Goal: Information Seeking & Learning: Learn about a topic

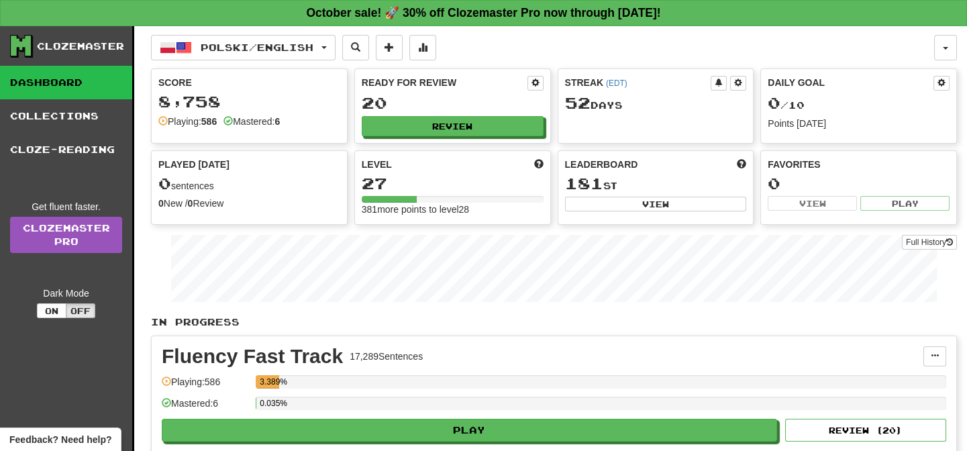
click at [578, 336] on div "Fluency Fast Track 17,289 Sentences Manage Sentences Unpin from Dashboard Playi…" at bounding box center [554, 404] width 805 height 137
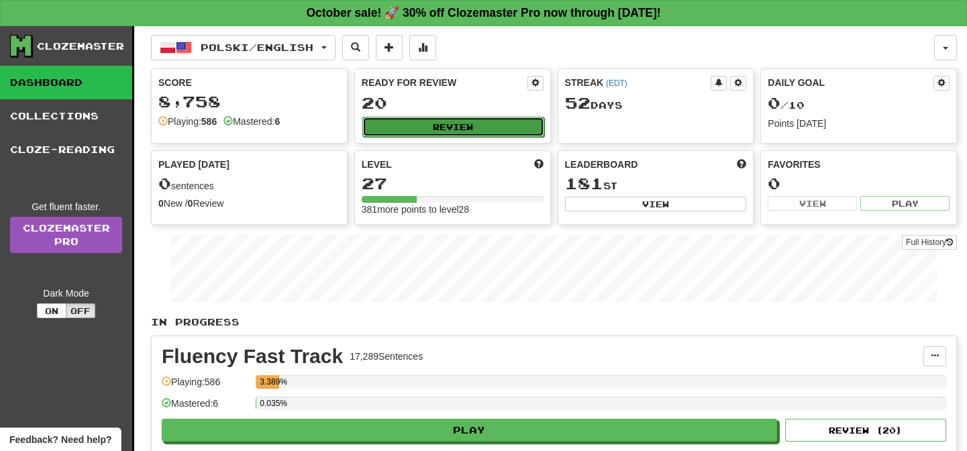
click at [428, 128] on button "Review" at bounding box center [454, 127] width 182 height 20
select select "**"
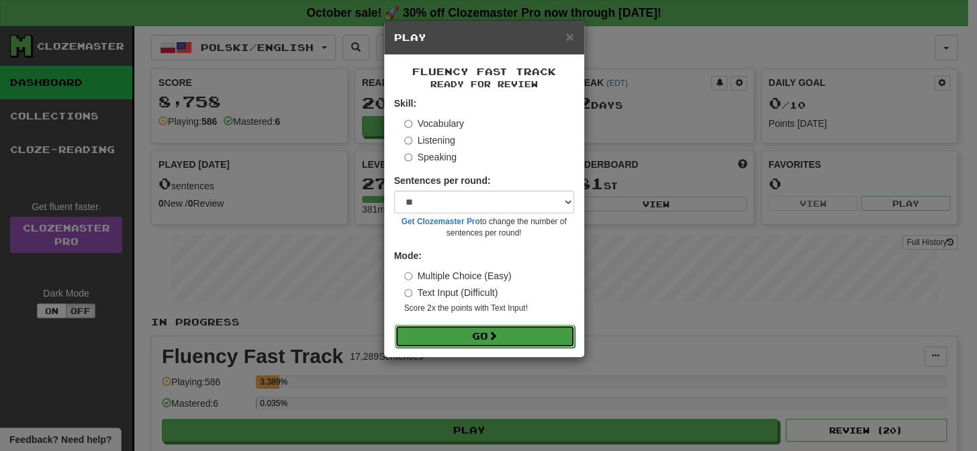
click at [458, 337] on button "Go" at bounding box center [485, 336] width 180 height 23
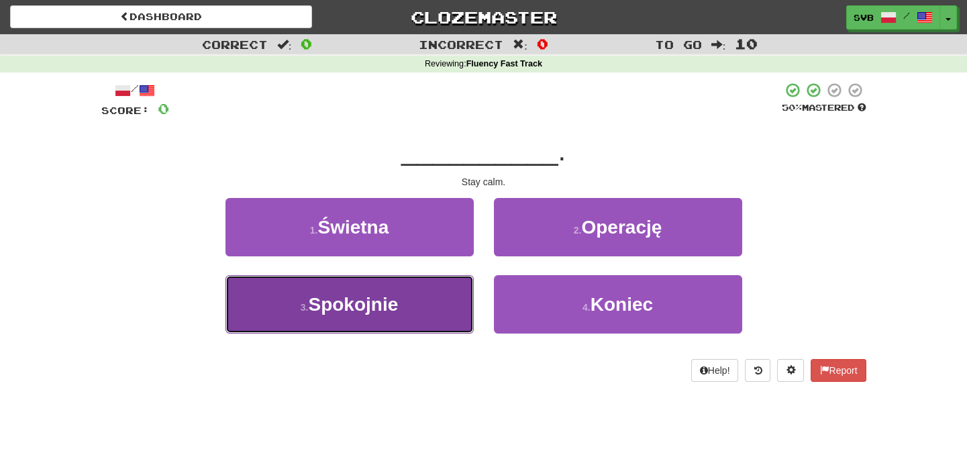
click at [375, 303] on span "Spokojnie" at bounding box center [353, 304] width 90 height 21
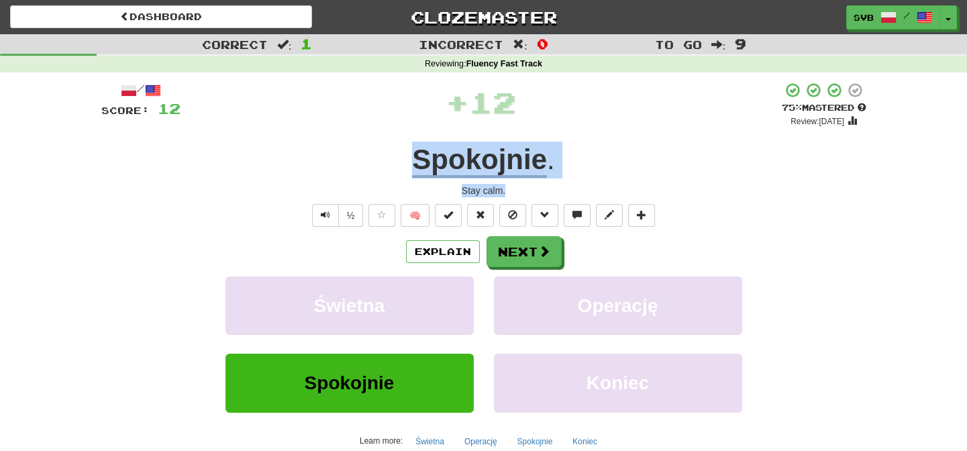
drag, startPoint x: 400, startPoint y: 157, endPoint x: 609, endPoint y: 182, distance: 210.2
click at [609, 182] on div "/ Score: 12 + 12 75 % Mastered Review: 2025-11-14 Spokojnie . Stay calm. ½ 🧠 Ex…" at bounding box center [483, 292] width 765 height 421
copy div "Spokojnie . Stay calm."
click at [521, 246] on button "Next" at bounding box center [524, 252] width 75 height 31
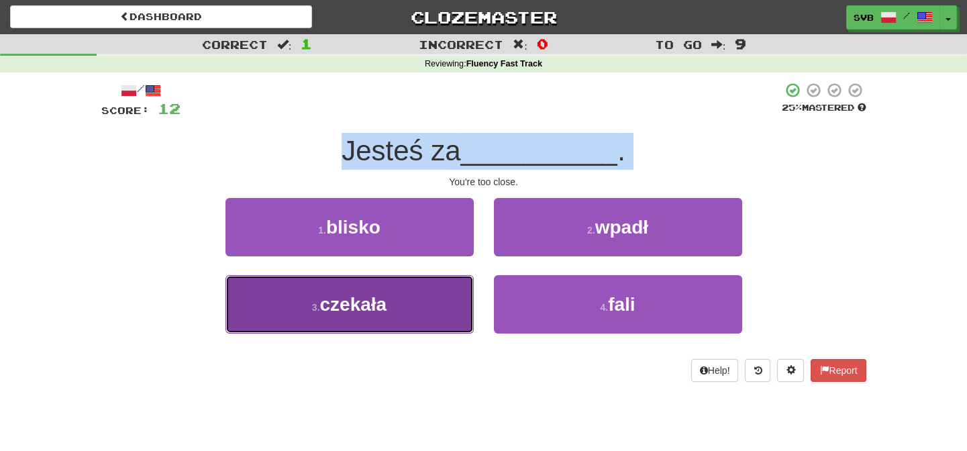
click at [363, 307] on span "czekała" at bounding box center [353, 304] width 67 height 21
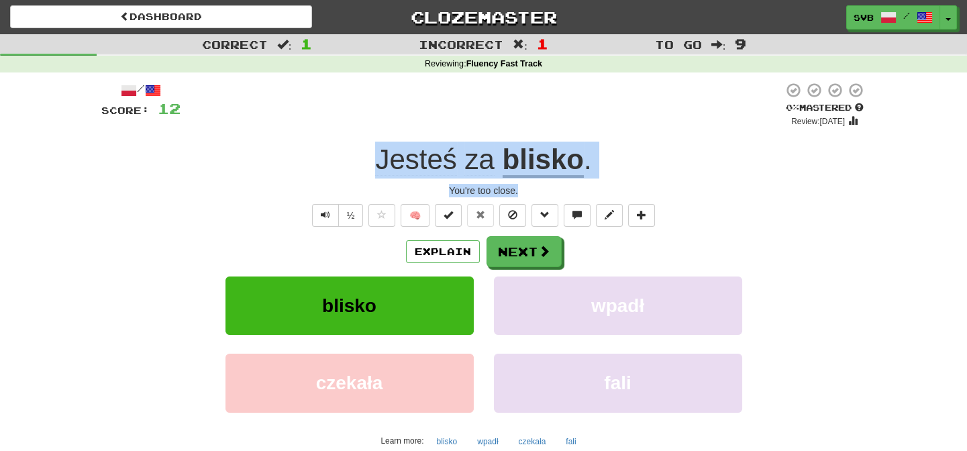
drag, startPoint x: 359, startPoint y: 154, endPoint x: 606, endPoint y: 195, distance: 249.7
click at [606, 195] on div "/ Score: 12 0 % Mastered Review: 2025-10-15 Jesteś za blisko . You're too close…" at bounding box center [483, 292] width 765 height 421
copy div "Jesteś za blisko . You're too close."
click at [544, 156] on u "blisko" at bounding box center [543, 161] width 81 height 34
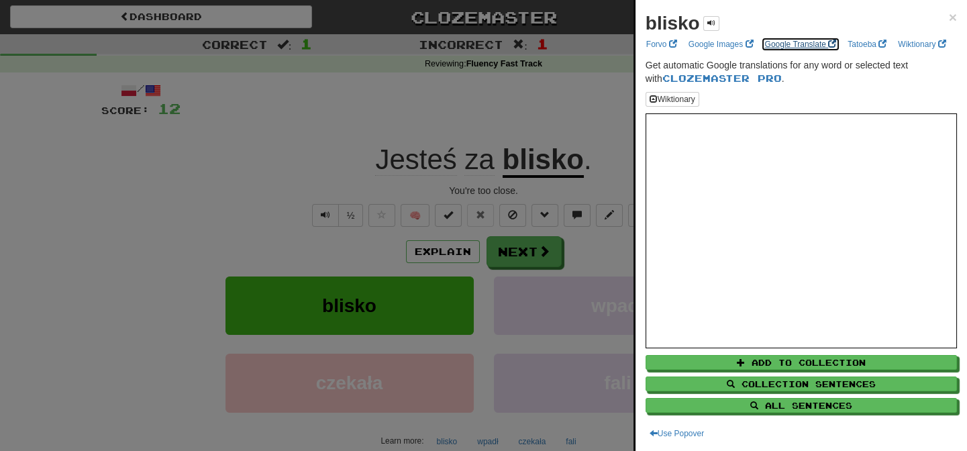
click at [775, 41] on link "Google Translate" at bounding box center [801, 44] width 80 height 15
click at [483, 167] on div at bounding box center [483, 225] width 967 height 451
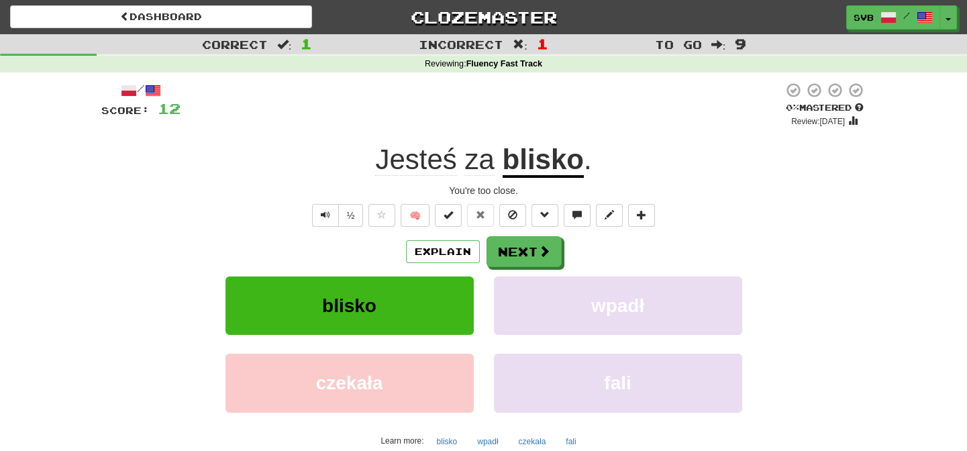
click at [483, 165] on span "za" at bounding box center [480, 160] width 30 height 32
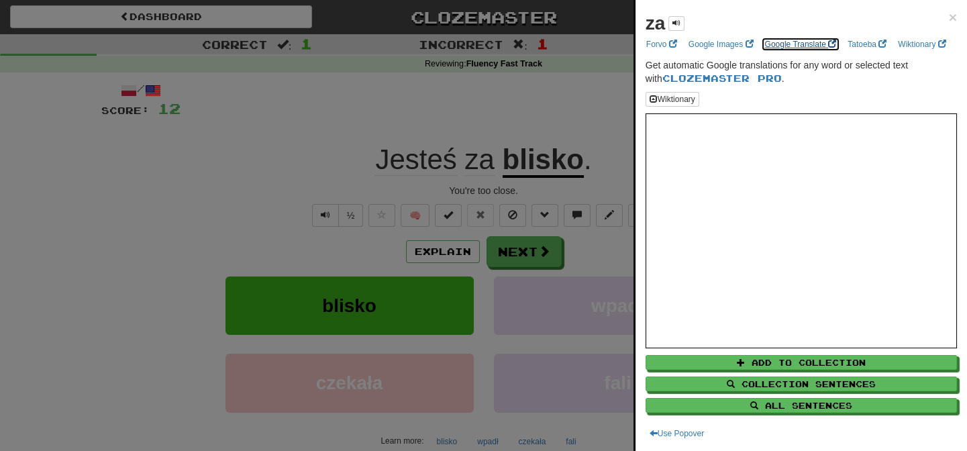
click at [791, 44] on link "Google Translate" at bounding box center [801, 44] width 80 height 15
click at [306, 144] on div at bounding box center [483, 225] width 967 height 451
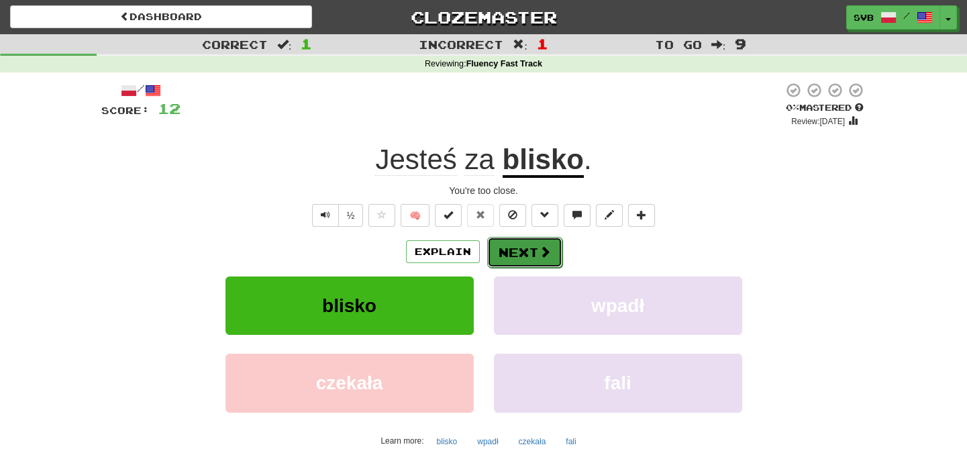
click at [524, 255] on button "Next" at bounding box center [524, 252] width 75 height 31
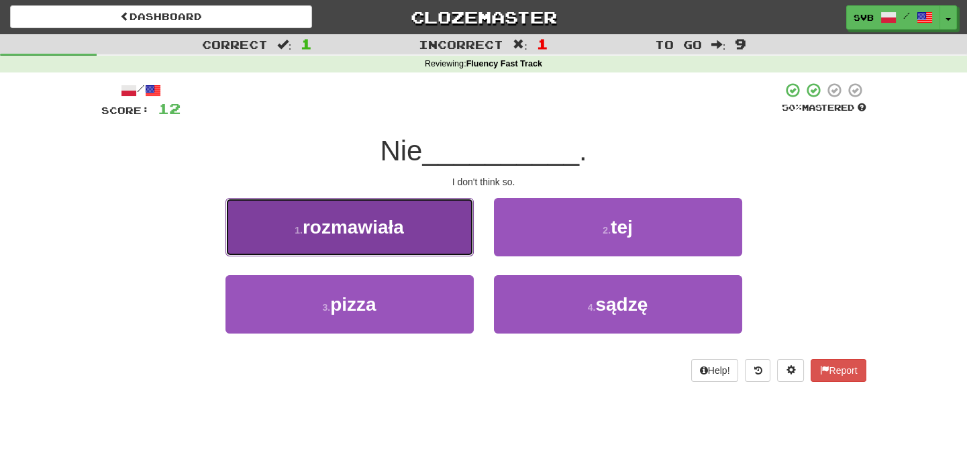
click at [390, 224] on span "rozmawiała" at bounding box center [353, 227] width 101 height 21
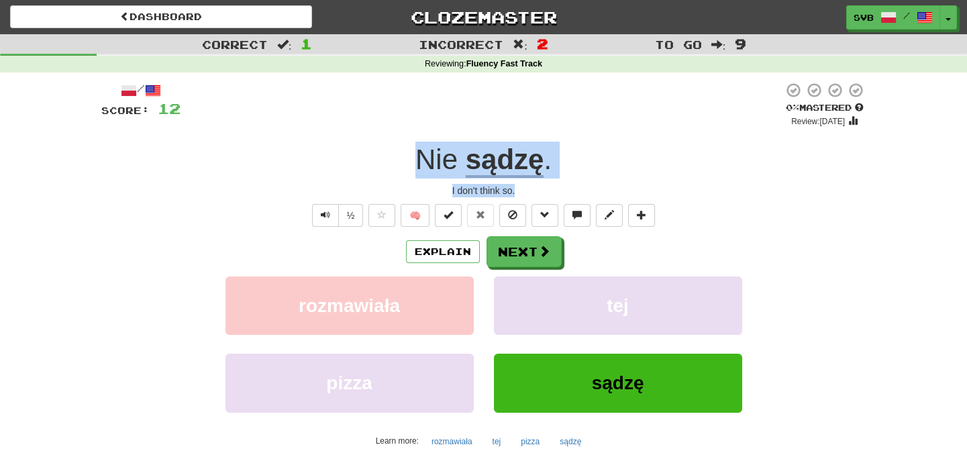
drag, startPoint x: 409, startPoint y: 147, endPoint x: 568, endPoint y: 196, distance: 165.8
click at [568, 196] on div "/ Score: 12 0 % Mastered Review: 2025-10-15 Nie sądzę . I don't think so. ½ 🧠 E…" at bounding box center [483, 292] width 765 height 421
copy div "Nie sądzę . I don't think so."
click at [502, 167] on u "sądzę" at bounding box center [505, 161] width 79 height 34
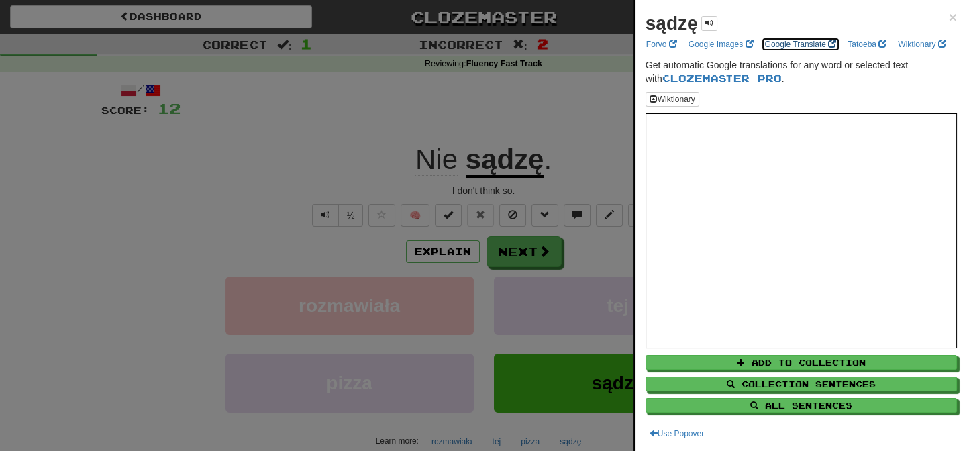
click at [802, 38] on link "Google Translate" at bounding box center [801, 44] width 80 height 15
click at [894, 52] on link "Wiktionary" at bounding box center [922, 44] width 56 height 15
click at [412, 113] on div at bounding box center [483, 225] width 967 height 451
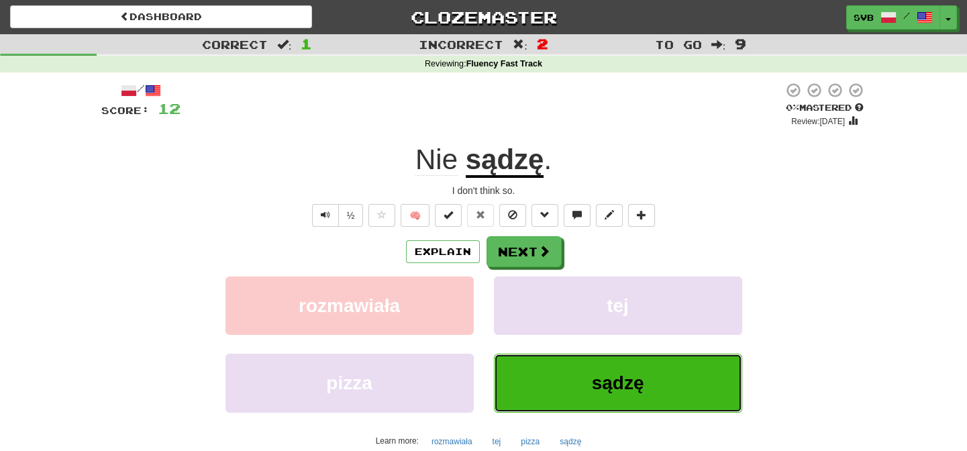
click at [582, 385] on button "sądzę" at bounding box center [618, 383] width 248 height 58
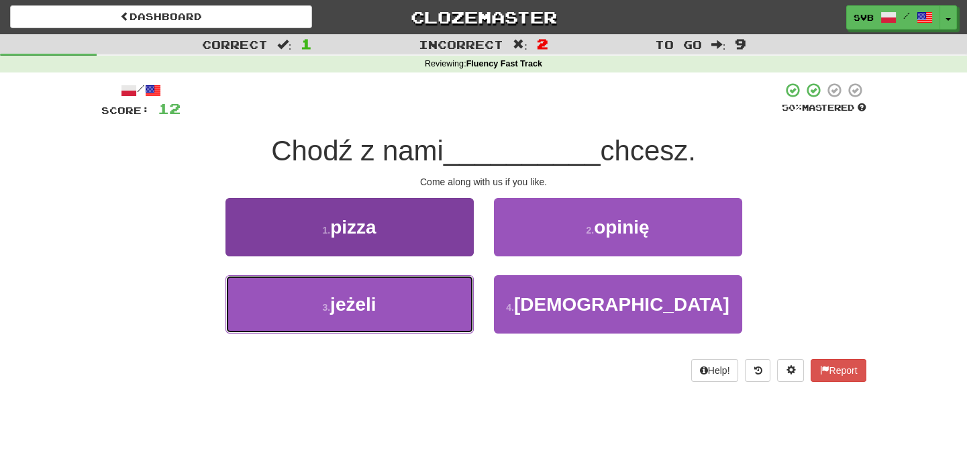
click at [383, 305] on button "3 . jeżeli" at bounding box center [350, 304] width 248 height 58
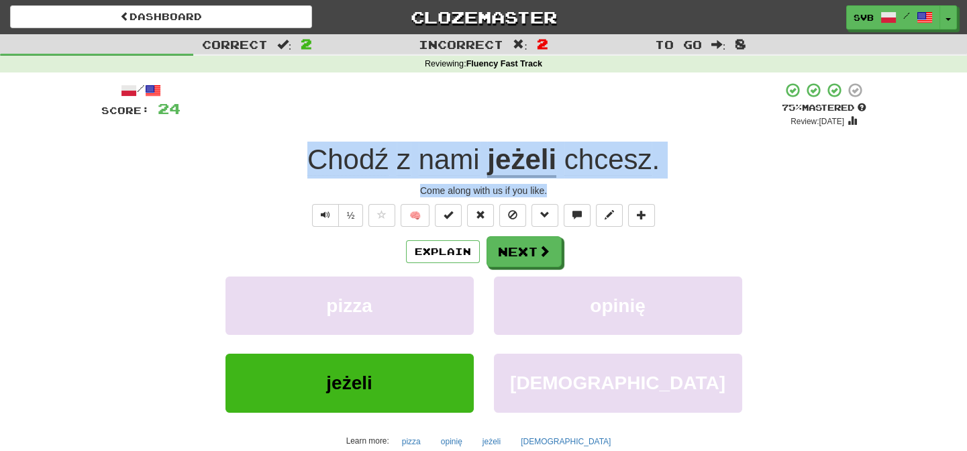
drag, startPoint x: 298, startPoint y: 154, endPoint x: 706, endPoint y: 182, distance: 408.4
click at [705, 182] on div "/ Score: 24 + 12 75 % Mastered Review: 2025-11-14 Chodź z nami jeżeli chcesz . …" at bounding box center [483, 292] width 765 height 421
copy div "Chodź z nami jeżeli chcesz . Come along with us if you like."
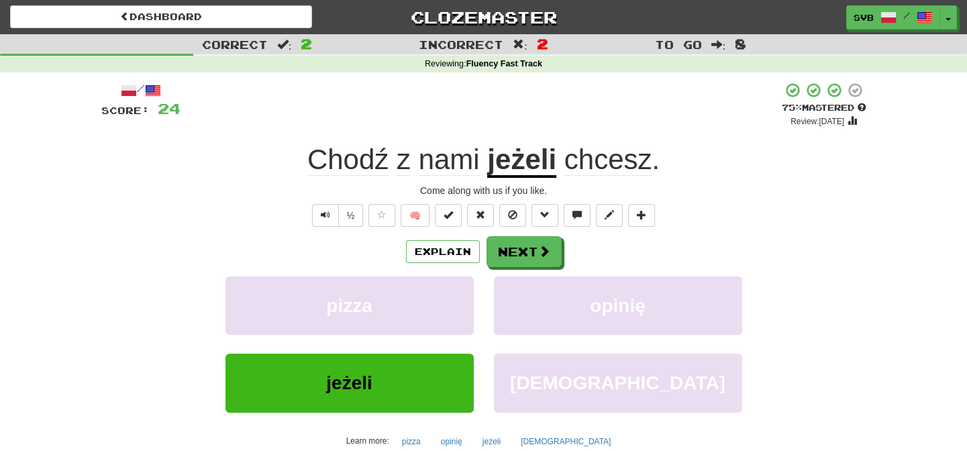
click at [416, 107] on div "+ 12" at bounding box center [481, 105] width 601 height 46
drag, startPoint x: 385, startPoint y: 158, endPoint x: 308, endPoint y: 164, distance: 76.7
click at [308, 164] on span "Chodź" at bounding box center [347, 160] width 81 height 32
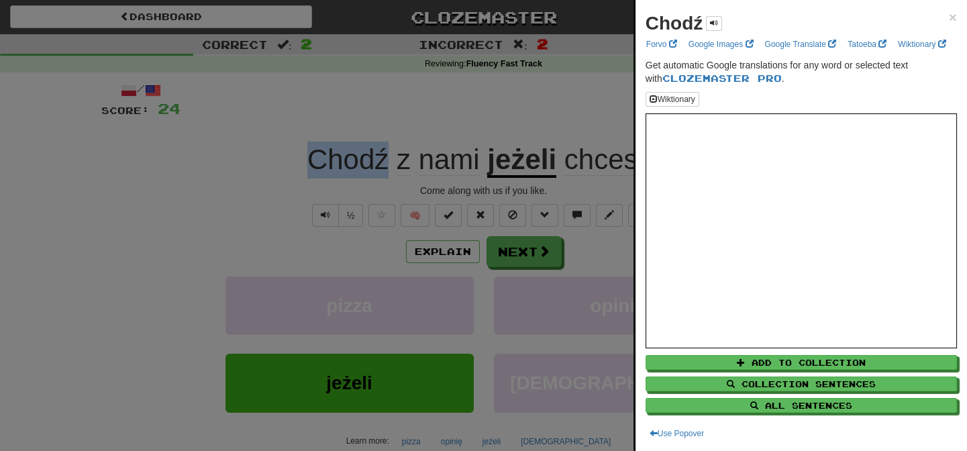
copy span "Chodź"
click at [792, 46] on link "Google Translate" at bounding box center [801, 44] width 80 height 15
click at [247, 208] on div at bounding box center [483, 225] width 967 height 451
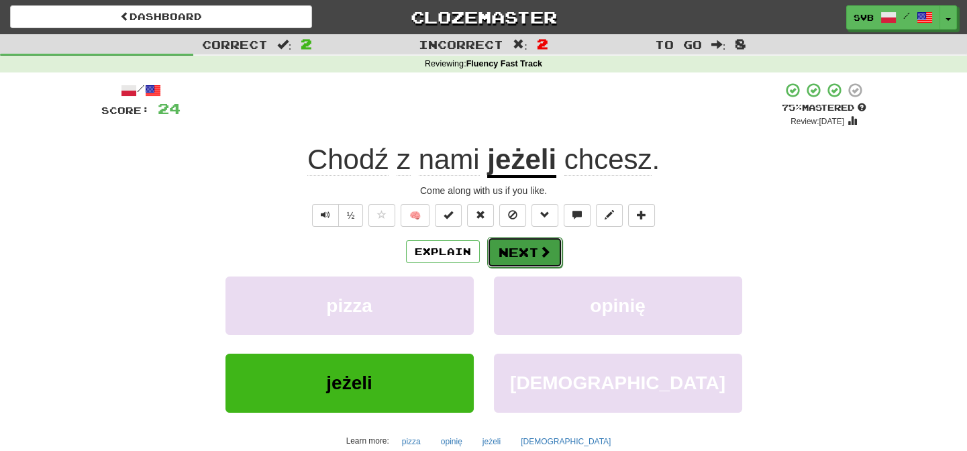
click at [516, 261] on button "Next" at bounding box center [524, 252] width 75 height 31
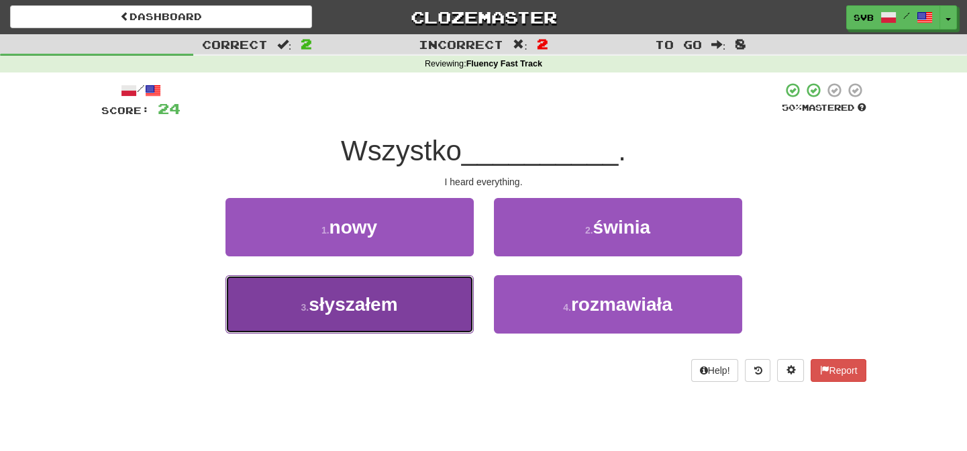
click at [356, 306] on span "słyszałem" at bounding box center [353, 304] width 89 height 21
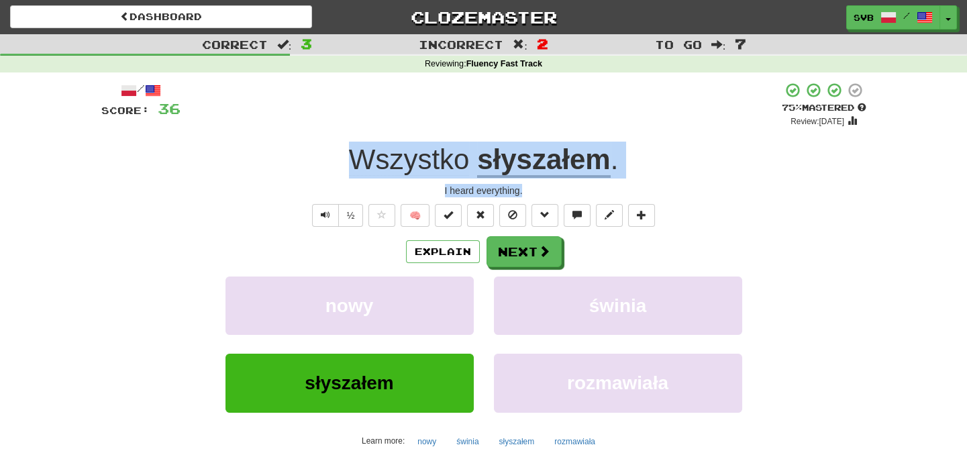
drag, startPoint x: 336, startPoint y: 159, endPoint x: 579, endPoint y: 189, distance: 244.9
click at [579, 189] on div "/ Score: 36 + 12 75 % Mastered Review: 2025-11-14 Wszystko słyszałem . I heard …" at bounding box center [483, 292] width 765 height 421
click at [580, 189] on div "I heard everything." at bounding box center [483, 190] width 765 height 13
drag, startPoint x: 342, startPoint y: 158, endPoint x: 642, endPoint y: 187, distance: 302.1
click at [640, 187] on div "/ Score: 36 + 12 75 % Mastered Review: 2025-11-14 Wszystko słyszałem . I heard …" at bounding box center [483, 292] width 765 height 421
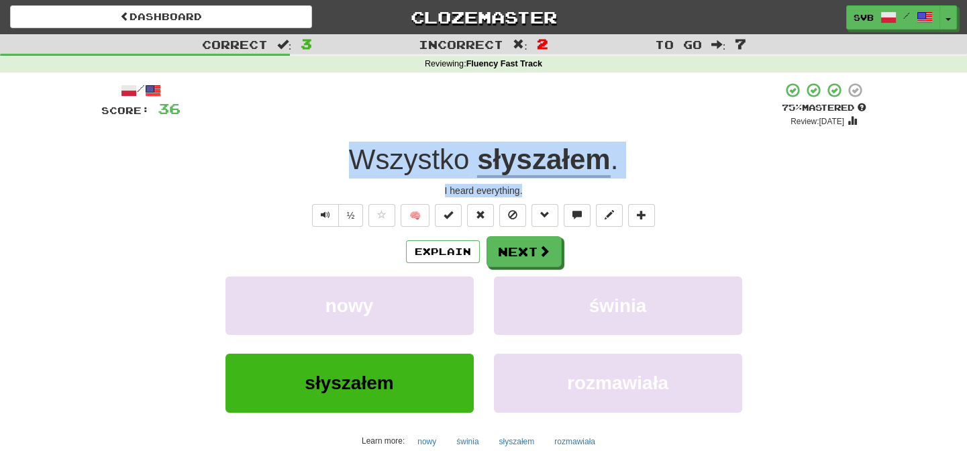
click at [643, 187] on div "I heard everything." at bounding box center [483, 190] width 765 height 13
drag, startPoint x: 346, startPoint y: 158, endPoint x: 565, endPoint y: 193, distance: 222.2
click at [565, 193] on div "/ Score: 36 + 12 75 % Mastered Review: 2025-11-14 Wszystko słyszałem . I heard …" at bounding box center [483, 292] width 765 height 421
copy div "Wszystko słyszałem . I heard everything."
click at [566, 412] on button "rozmawiała" at bounding box center [618, 383] width 248 height 58
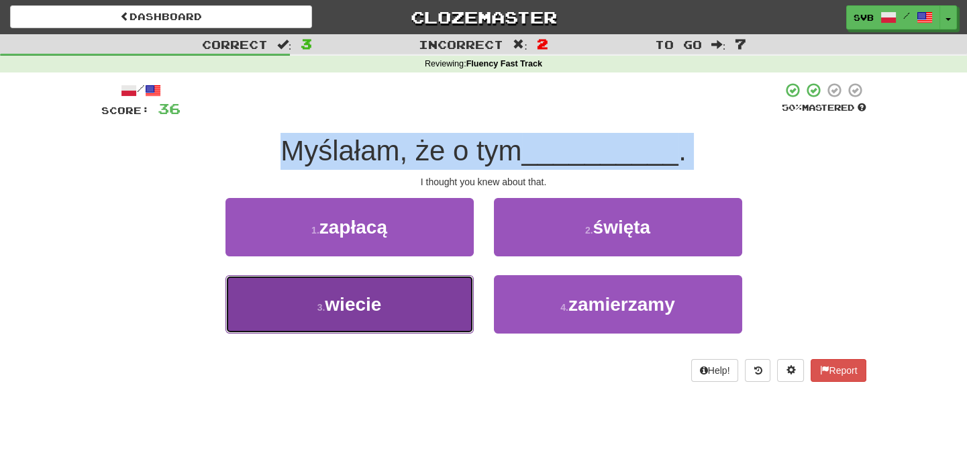
click at [350, 308] on span "wiecie" at bounding box center [353, 304] width 56 height 21
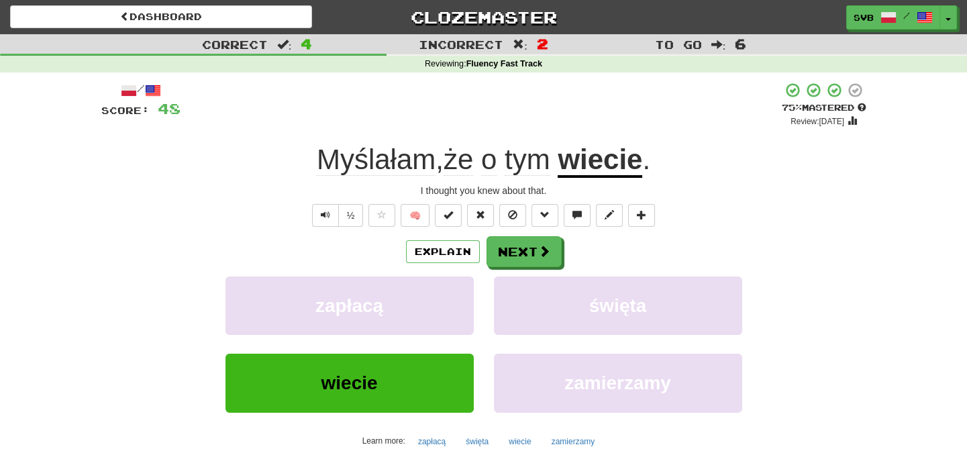
click at [450, 195] on div "I thought you knew about that." at bounding box center [483, 190] width 765 height 13
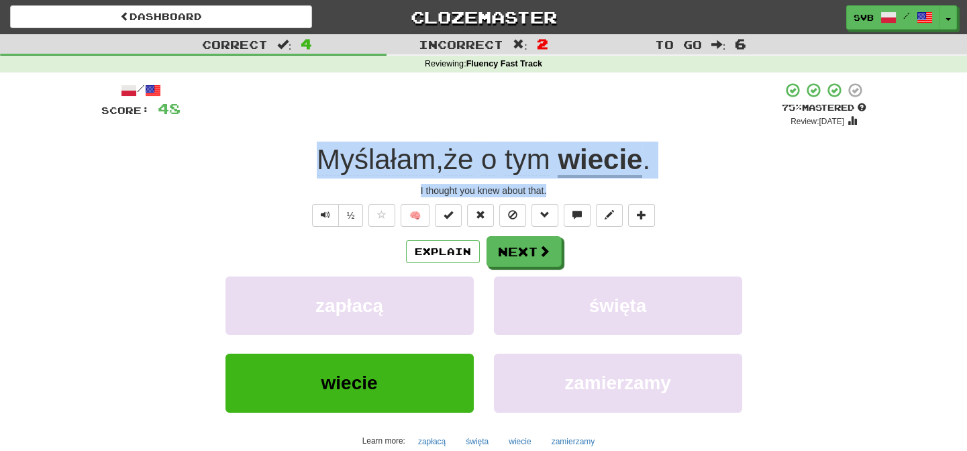
drag, startPoint x: 305, startPoint y: 157, endPoint x: 589, endPoint y: 189, distance: 286.4
click at [589, 189] on div "/ Score: 48 + 12 75 % Mastered Review: 2025-11-14 Myślałam , że o tym wiecie . …" at bounding box center [483, 292] width 765 height 421
copy div "Myślałam , że o tym wiecie . I thought you knew about that."
click at [534, 251] on button "Next" at bounding box center [524, 252] width 75 height 31
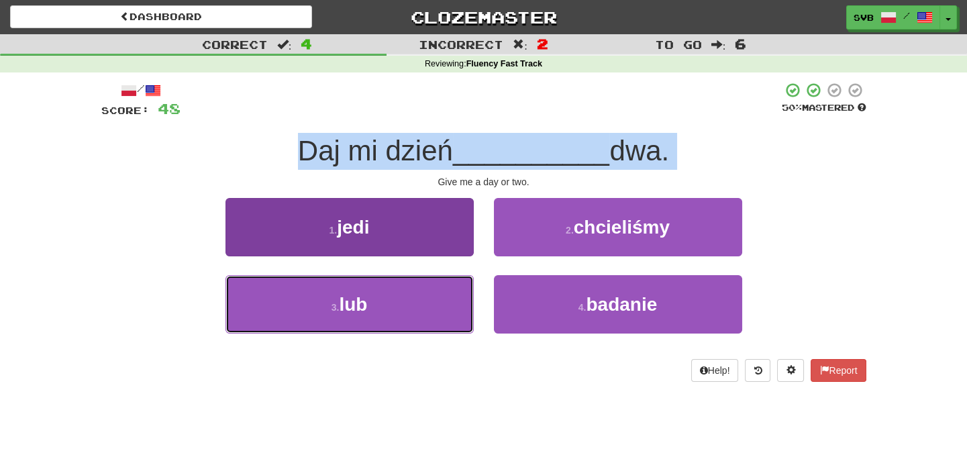
click at [370, 304] on button "3 . lub" at bounding box center [350, 304] width 248 height 58
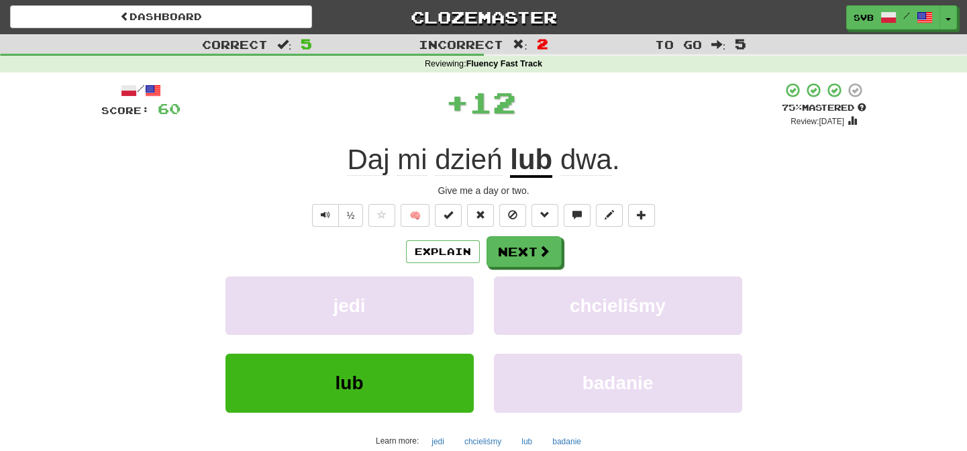
click at [458, 188] on div "Give me a day or two." at bounding box center [483, 190] width 765 height 13
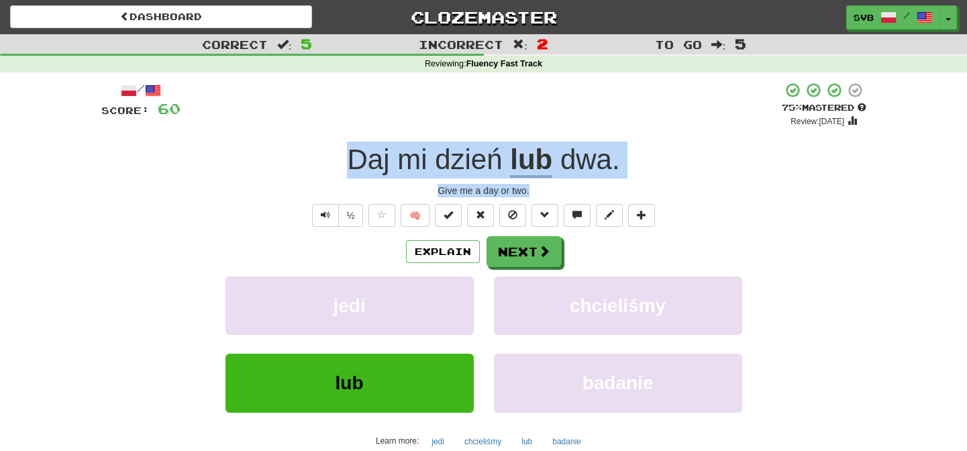
drag, startPoint x: 332, startPoint y: 160, endPoint x: 641, endPoint y: 182, distance: 310.2
click at [640, 183] on div "/ Score: 60 + 12 75 % Mastered Review: 2025-11-14 Daj mi dzień lub dwa . Give m…" at bounding box center [483, 292] width 765 height 421
click at [540, 258] on span at bounding box center [545, 252] width 12 height 12
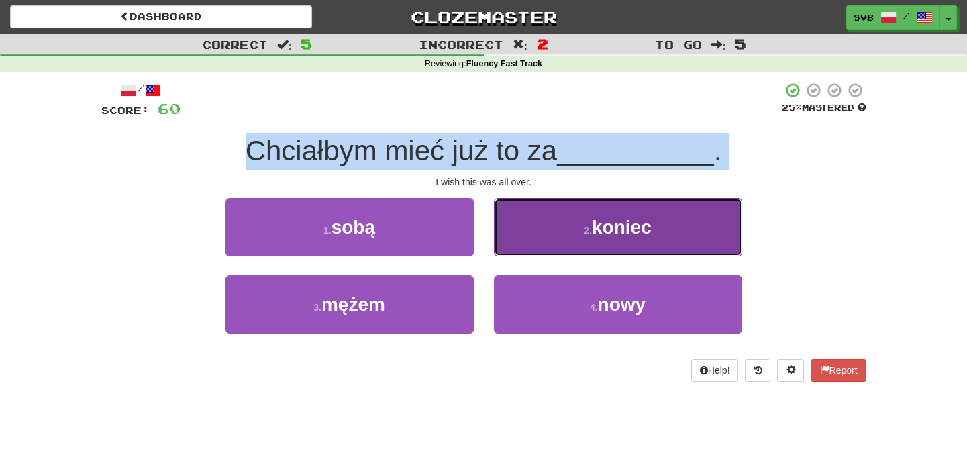
click at [624, 227] on span "koniec" at bounding box center [622, 227] width 60 height 21
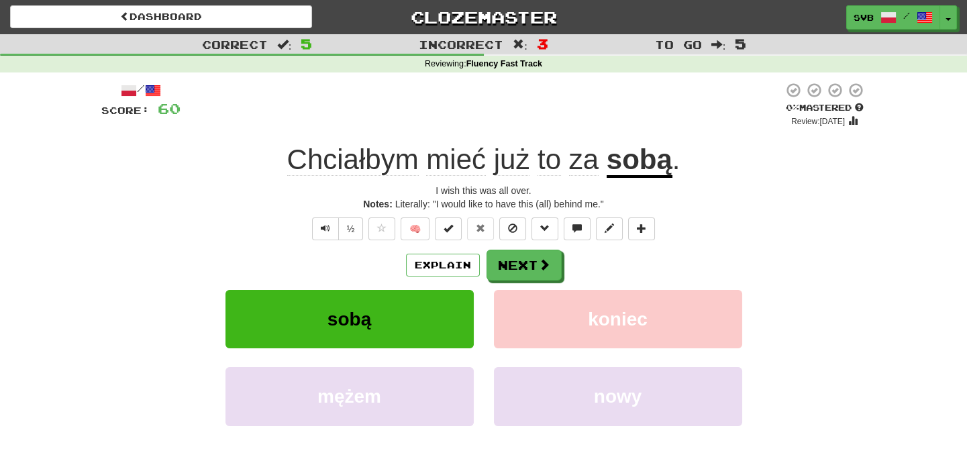
click at [462, 190] on div "I wish this was all over." at bounding box center [483, 190] width 765 height 13
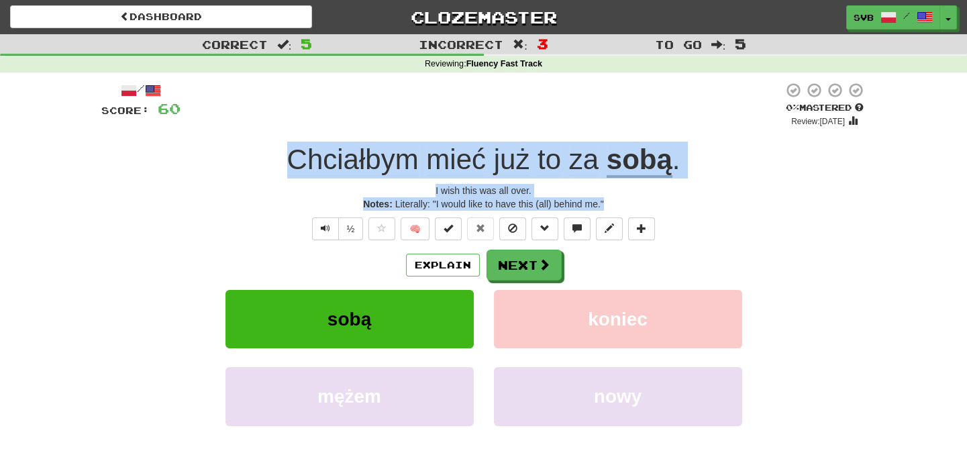
drag, startPoint x: 283, startPoint y: 158, endPoint x: 646, endPoint y: 207, distance: 366.5
click at [646, 207] on div "/ Score: 60 0 % Mastered Review: 2025-10-15 Chciałbym mieć już to za sobą . I w…" at bounding box center [483, 299] width 765 height 434
click at [453, 166] on span "mieć" at bounding box center [456, 160] width 60 height 32
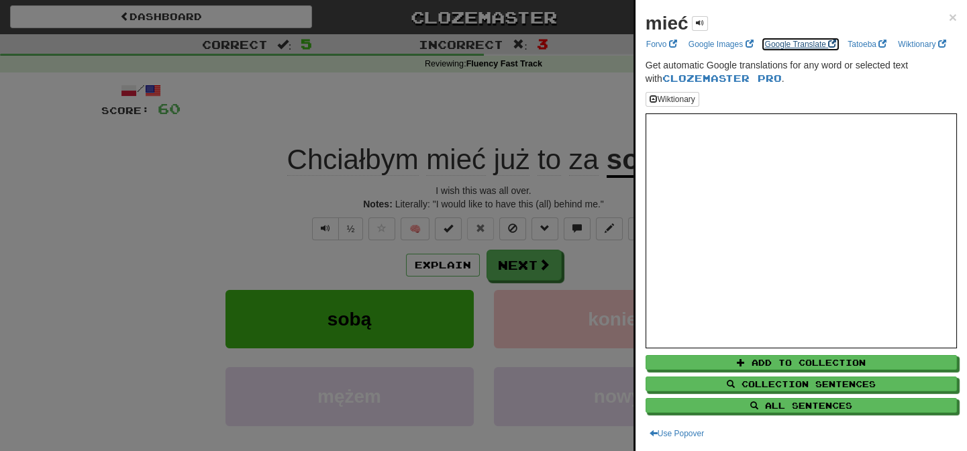
click at [795, 43] on link "Google Translate" at bounding box center [801, 44] width 80 height 15
click at [405, 92] on div at bounding box center [483, 225] width 967 height 451
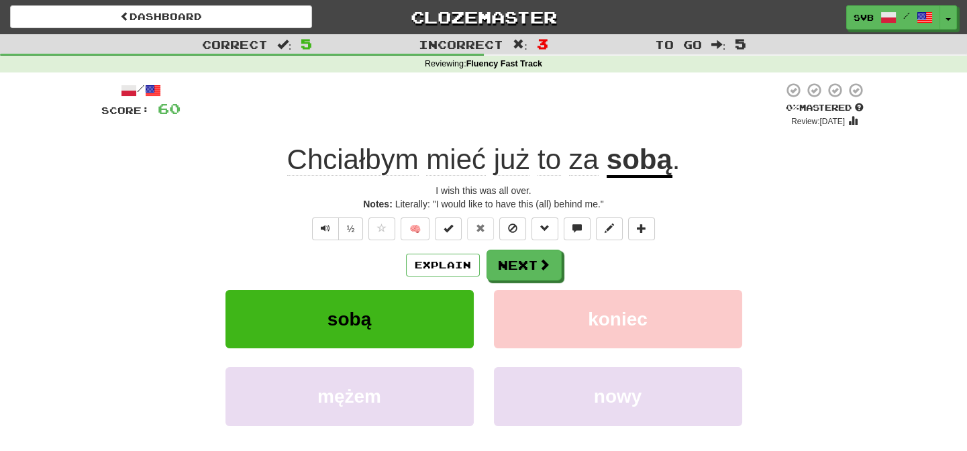
click at [516, 160] on span "już" at bounding box center [512, 160] width 36 height 32
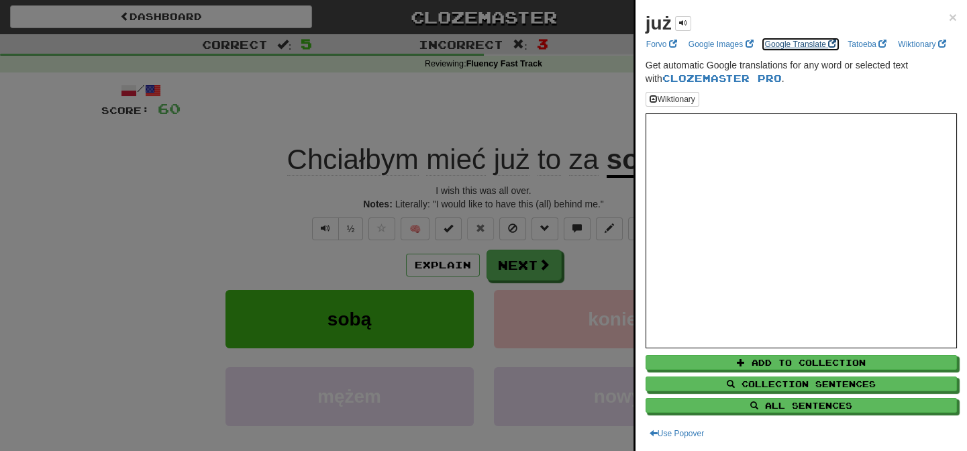
click at [784, 41] on link "Google Translate" at bounding box center [801, 44] width 80 height 15
click at [498, 114] on div at bounding box center [483, 225] width 967 height 451
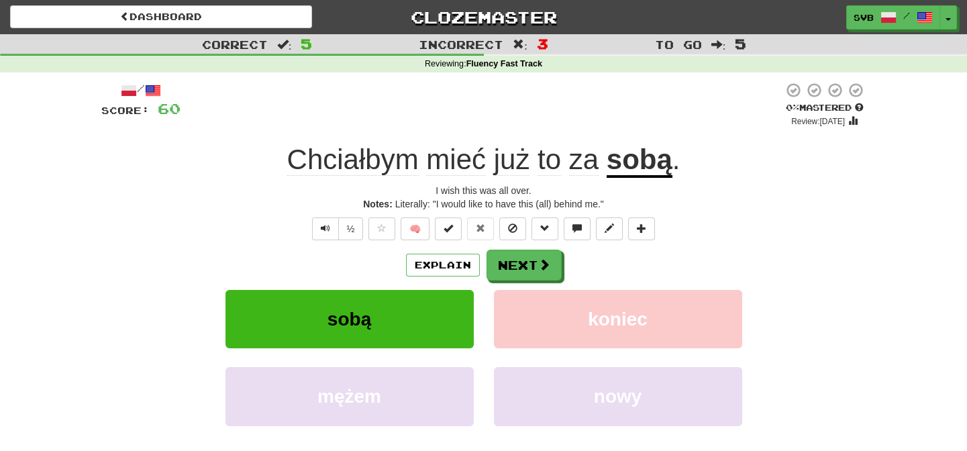
click at [652, 160] on u "sobą" at bounding box center [640, 161] width 66 height 34
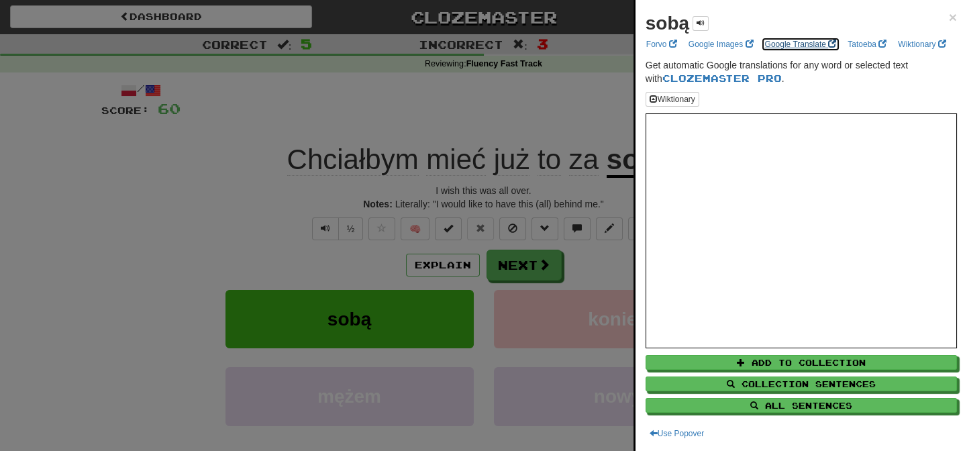
click at [772, 46] on link "Google Translate" at bounding box center [801, 44] width 80 height 15
click at [488, 113] on div at bounding box center [483, 225] width 967 height 451
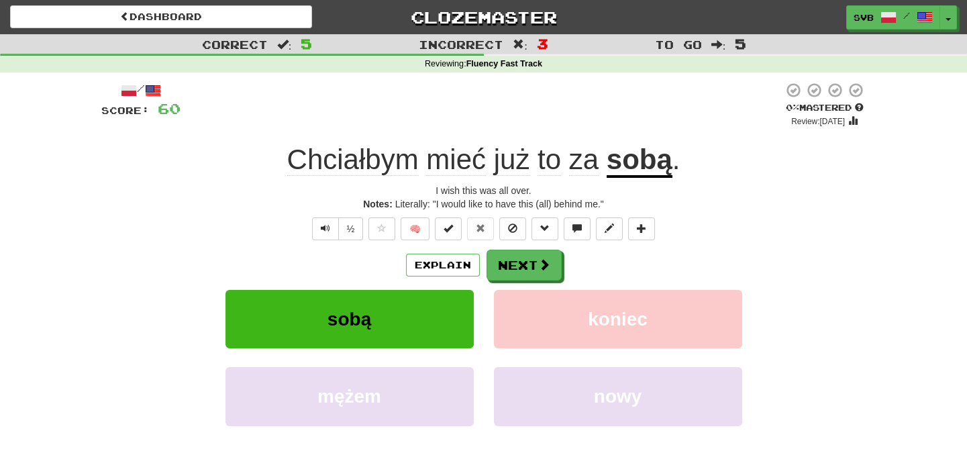
click at [585, 162] on span "za" at bounding box center [584, 160] width 30 height 32
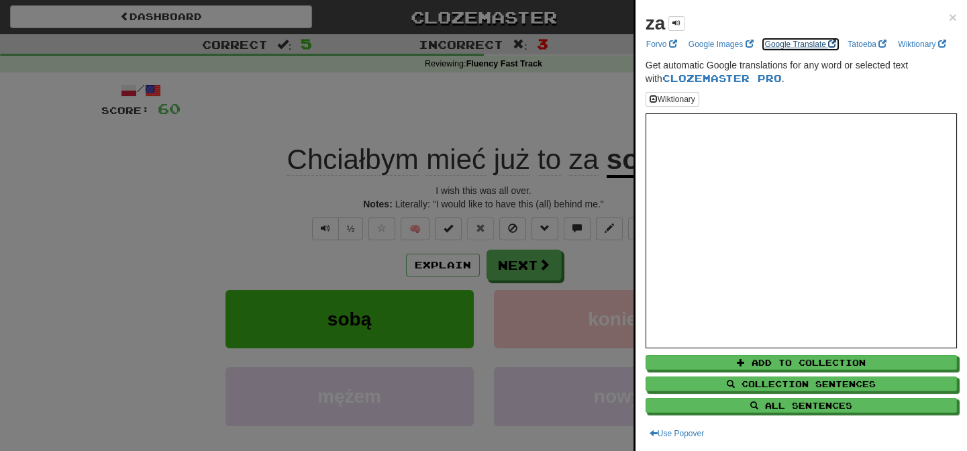
click at [795, 45] on link "Google Translate" at bounding box center [801, 44] width 80 height 15
click at [470, 103] on div at bounding box center [483, 225] width 967 height 451
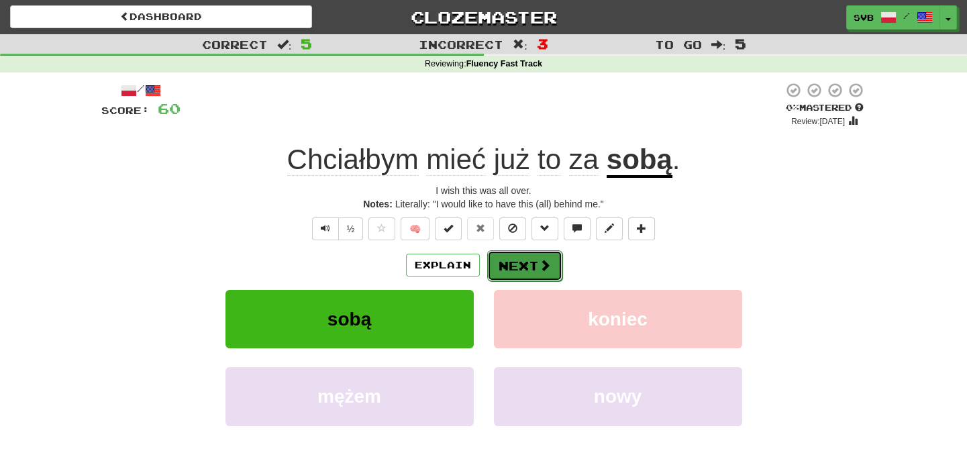
click at [512, 262] on button "Next" at bounding box center [524, 265] width 75 height 31
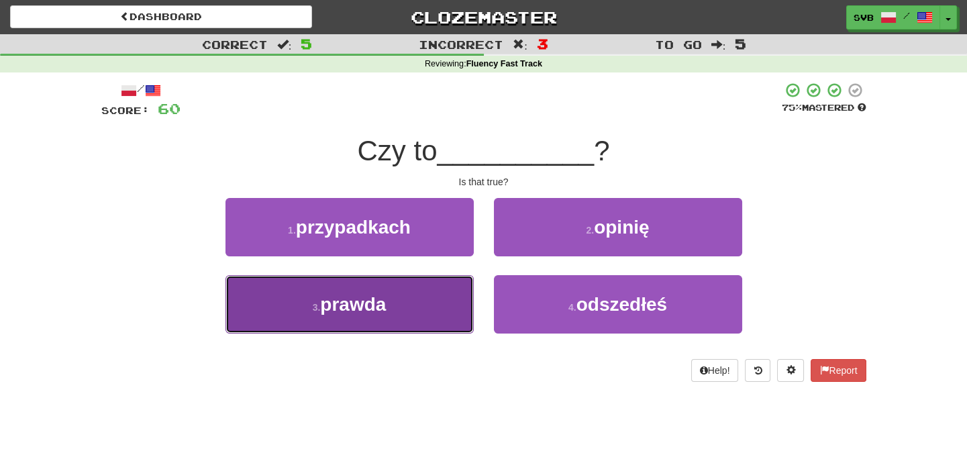
click at [364, 309] on span "prawda" at bounding box center [353, 304] width 66 height 21
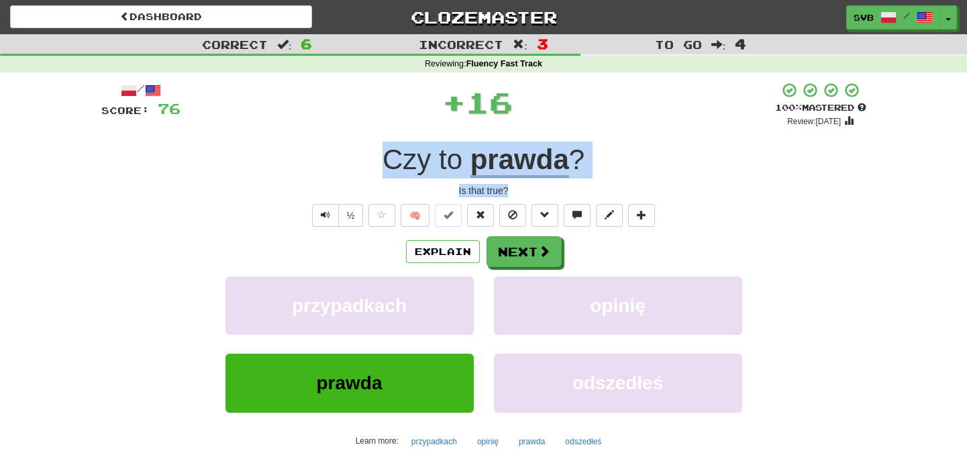
drag, startPoint x: 370, startPoint y: 154, endPoint x: 597, endPoint y: 181, distance: 229.2
click at [597, 181] on div "/ Score: 76 + 16 100 % Mastered Review: 2026-04-13 Czy to prawda ? Is that true…" at bounding box center [483, 292] width 765 height 421
click at [536, 253] on button "Next" at bounding box center [524, 252] width 75 height 31
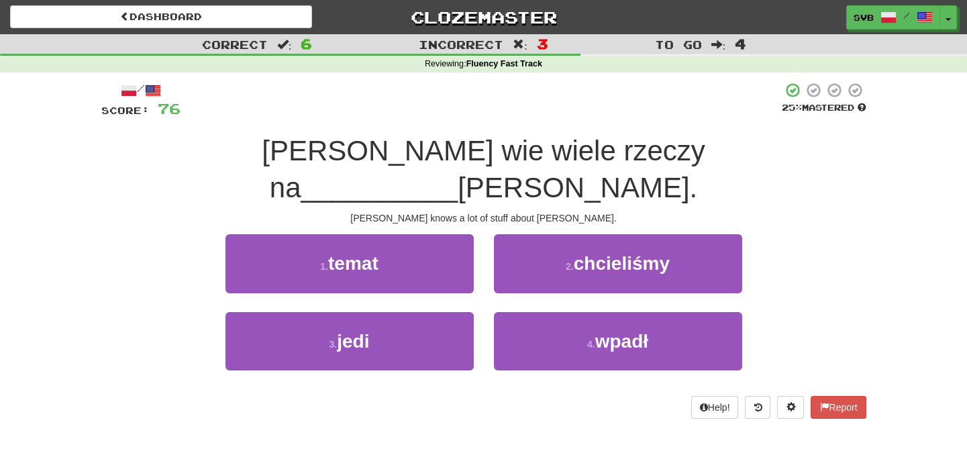
click at [602, 211] on div "Tom knows a lot of stuff about Mary." at bounding box center [483, 217] width 765 height 13
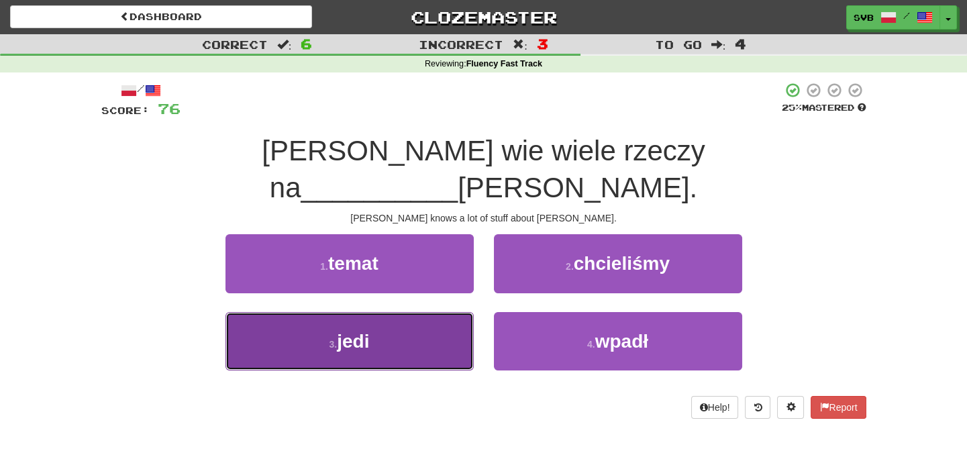
click at [374, 312] on button "3 . jedi" at bounding box center [350, 341] width 248 height 58
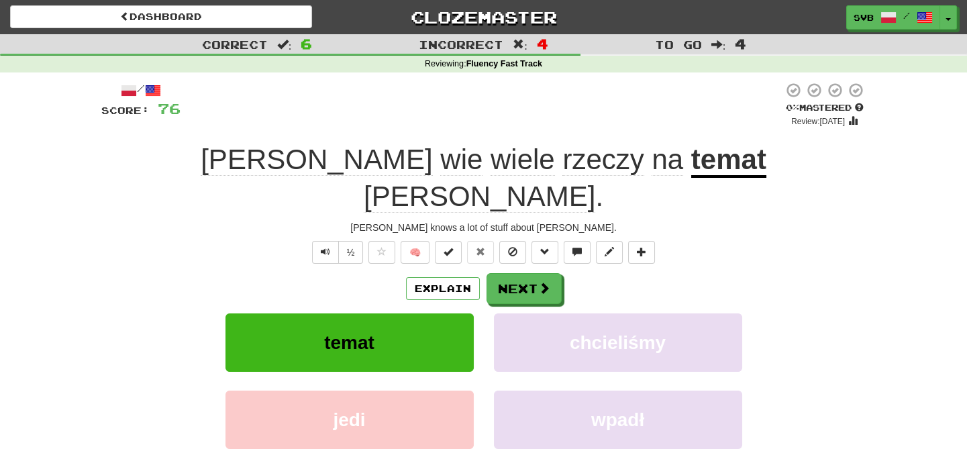
click at [691, 162] on u "temat" at bounding box center [728, 161] width 75 height 34
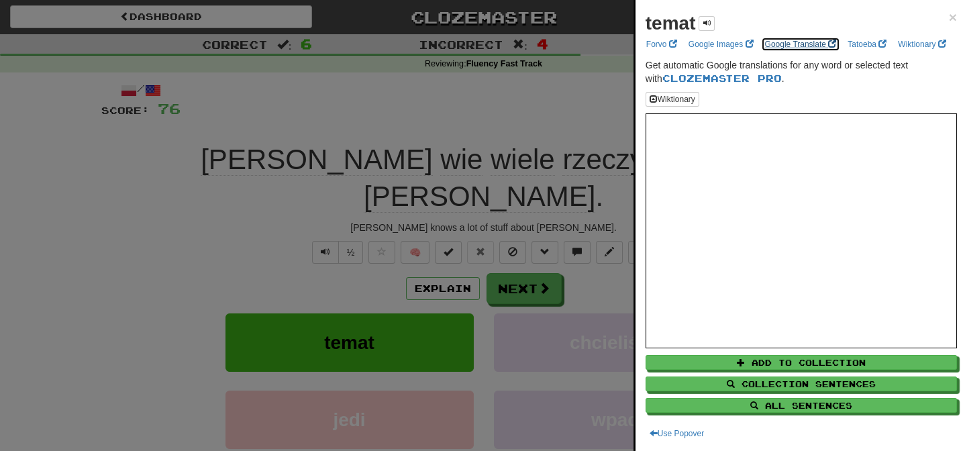
click at [779, 41] on link "Google Translate" at bounding box center [801, 44] width 80 height 15
click at [455, 107] on div at bounding box center [483, 225] width 967 height 451
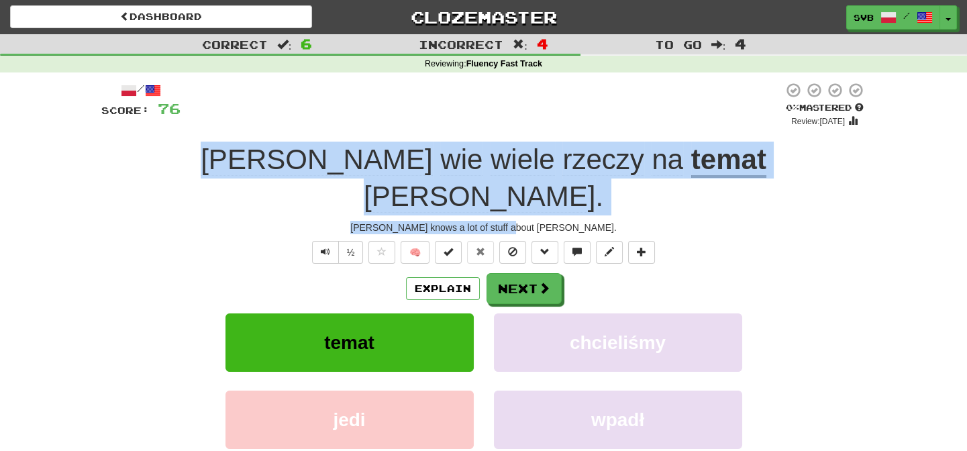
drag, startPoint x: 248, startPoint y: 158, endPoint x: 742, endPoint y: 185, distance: 494.1
click at [742, 185] on div "/ Score: 76 0 % Mastered Review: 2025-10-15 Tom wie wiele rzeczy na temat Mary …" at bounding box center [483, 310] width 765 height 457
click at [534, 274] on button "Next" at bounding box center [524, 289] width 75 height 31
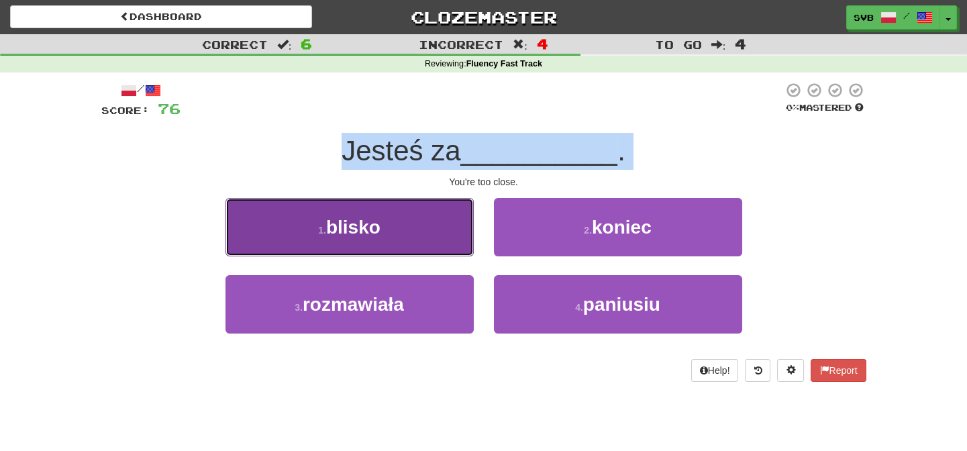
click at [377, 220] on span "blisko" at bounding box center [353, 227] width 54 height 21
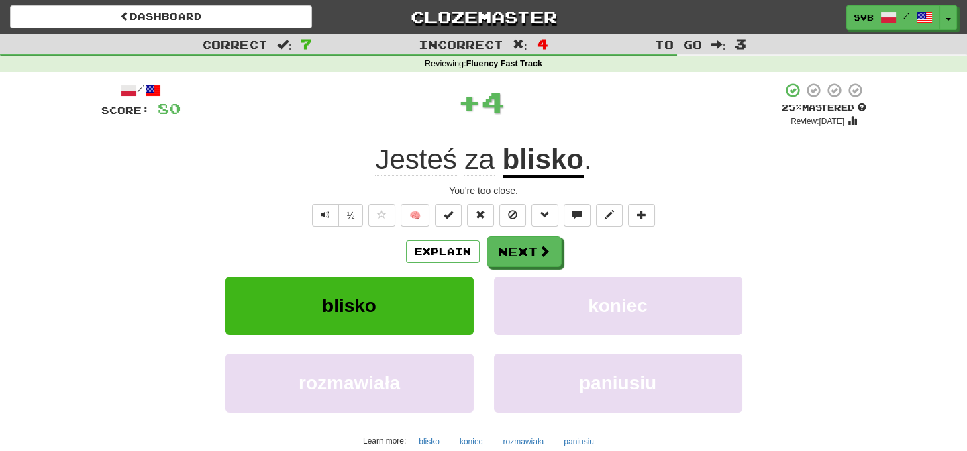
click at [502, 185] on div "You're too close." at bounding box center [483, 190] width 765 height 13
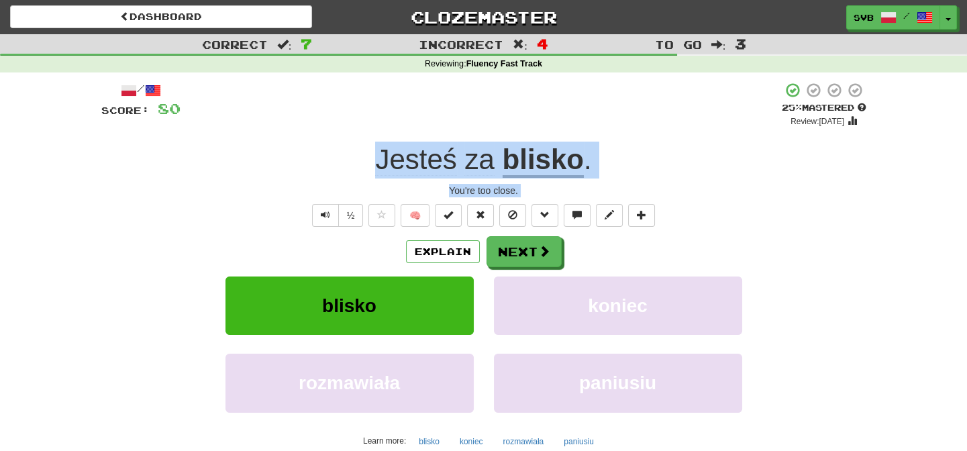
drag, startPoint x: 367, startPoint y: 162, endPoint x: 714, endPoint y: 201, distance: 350.0
click at [714, 201] on div "/ Score: 80 + 4 25 % Mastered Review: 2025-10-16 Jesteś za blisko . You're too …" at bounding box center [483, 292] width 765 height 421
click at [718, 201] on div "/ Score: 80 + 4 25 % Mastered Review: 2025-10-16 Jesteś za blisko . You're too …" at bounding box center [483, 292] width 765 height 421
drag, startPoint x: 362, startPoint y: 160, endPoint x: 546, endPoint y: 191, distance: 186.5
click at [546, 191] on div "/ Score: 80 + 4 25 % Mastered Review: 2025-10-16 Jesteś za blisko . You're too …" at bounding box center [483, 292] width 765 height 421
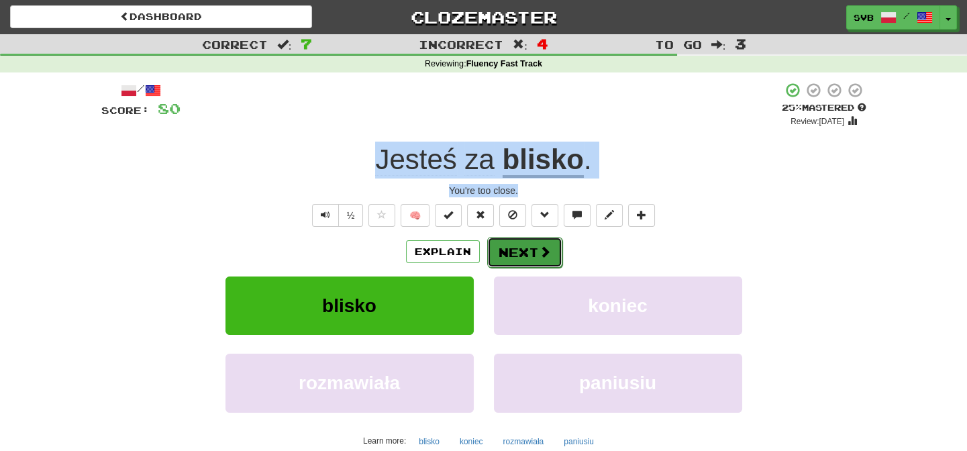
click at [532, 252] on button "Next" at bounding box center [524, 252] width 75 height 31
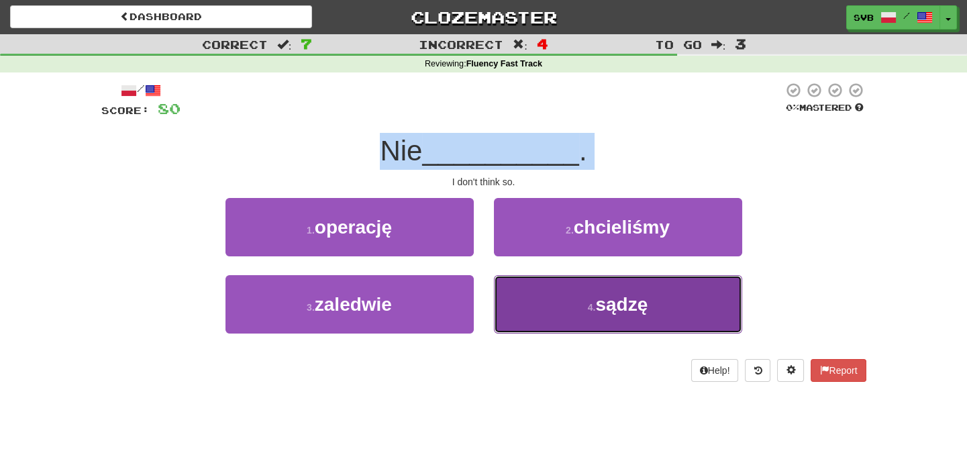
click at [630, 309] on span "sądzę" at bounding box center [621, 304] width 52 height 21
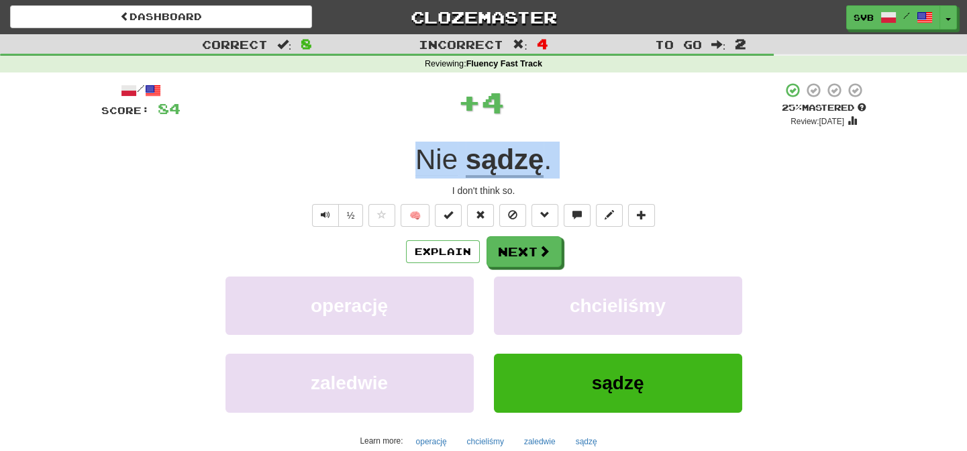
click at [399, 147] on div "Nie sądzę ." at bounding box center [483, 160] width 765 height 37
drag, startPoint x: 406, startPoint y: 155, endPoint x: 577, endPoint y: 185, distance: 173.2
click at [577, 185] on div "/ Score: 84 + 4 25 % Mastered Review: 2025-10-16 Nie sądzę . I don't think so. …" at bounding box center [483, 292] width 765 height 421
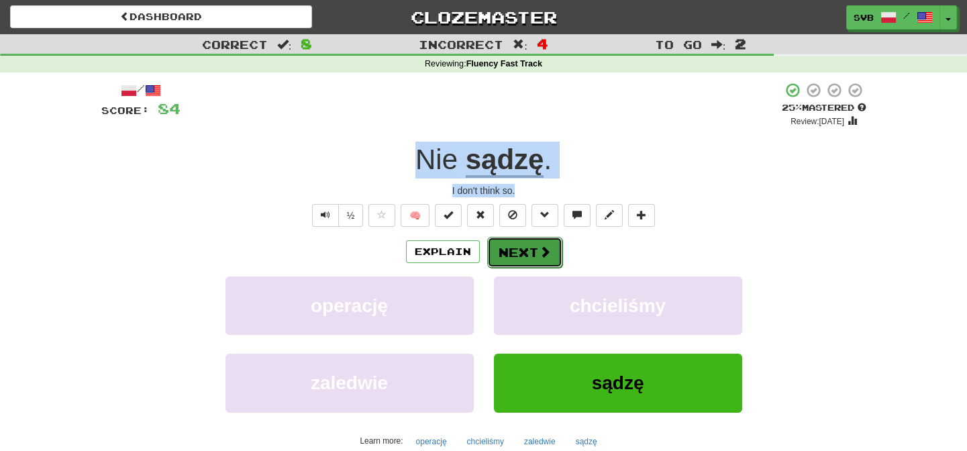
click at [532, 260] on button "Next" at bounding box center [524, 252] width 75 height 31
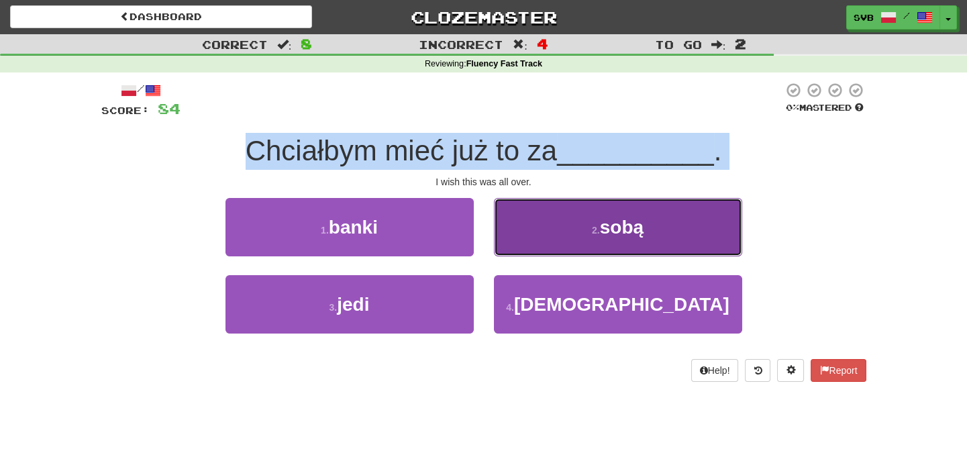
click at [646, 234] on button "2 . sobą" at bounding box center [618, 227] width 248 height 58
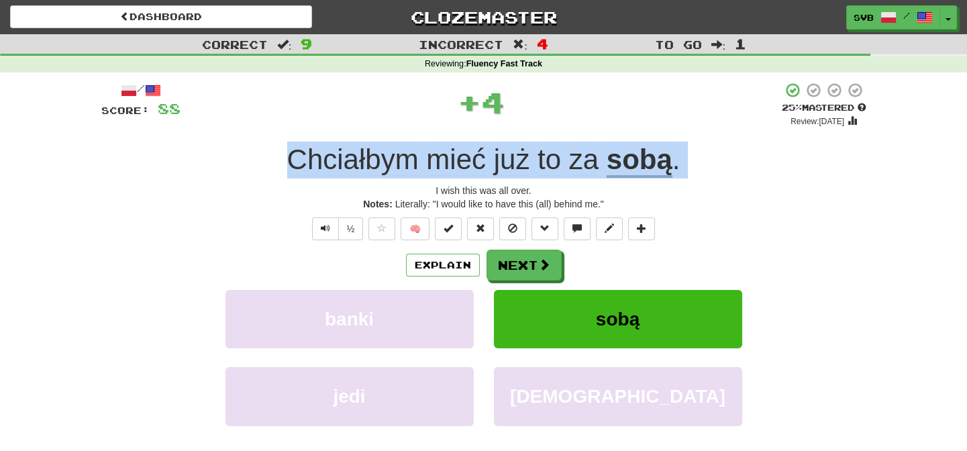
click at [316, 193] on div "I wish this was all over." at bounding box center [483, 190] width 765 height 13
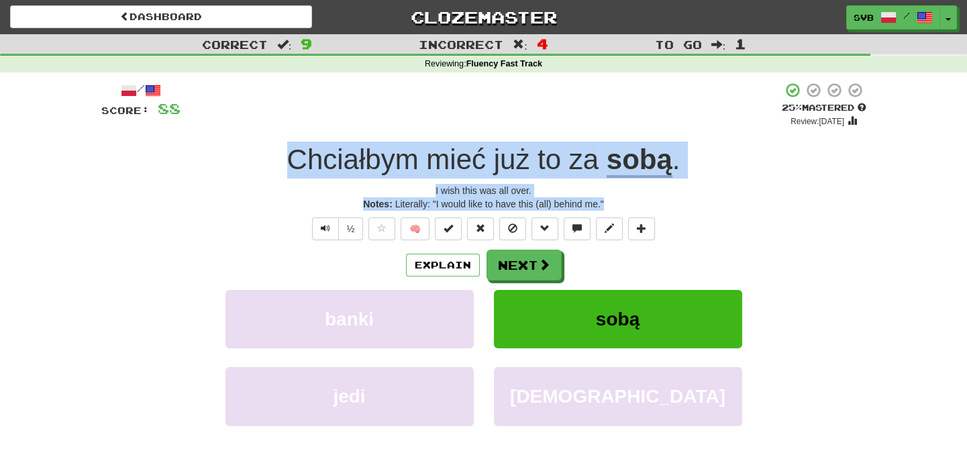
drag, startPoint x: 278, startPoint y: 157, endPoint x: 707, endPoint y: 207, distance: 431.9
click at [707, 207] on div "/ Score: 88 + 4 25 % Mastered Review: 2025-10-16 Chciałbym mieć już to za sobą …" at bounding box center [483, 299] width 765 height 434
click at [498, 263] on button "Next" at bounding box center [524, 265] width 75 height 31
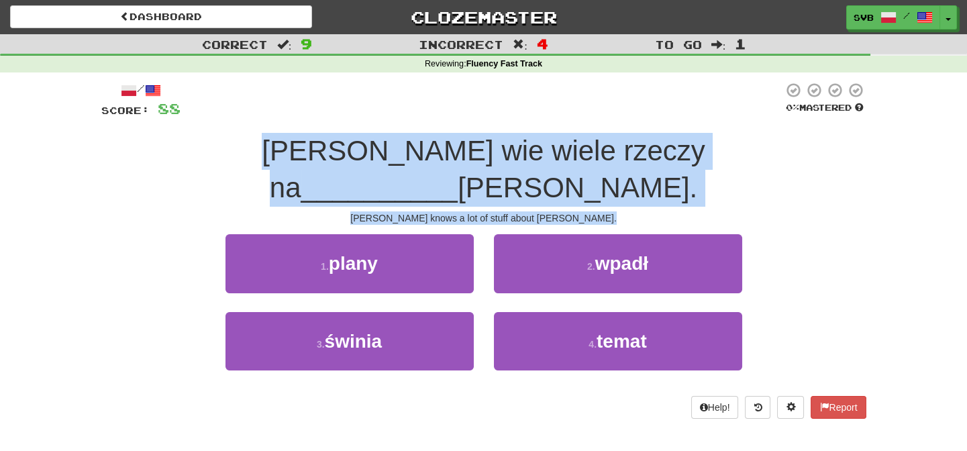
click at [587, 211] on div "Tom knows a lot of stuff about Mary." at bounding box center [483, 217] width 765 height 13
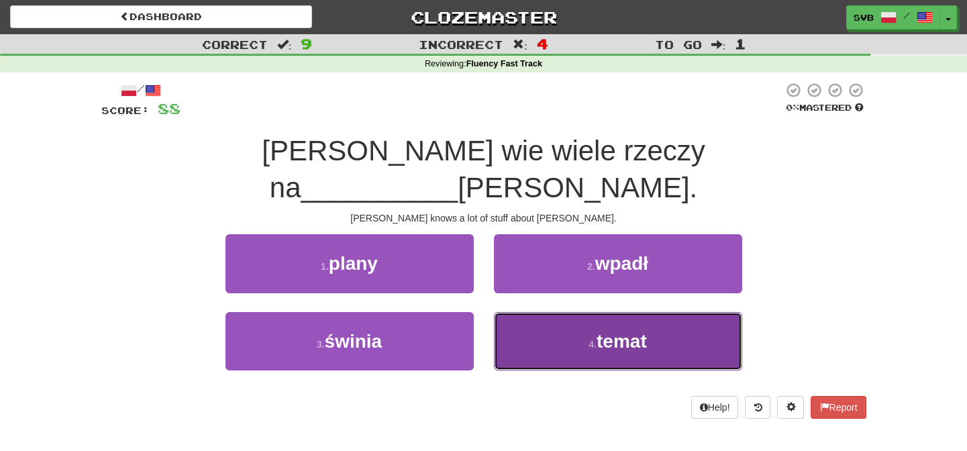
click at [612, 331] on span "temat" at bounding box center [622, 341] width 50 height 21
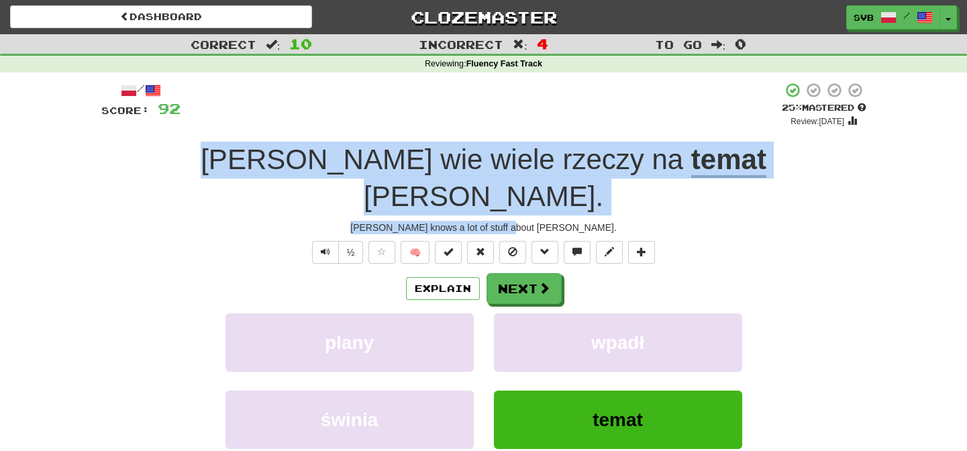
drag, startPoint x: 242, startPoint y: 152, endPoint x: 601, endPoint y: 182, distance: 360.4
click at [601, 182] on div "/ Score: 92 + 4 25 % Mastered Review: 2025-10-16 Tom wie wiele rzeczy na temat …" at bounding box center [483, 310] width 765 height 457
click at [529, 274] on button "Next" at bounding box center [524, 289] width 75 height 31
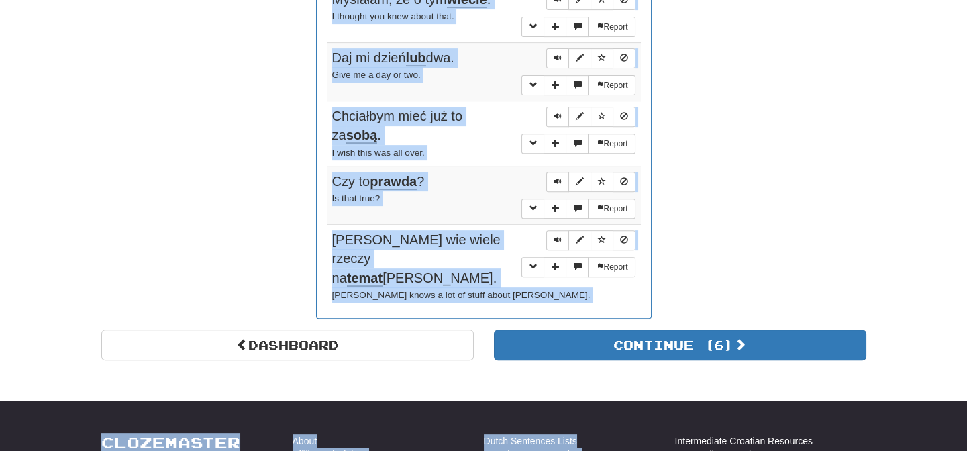
scroll to position [1271, 0]
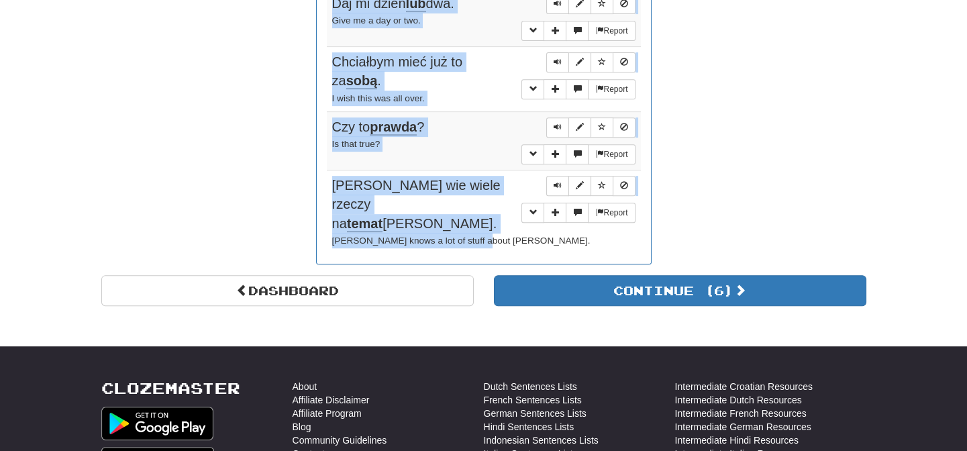
drag, startPoint x: 398, startPoint y: 34, endPoint x: 510, endPoint y: 228, distance: 224.6
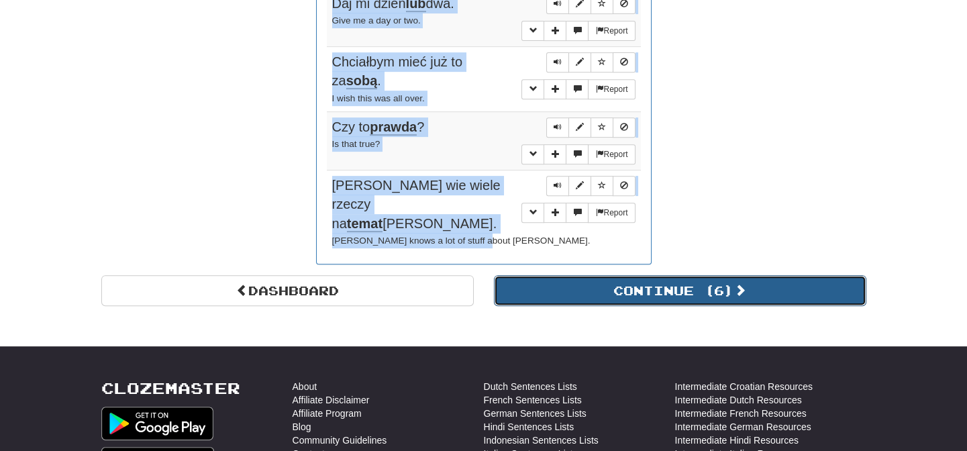
click at [574, 275] on button "Continue ( 6 )" at bounding box center [680, 290] width 373 height 31
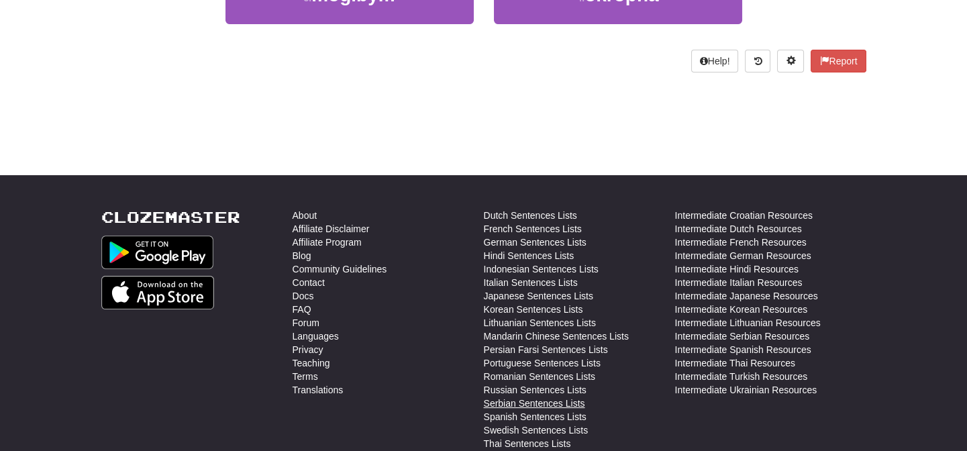
scroll to position [0, 0]
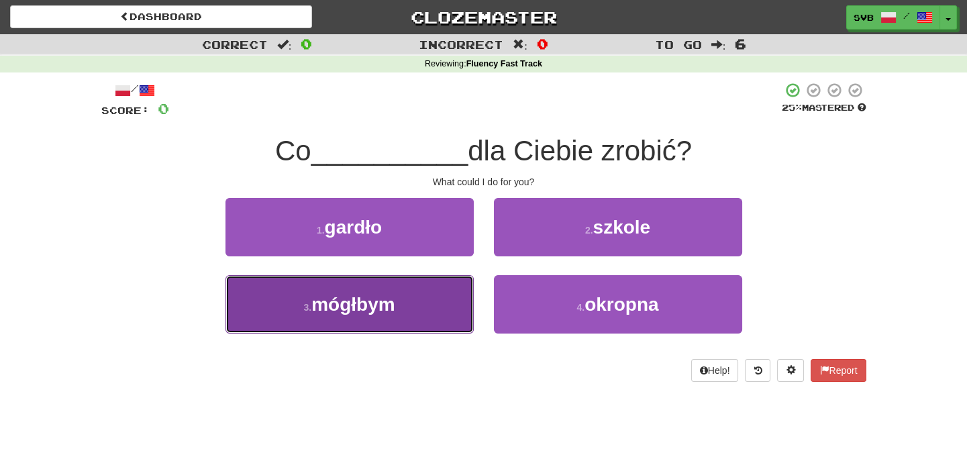
click at [381, 305] on span "mógłbym" at bounding box center [352, 304] width 83 height 21
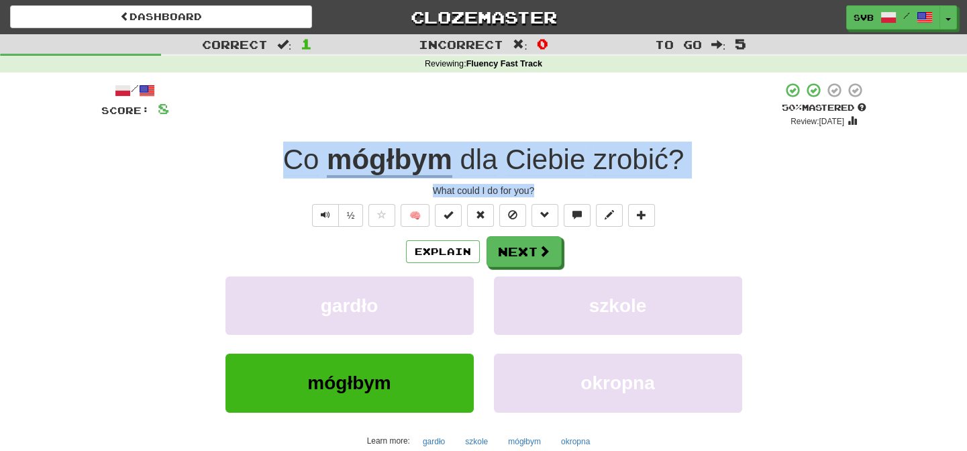
drag, startPoint x: 279, startPoint y: 154, endPoint x: 579, endPoint y: 193, distance: 303.3
click at [579, 193] on div "/ Score: 8 + 8 50 % Mastered Review: 2025-10-25 Co mógłbym dla Ciebie zrobić ? …" at bounding box center [483, 292] width 765 height 421
click at [570, 403] on button "okropna" at bounding box center [618, 383] width 248 height 58
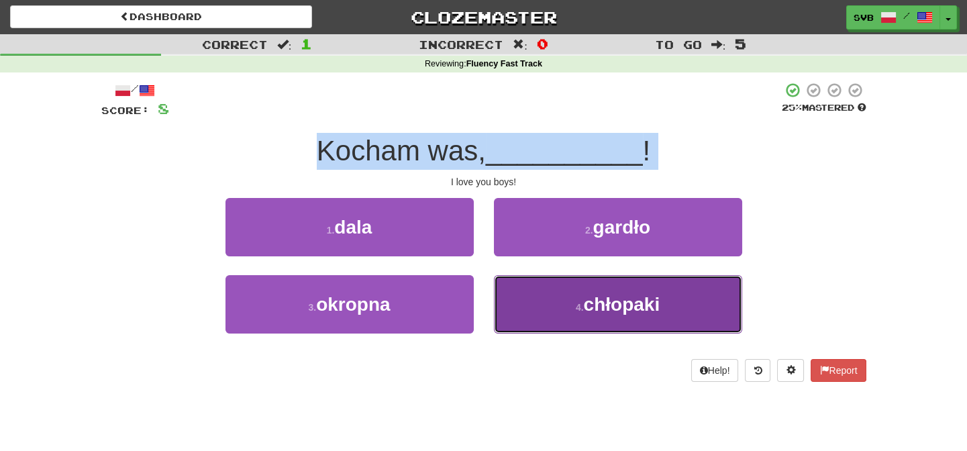
click at [624, 301] on span "chłopaki" at bounding box center [622, 304] width 77 height 21
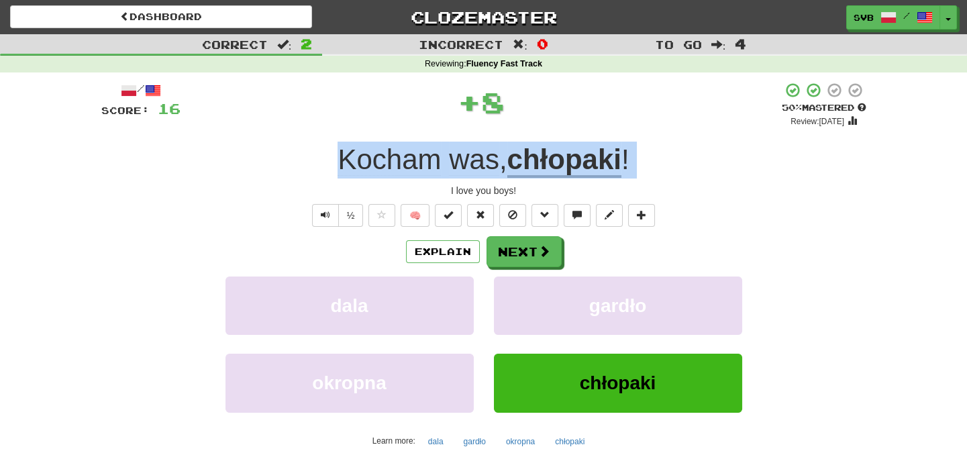
click at [434, 187] on div "I love you boys!" at bounding box center [483, 190] width 765 height 13
click at [326, 216] on span "Text-to-speech controls" at bounding box center [325, 214] width 9 height 9
click at [322, 220] on button "Text-to-speech controls" at bounding box center [325, 215] width 27 height 23
click at [461, 166] on span "was" at bounding box center [474, 160] width 50 height 32
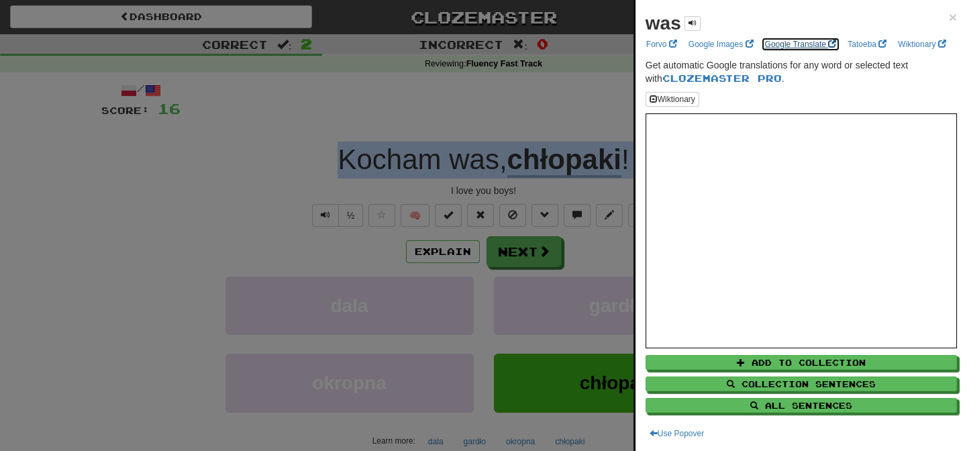
click at [785, 44] on link "Google Translate" at bounding box center [801, 44] width 80 height 15
click at [894, 52] on link "Wiktionary" at bounding box center [922, 44] width 56 height 15
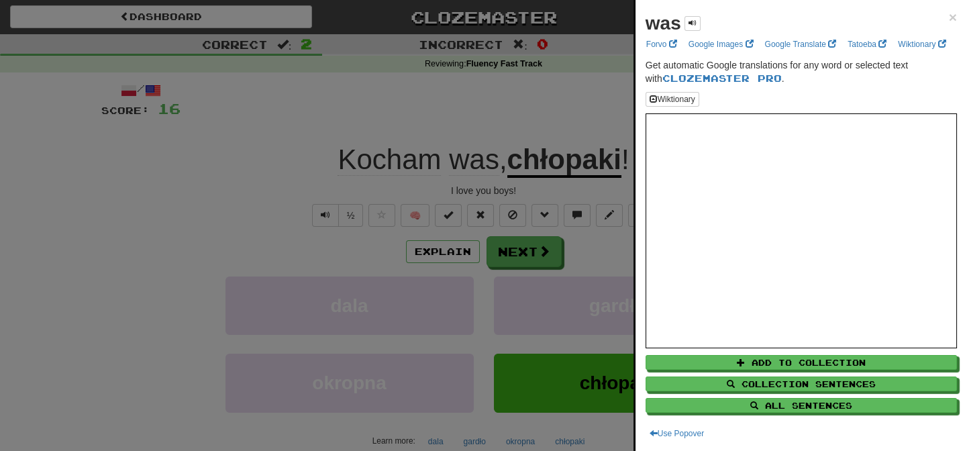
click at [273, 178] on div at bounding box center [483, 225] width 967 height 451
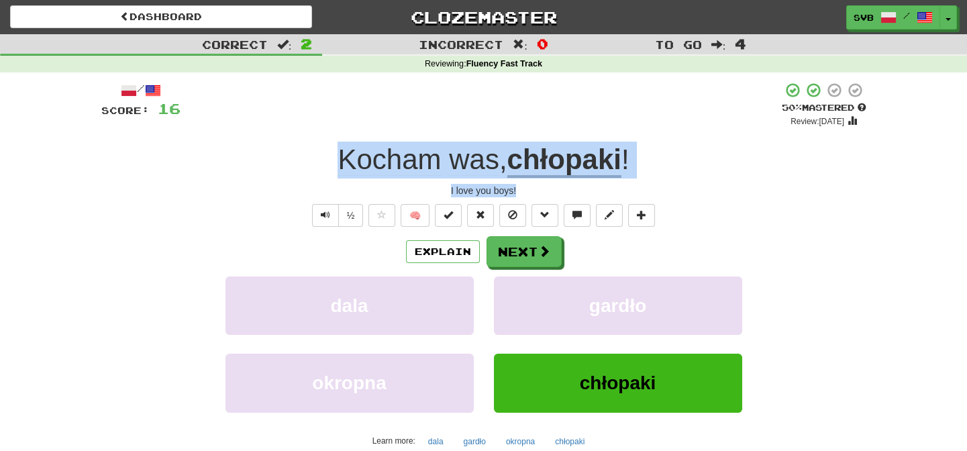
drag, startPoint x: 328, startPoint y: 156, endPoint x: 664, endPoint y: 180, distance: 336.5
click at [664, 180] on div "/ Score: 16 + 8 50 % Mastered Review: 2025-10-25 Kocham was , chłopaki ! I love…" at bounding box center [483, 292] width 765 height 421
click at [542, 251] on span at bounding box center [545, 252] width 12 height 12
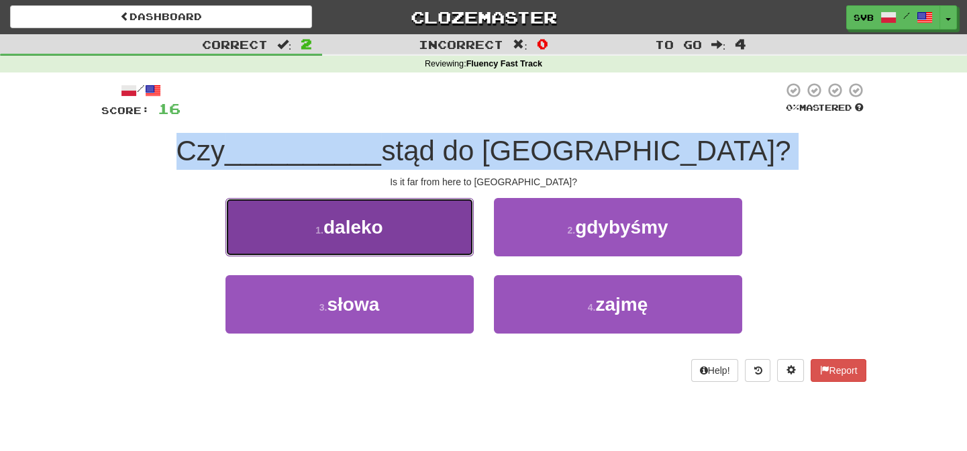
click at [375, 228] on span "daleko" at bounding box center [354, 227] width 60 height 21
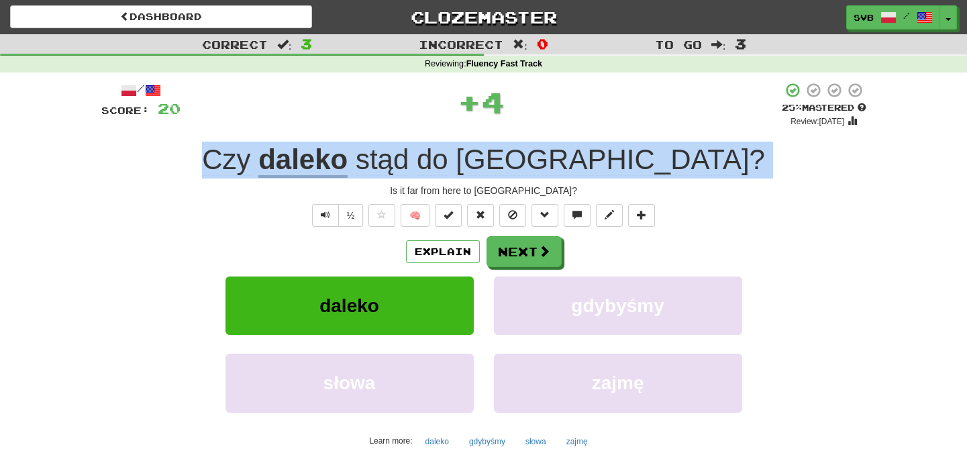
click at [348, 159] on u "daleko" at bounding box center [302, 161] width 89 height 34
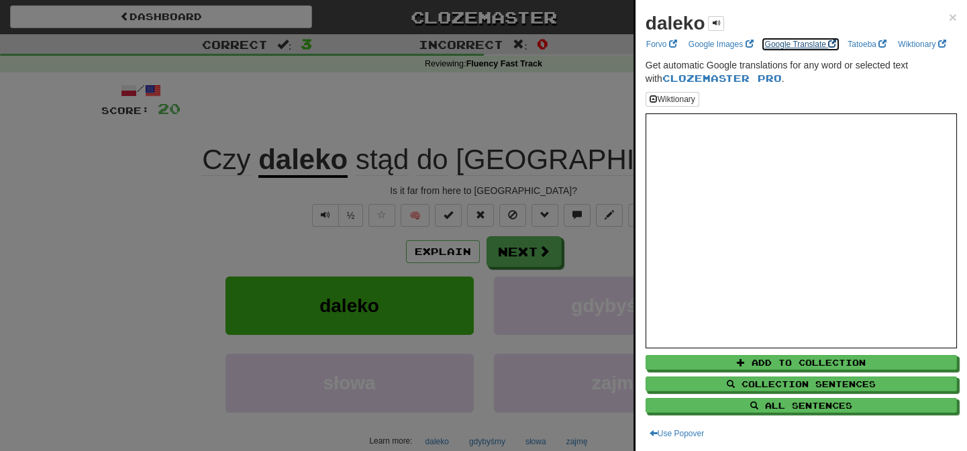
click at [800, 42] on link "Google Translate" at bounding box center [801, 44] width 80 height 15
click at [416, 113] on div at bounding box center [483, 225] width 967 height 451
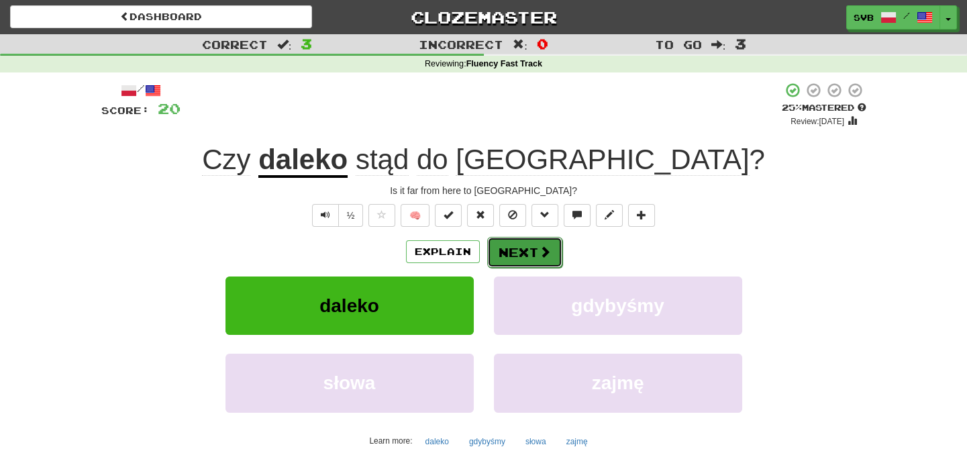
click at [534, 251] on button "Next" at bounding box center [524, 252] width 75 height 31
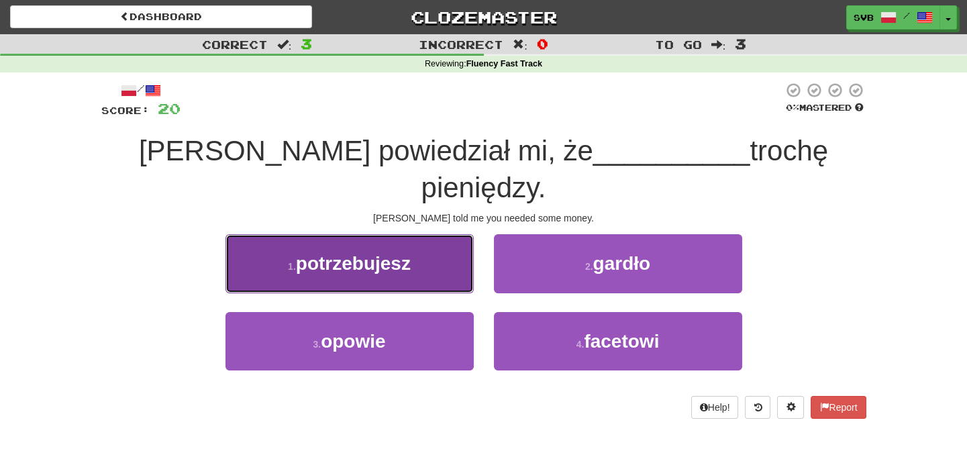
click at [396, 253] on span "potrzebujesz" at bounding box center [353, 263] width 115 height 21
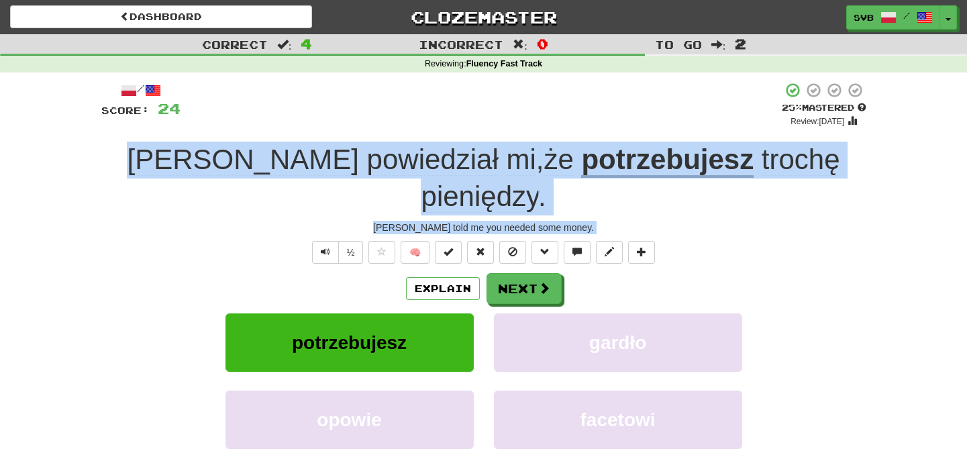
drag, startPoint x: 135, startPoint y: 156, endPoint x: 846, endPoint y: 206, distance: 712.6
click at [844, 209] on div "/ Score: 24 + 4 25 % Mastered Review: 2025-10-16 Tom powiedział mi , że potrzeb…" at bounding box center [483, 310] width 765 height 457
click at [608, 273] on div "Explain Next" at bounding box center [483, 288] width 765 height 31
click at [524, 274] on button "Next" at bounding box center [524, 289] width 75 height 31
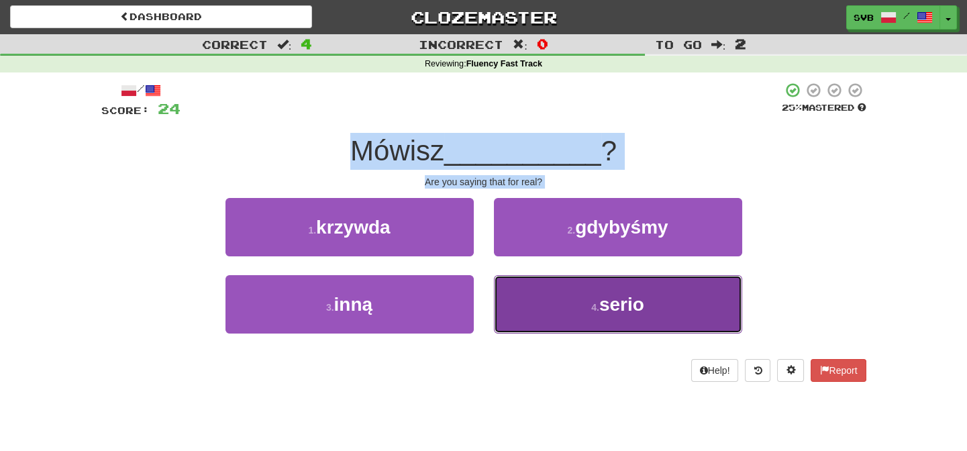
click at [623, 312] on span "serio" at bounding box center [621, 304] width 45 height 21
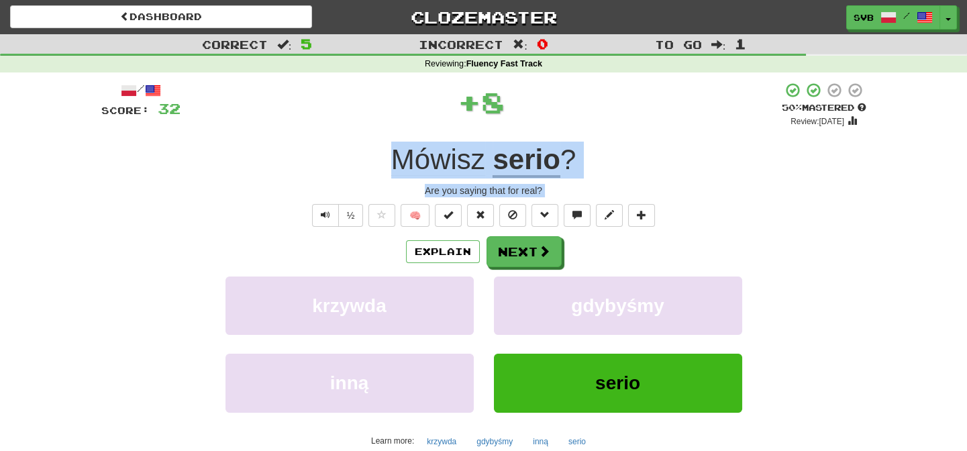
click at [638, 150] on div "Mówisz serio ?" at bounding box center [483, 160] width 765 height 37
drag, startPoint x: 375, startPoint y: 157, endPoint x: 631, endPoint y: 188, distance: 257.6
click at [631, 188] on div "/ Score: 32 + 8 50 % Mastered Review: 2025-10-25 Mówisz serio ? Are you saying …" at bounding box center [483, 292] width 765 height 421
click at [538, 152] on u "serio" at bounding box center [526, 161] width 67 height 34
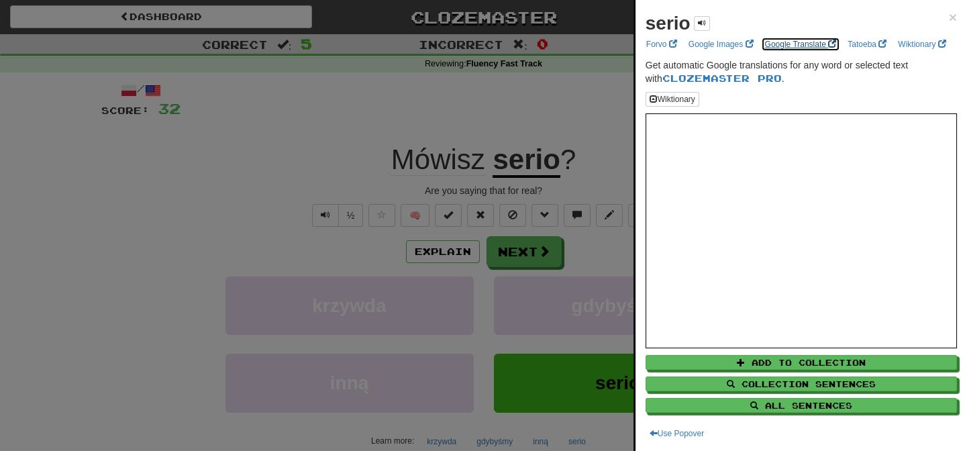
click at [792, 45] on link "Google Translate" at bounding box center [801, 44] width 80 height 15
click at [332, 154] on div at bounding box center [483, 225] width 967 height 451
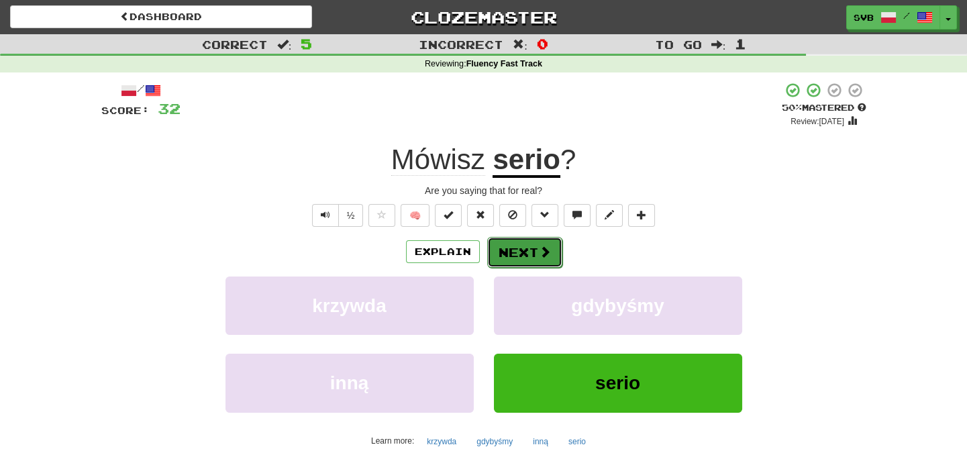
click at [523, 248] on button "Next" at bounding box center [524, 252] width 75 height 31
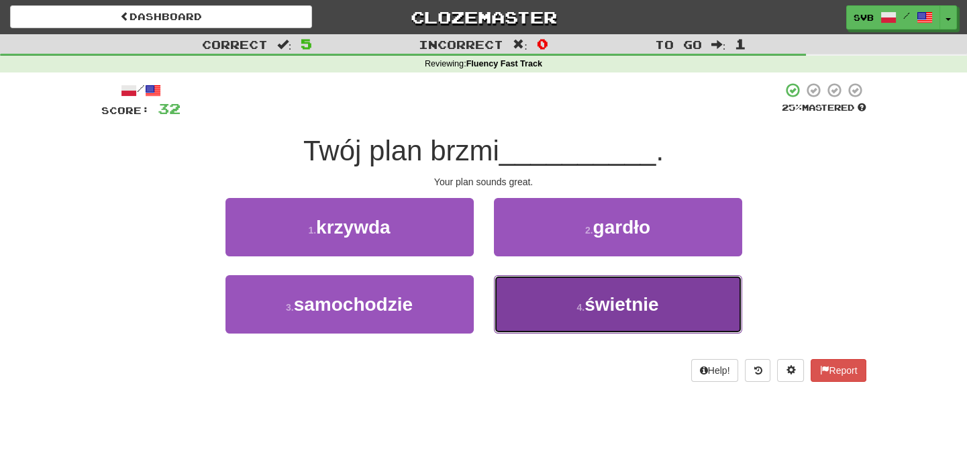
click at [624, 298] on span "świetnie" at bounding box center [622, 304] width 74 height 21
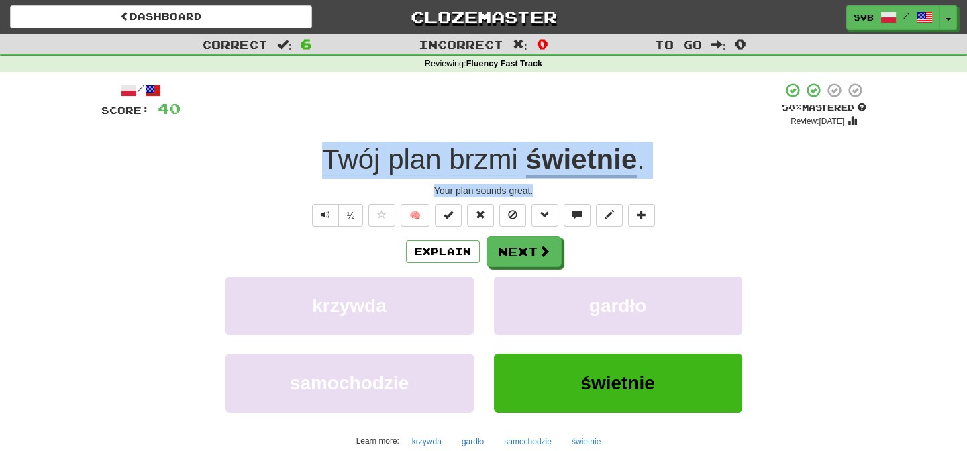
drag, startPoint x: 321, startPoint y: 150, endPoint x: 691, endPoint y: 180, distance: 371.7
click at [691, 180] on div "/ Score: 40 + 8 50 % Mastered Review: 2025-10-25 Twój plan brzmi świetnie . You…" at bounding box center [483, 292] width 765 height 421
click at [489, 159] on span "brzmi" at bounding box center [483, 160] width 69 height 32
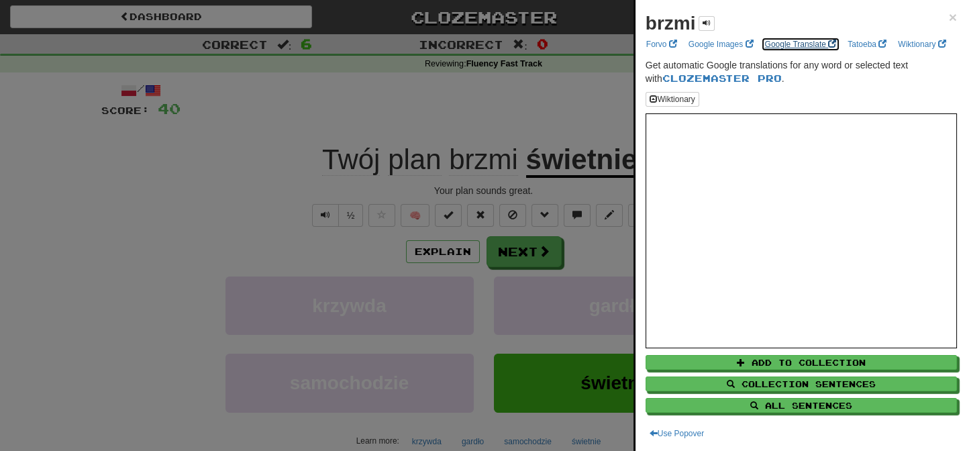
click at [791, 47] on link "Google Translate" at bounding box center [801, 44] width 80 height 15
click at [498, 114] on div at bounding box center [483, 225] width 967 height 451
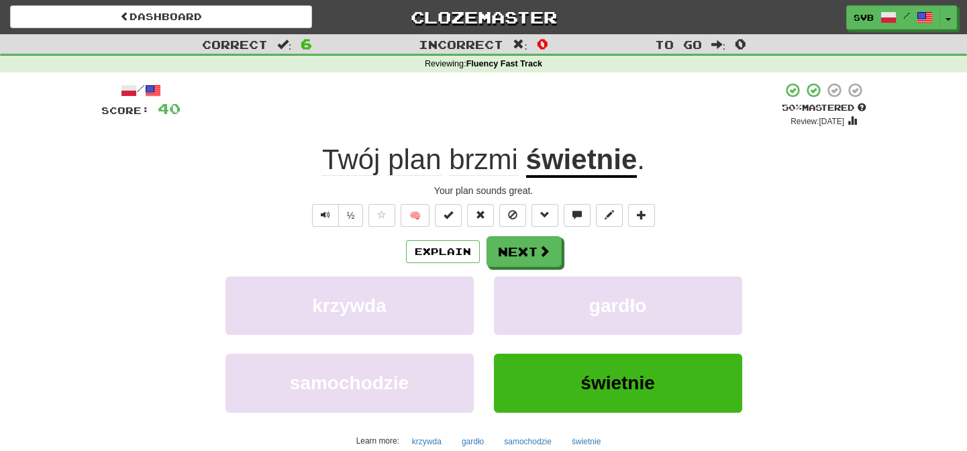
click at [492, 167] on span "brzmi" at bounding box center [483, 160] width 69 height 32
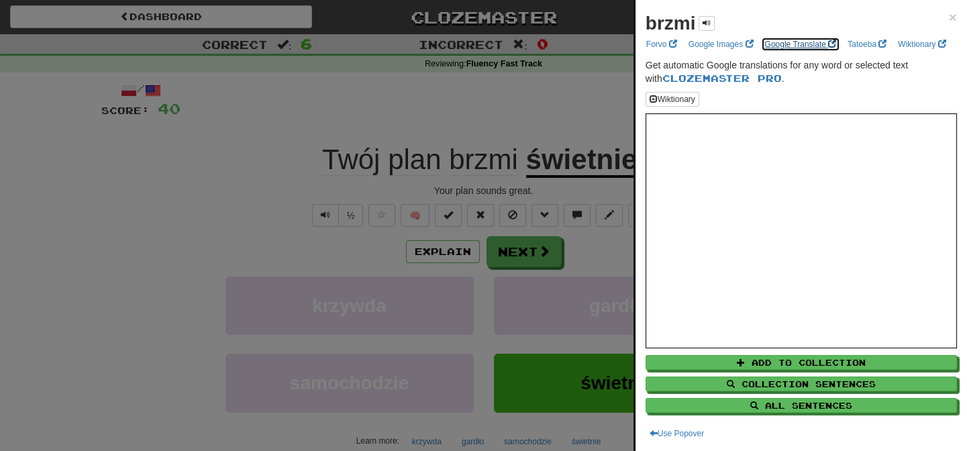
click at [791, 44] on link "Google Translate" at bounding box center [801, 44] width 80 height 15
click at [513, 91] on div at bounding box center [483, 225] width 967 height 451
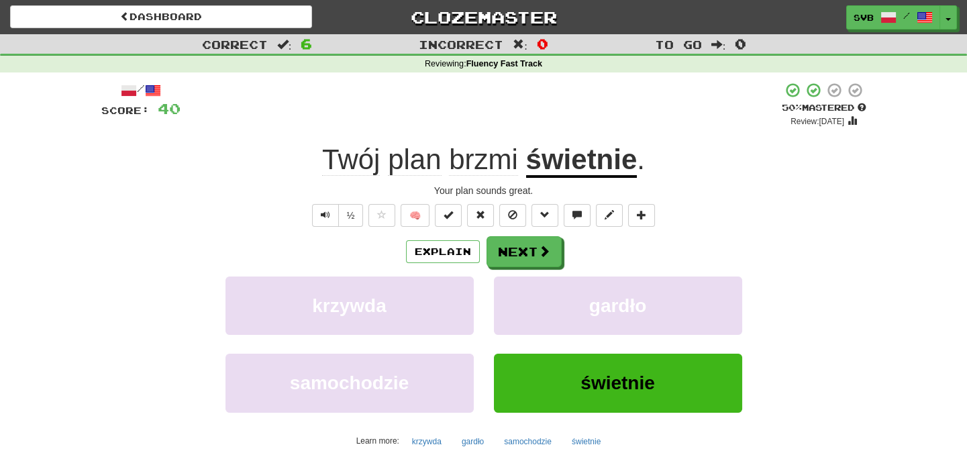
click at [593, 166] on u "świetnie" at bounding box center [581, 161] width 111 height 34
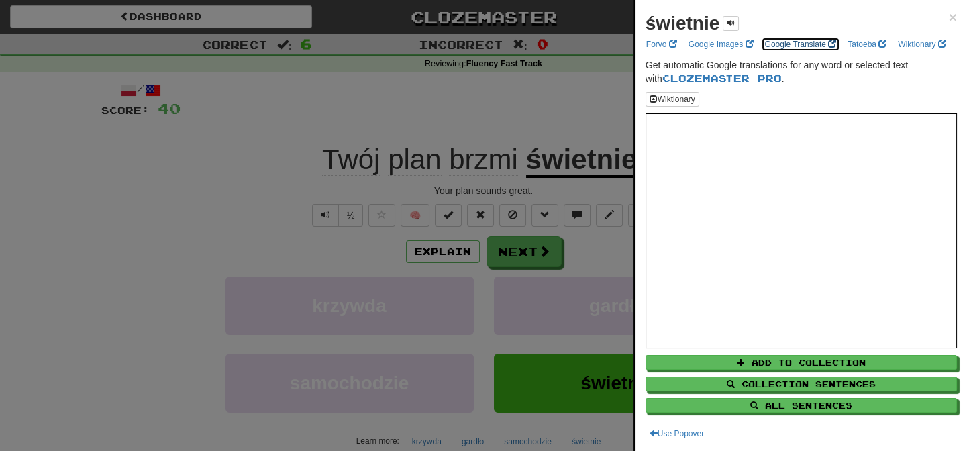
click at [795, 44] on link "Google Translate" at bounding box center [801, 44] width 80 height 15
click at [260, 176] on div at bounding box center [483, 225] width 967 height 451
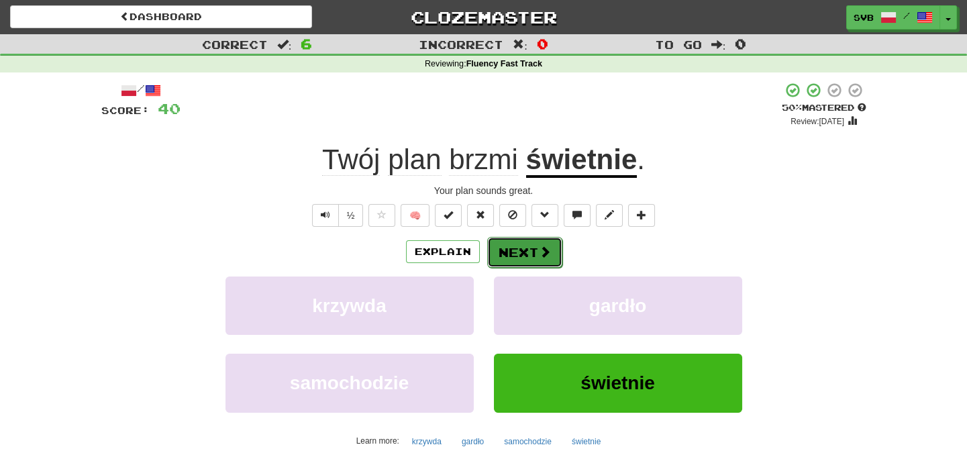
click at [535, 254] on button "Next" at bounding box center [524, 252] width 75 height 31
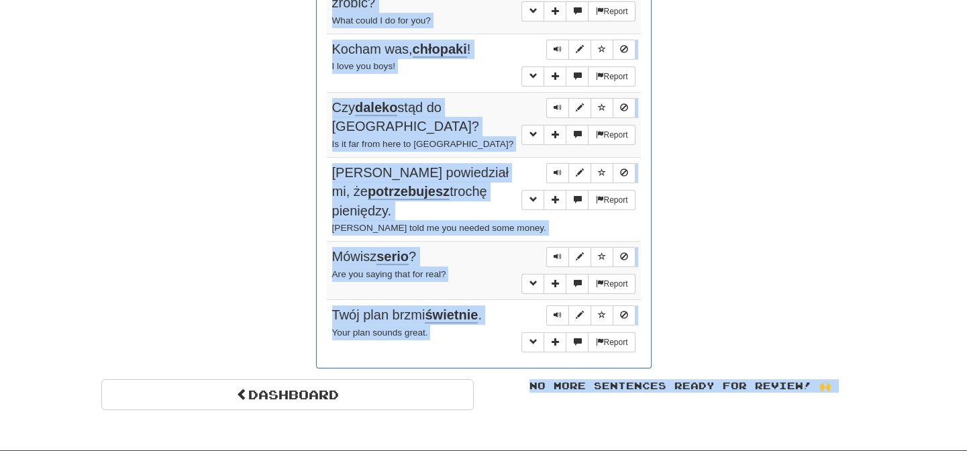
scroll to position [943, 0]
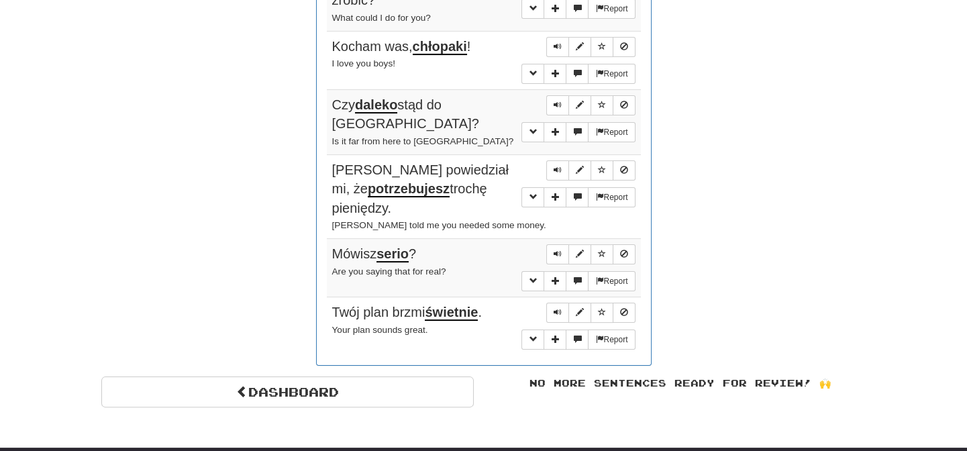
drag, startPoint x: 391, startPoint y: 121, endPoint x: 508, endPoint y: 346, distance: 253.7
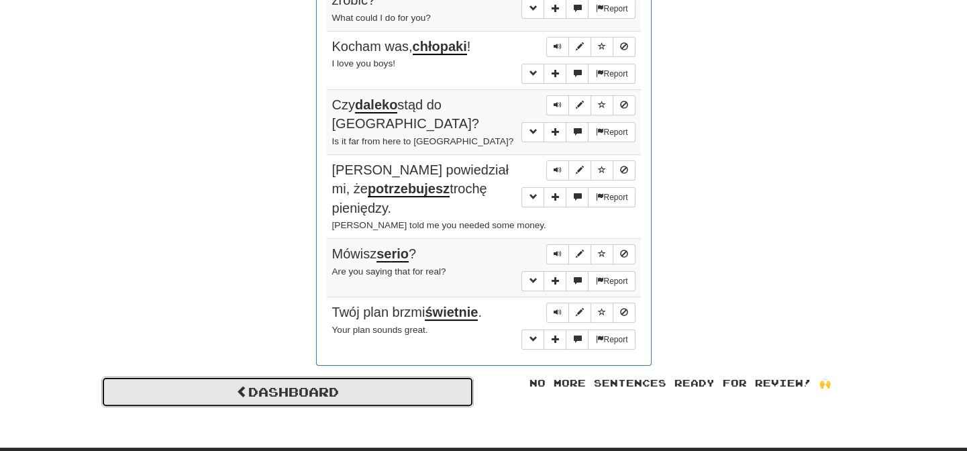
click at [356, 381] on link "Dashboard" at bounding box center [287, 392] width 373 height 31
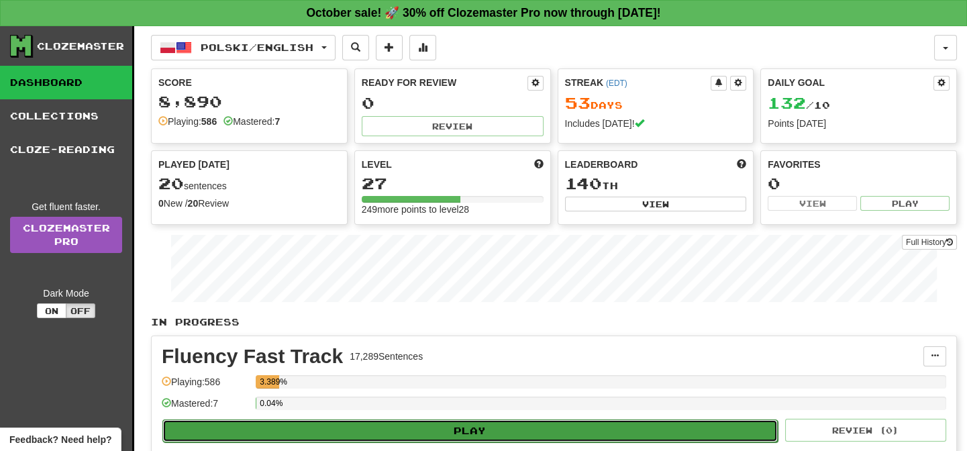
click at [475, 428] on button "Play" at bounding box center [470, 431] width 616 height 23
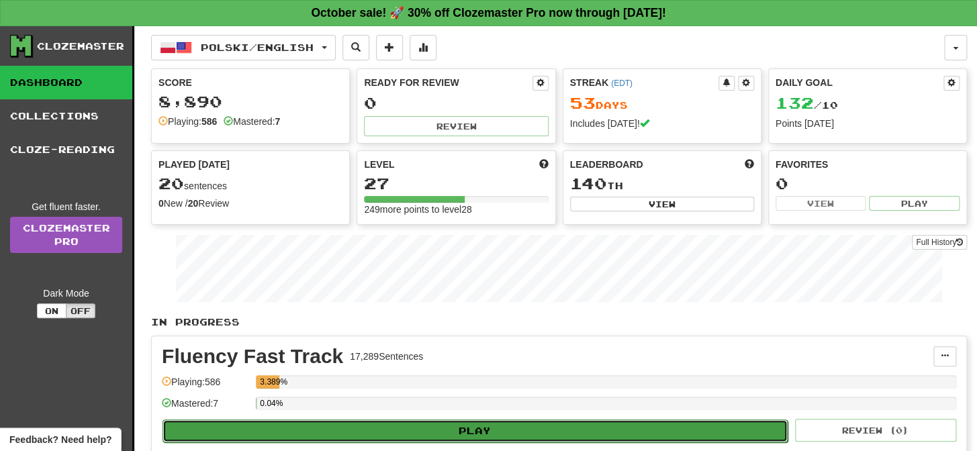
select select "**"
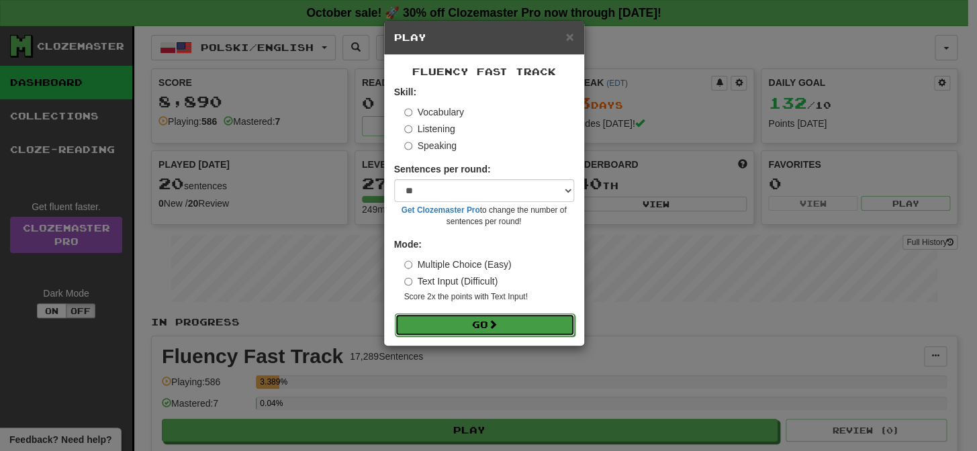
click at [505, 325] on button "Go" at bounding box center [485, 324] width 180 height 23
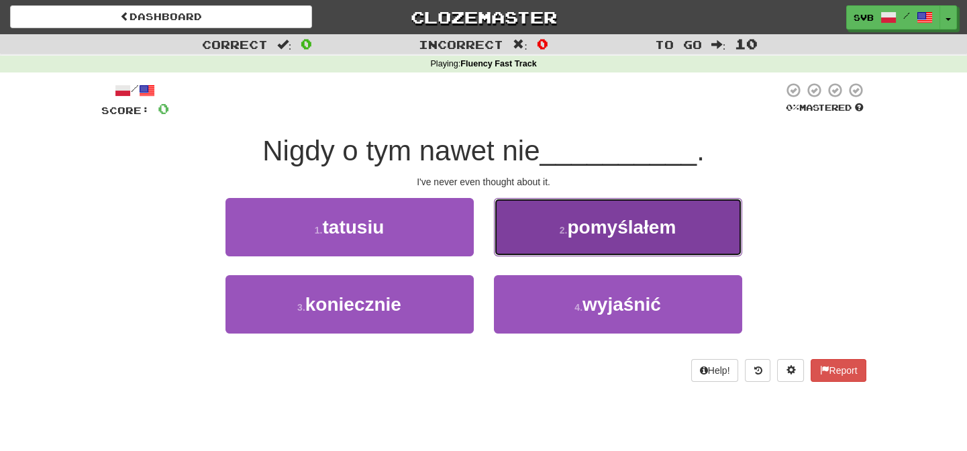
click at [602, 229] on span "pomyślałem" at bounding box center [621, 227] width 109 height 21
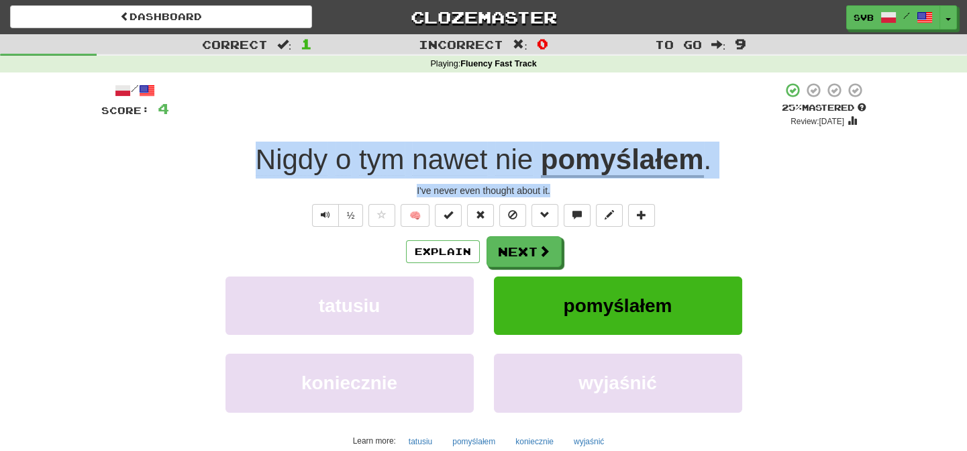
drag, startPoint x: 234, startPoint y: 157, endPoint x: 775, endPoint y: 183, distance: 542.3
click at [775, 183] on div "/ Score: 4 + 4 25 % Mastered Review: 2025-10-16 Nigdy o tym nawet nie pomyślałe…" at bounding box center [483, 292] width 765 height 421
copy div "Nigdy o tym nawet nie pomyślałem . I've never even thought about it."
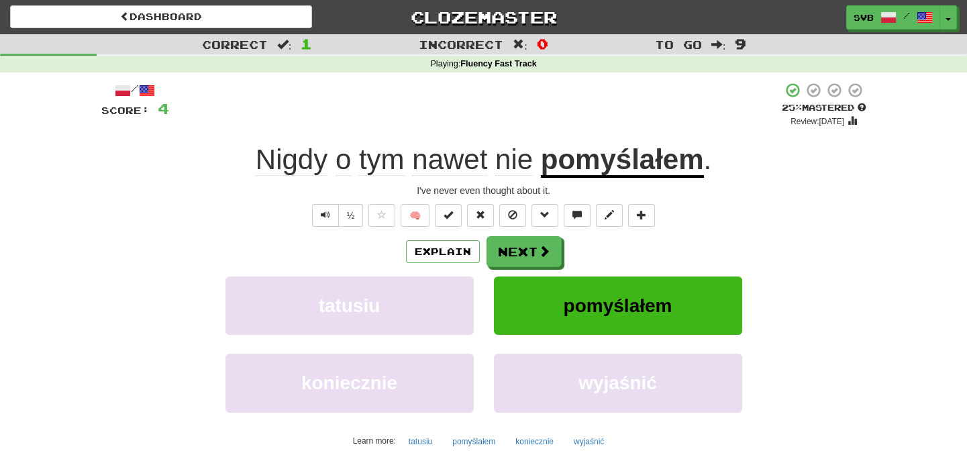
click at [560, 423] on div "wyjaśnić" at bounding box center [618, 392] width 269 height 77
click at [291, 163] on span "Nigdy" at bounding box center [292, 160] width 72 height 32
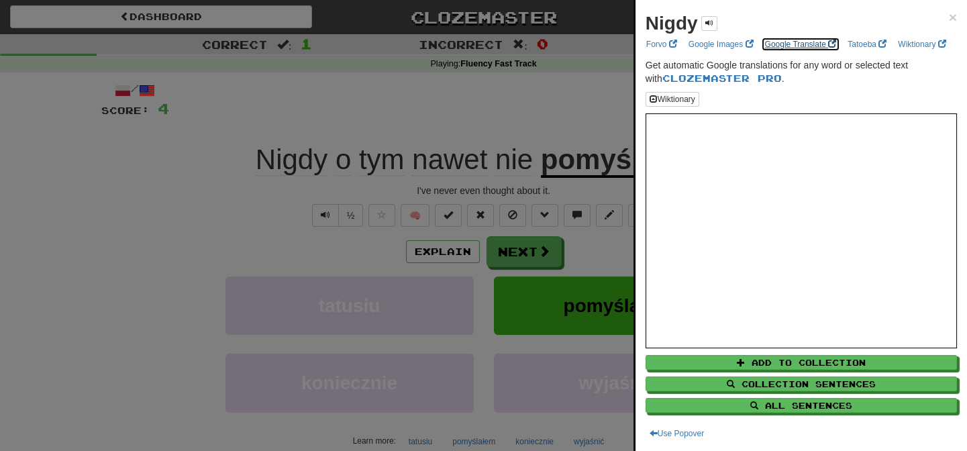
click at [808, 43] on link "Google Translate" at bounding box center [801, 44] width 80 height 15
click at [444, 160] on div at bounding box center [483, 225] width 967 height 451
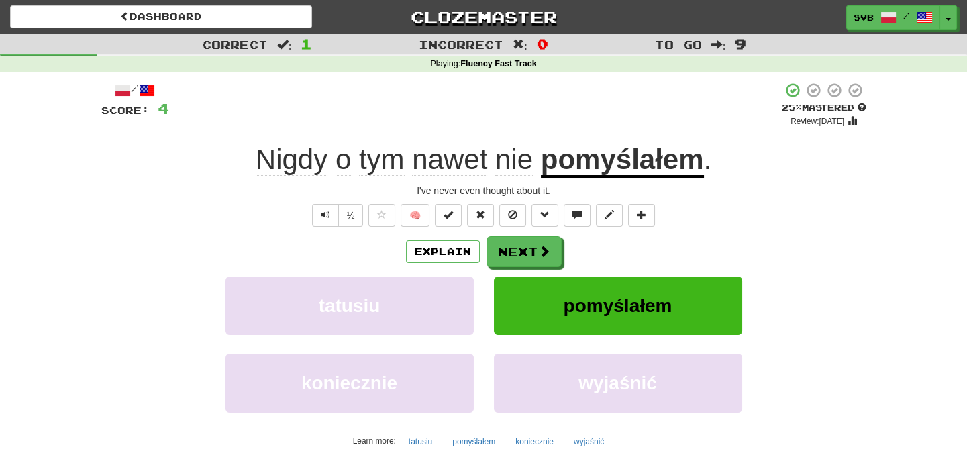
click at [436, 156] on span "nawet" at bounding box center [449, 160] width 75 height 32
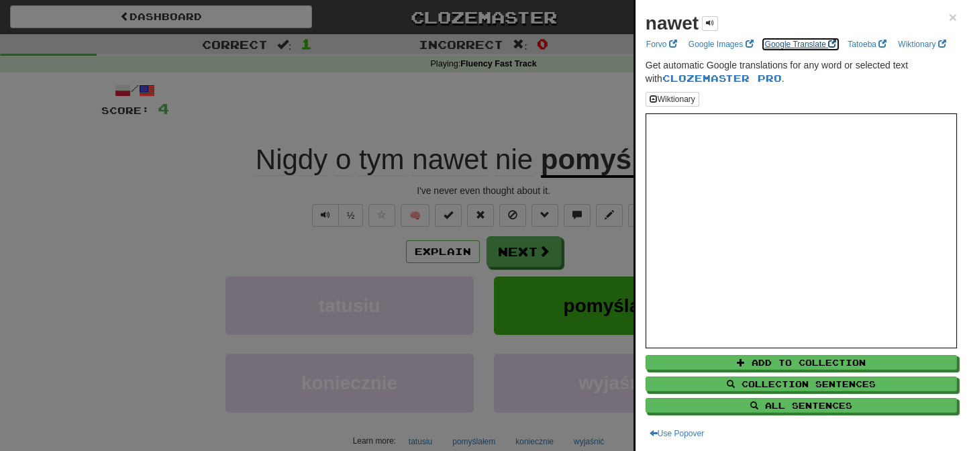
click at [792, 40] on link "Google Translate" at bounding box center [801, 44] width 80 height 15
click at [315, 105] on div at bounding box center [483, 225] width 967 height 451
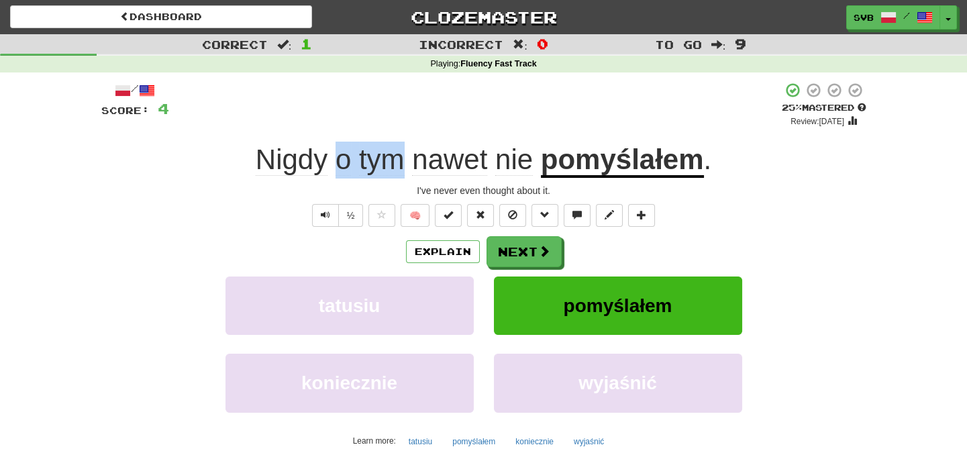
drag, startPoint x: 334, startPoint y: 161, endPoint x: 401, endPoint y: 160, distance: 67.1
click at [401, 160] on span "Nigdy o tym nawet nie" at bounding box center [398, 160] width 285 height 32
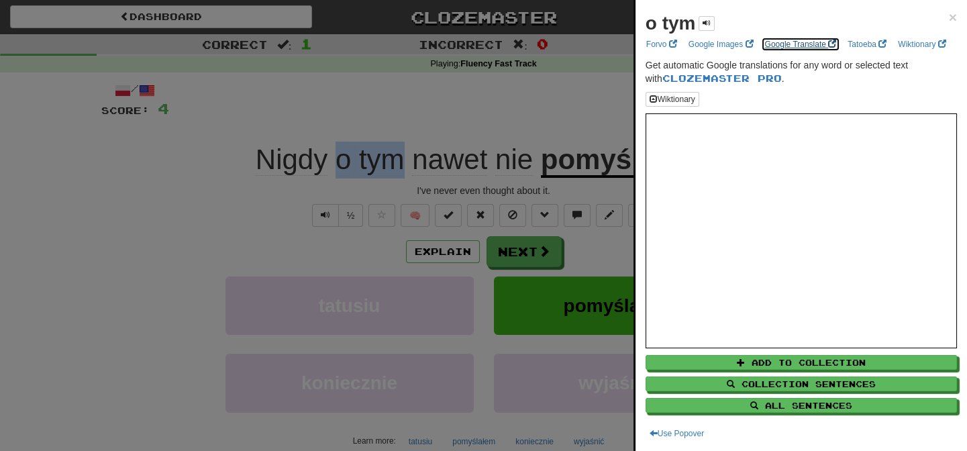
click at [806, 46] on link "Google Translate" at bounding box center [801, 44] width 80 height 15
click at [430, 110] on div at bounding box center [483, 225] width 967 height 451
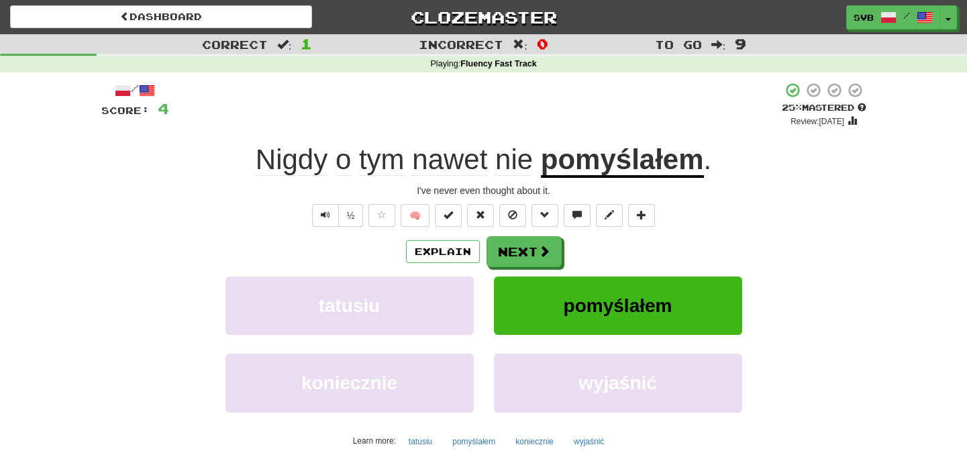
click at [618, 166] on u "pomyślałem" at bounding box center [622, 161] width 163 height 34
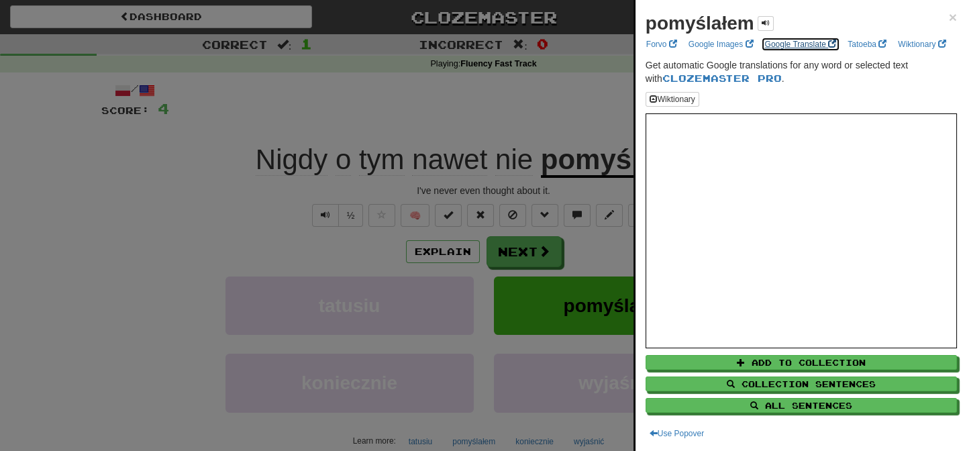
click at [806, 42] on link "Google Translate" at bounding box center [801, 44] width 80 height 15
click at [497, 85] on div at bounding box center [483, 225] width 967 height 451
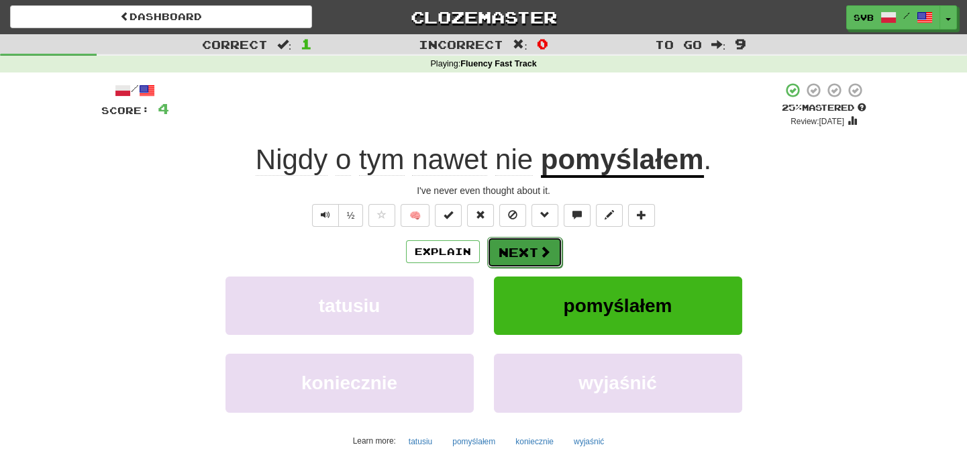
click at [530, 248] on button "Next" at bounding box center [524, 252] width 75 height 31
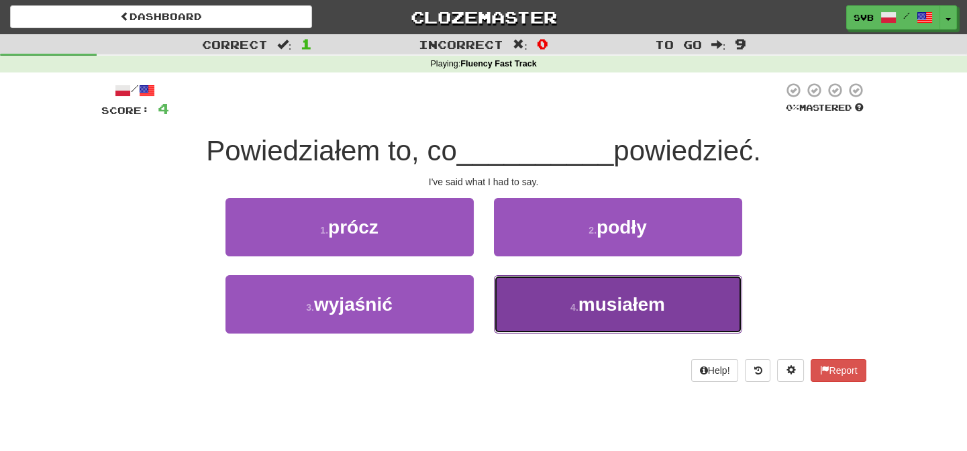
click at [622, 301] on span "musiałem" at bounding box center [622, 304] width 87 height 21
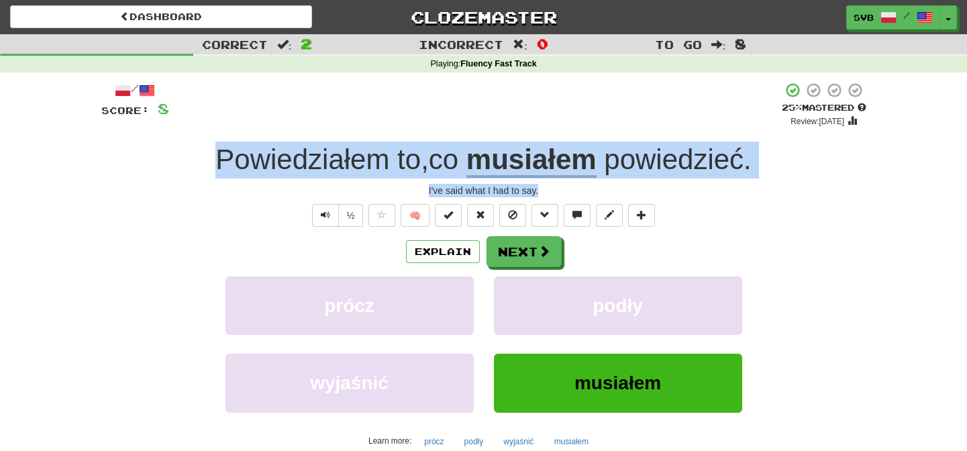
drag, startPoint x: 202, startPoint y: 154, endPoint x: 763, endPoint y: 194, distance: 562.0
click at [763, 194] on div "/ Score: 8 + 4 25 % Mastered Review: 2025-10-16 Powiedziałem to , co musiałem p…" at bounding box center [483, 292] width 765 height 421
copy div "Powiedziałem to , co musiałem powiedzieć . I've said what I had to say."
click at [517, 261] on button "Next" at bounding box center [524, 252] width 75 height 31
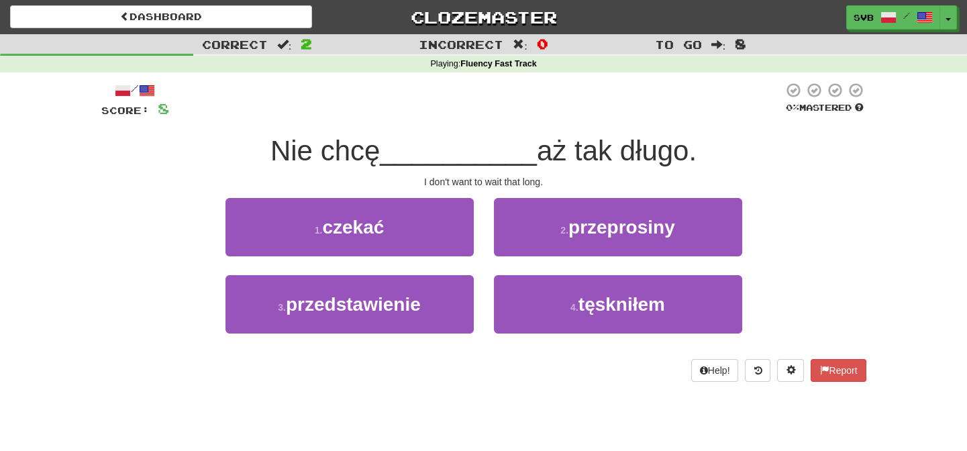
click at [563, 189] on div "/ Score: 8 0 % Mastered Nie chcę __________ aż tak długo. I don't want to wait …" at bounding box center [483, 232] width 765 height 300
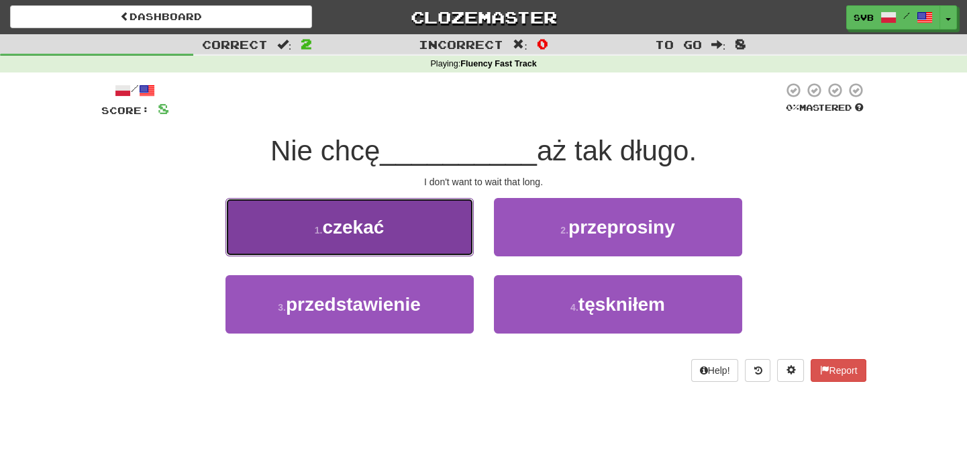
click at [369, 219] on span "czekać" at bounding box center [353, 227] width 62 height 21
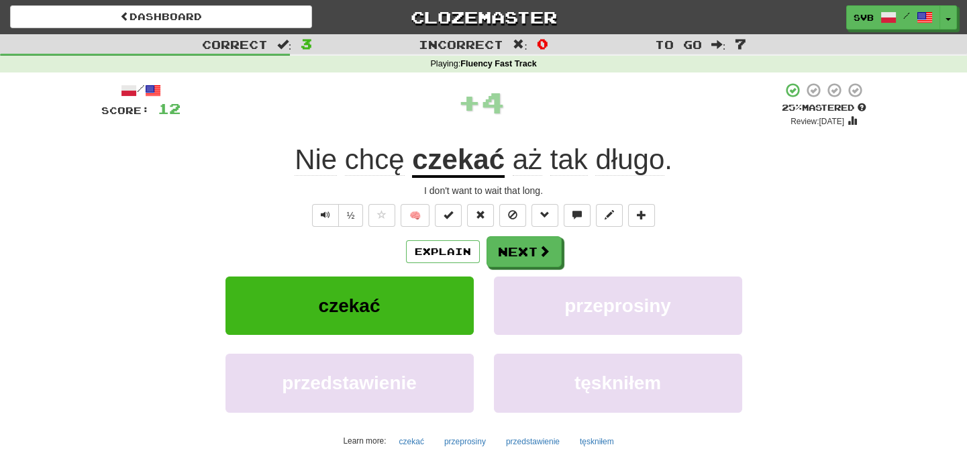
click at [437, 158] on u "czekać" at bounding box center [458, 161] width 93 height 34
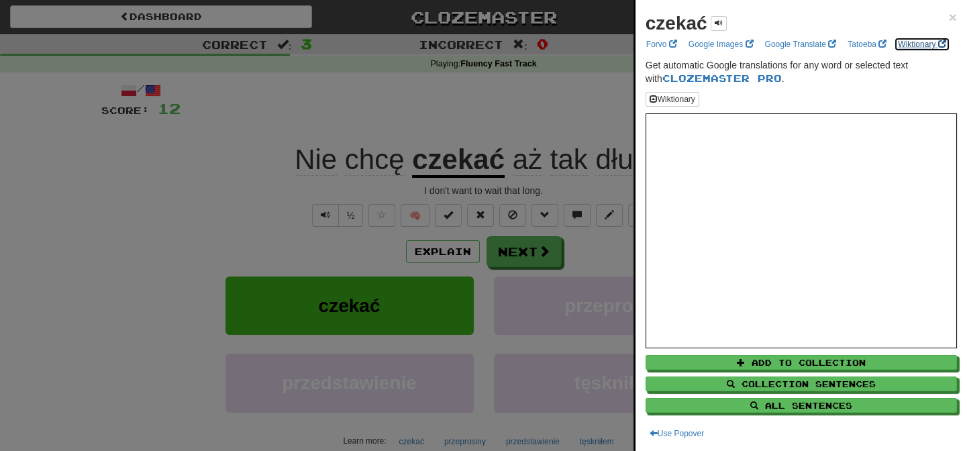
click at [894, 52] on link "Wiktionary" at bounding box center [922, 44] width 56 height 15
click at [234, 220] on div at bounding box center [483, 225] width 967 height 451
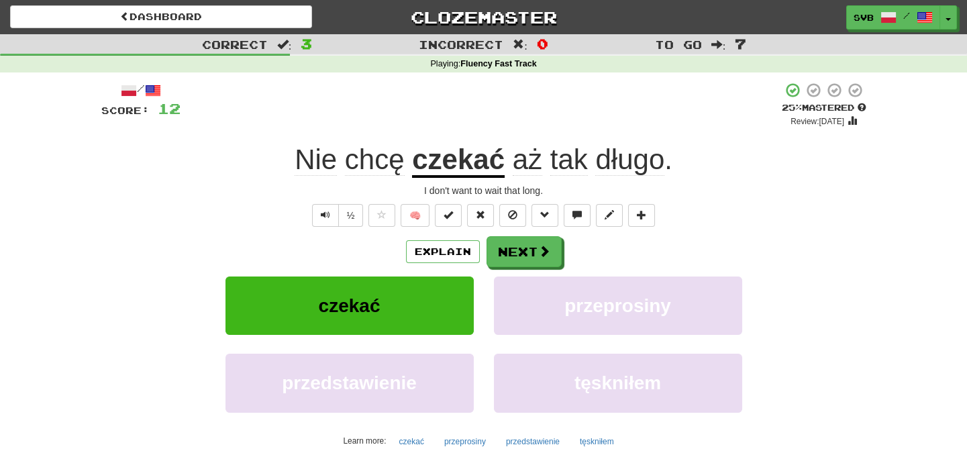
click at [534, 165] on span "aż" at bounding box center [528, 160] width 30 height 32
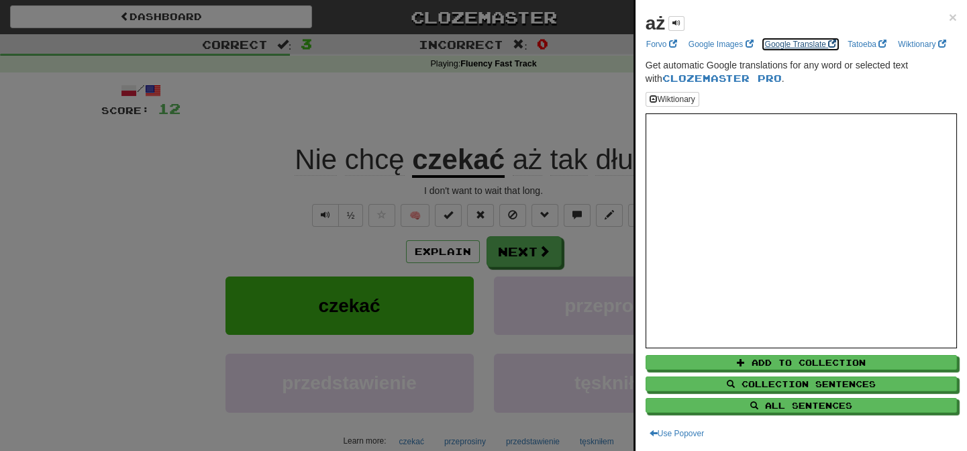
click at [816, 42] on link "Google Translate" at bounding box center [801, 44] width 80 height 15
click at [407, 114] on div at bounding box center [483, 225] width 967 height 451
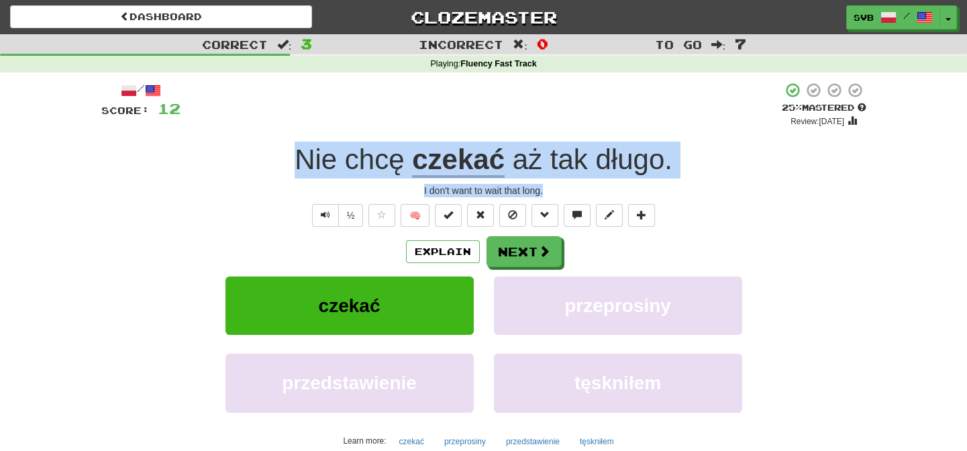
drag, startPoint x: 289, startPoint y: 154, endPoint x: 585, endPoint y: 186, distance: 297.8
click at [585, 186] on div "/ Score: 12 + 4 25 % Mastered Review: 2025-10-16 Nie chcę czekać aż tak długo .…" at bounding box center [483, 292] width 765 height 421
click at [584, 185] on div "I don't want to wait that long." at bounding box center [483, 190] width 765 height 13
drag, startPoint x: 279, startPoint y: 158, endPoint x: 657, endPoint y: 191, distance: 379.4
click at [657, 191] on div "/ Score: 12 + 4 25 % Mastered Review: 2025-10-16 Nie chcę czekać aż tak długo .…" at bounding box center [483, 292] width 765 height 421
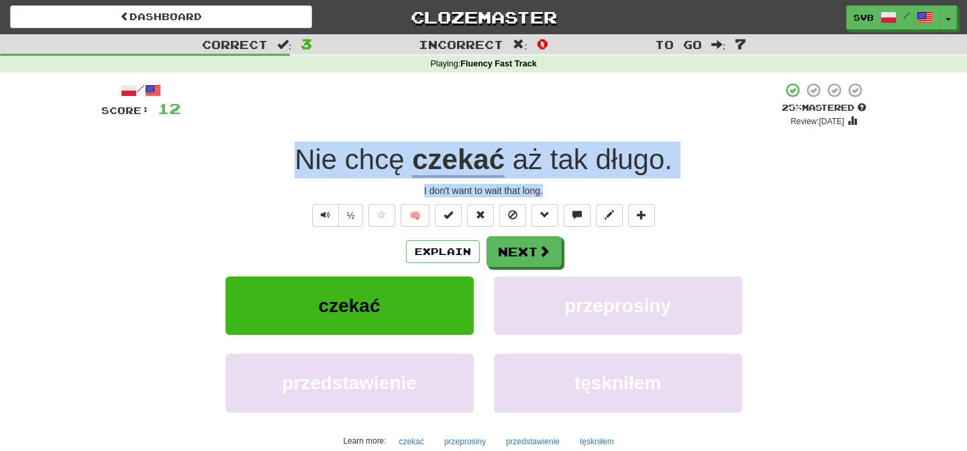
copy div "Nie chcę czekać aż tak długo . I don't want to wait that long."
click at [517, 248] on button "Next" at bounding box center [524, 252] width 75 height 31
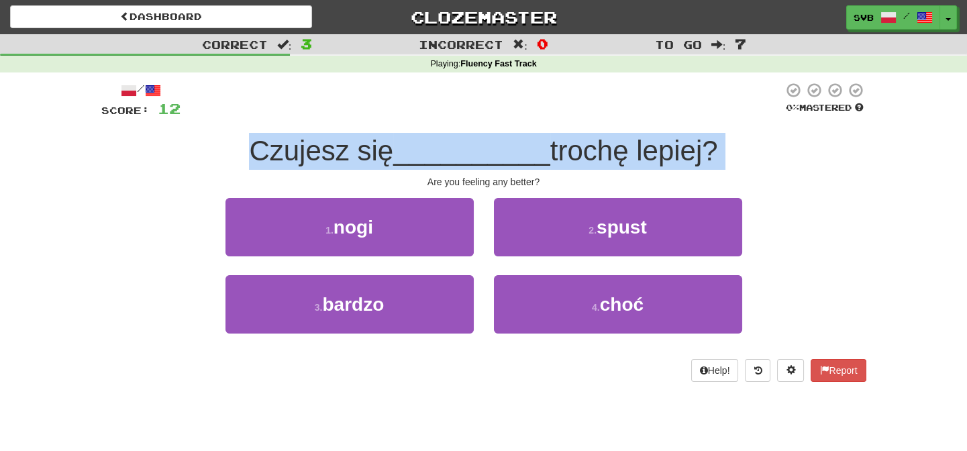
click at [419, 181] on div "Are you feeling any better?" at bounding box center [483, 181] width 765 height 13
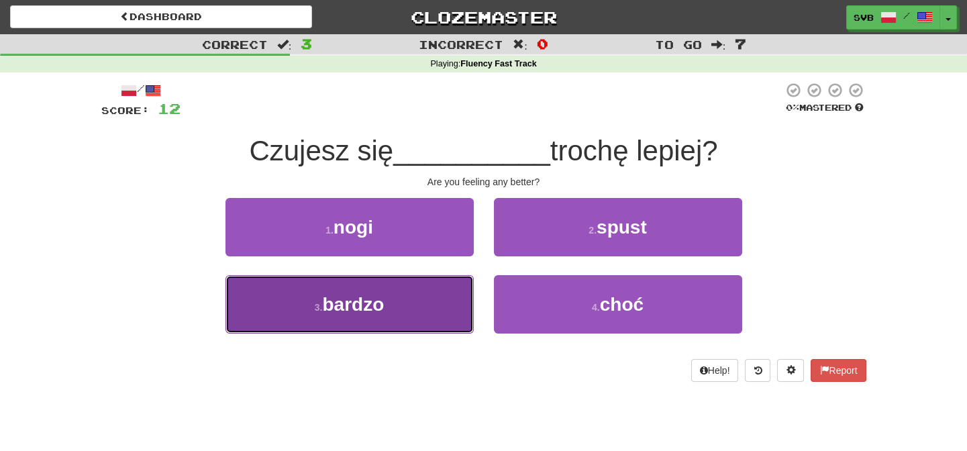
click at [380, 307] on span "bardzo" at bounding box center [353, 304] width 62 height 21
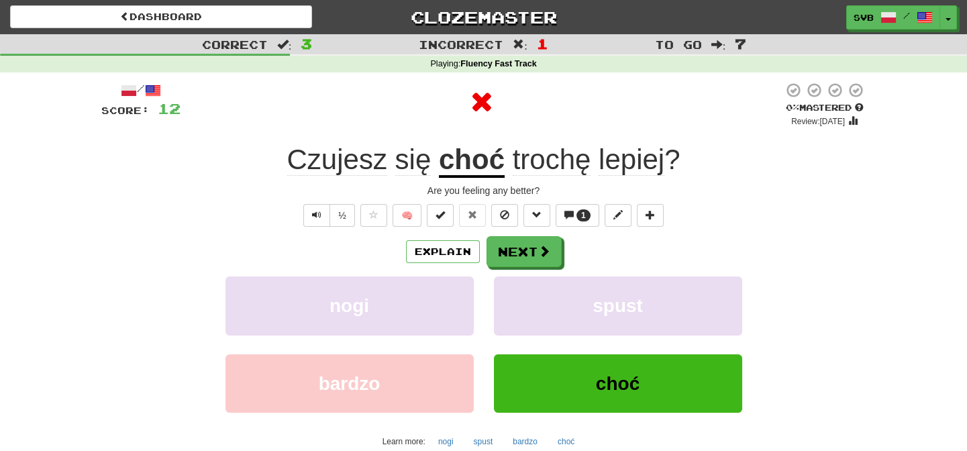
click at [471, 160] on u "choć" at bounding box center [472, 161] width 66 height 34
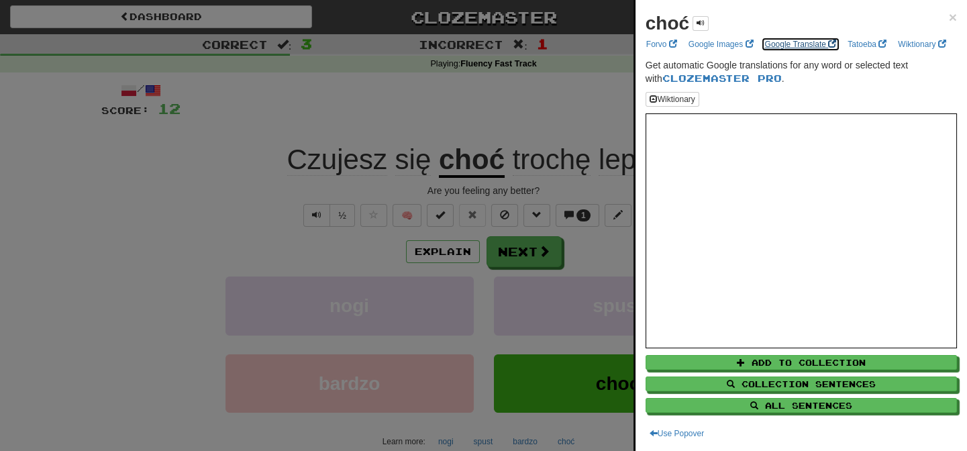
click at [793, 46] on link "Google Translate" at bounding box center [801, 44] width 80 height 15
click at [502, 129] on div at bounding box center [483, 225] width 967 height 451
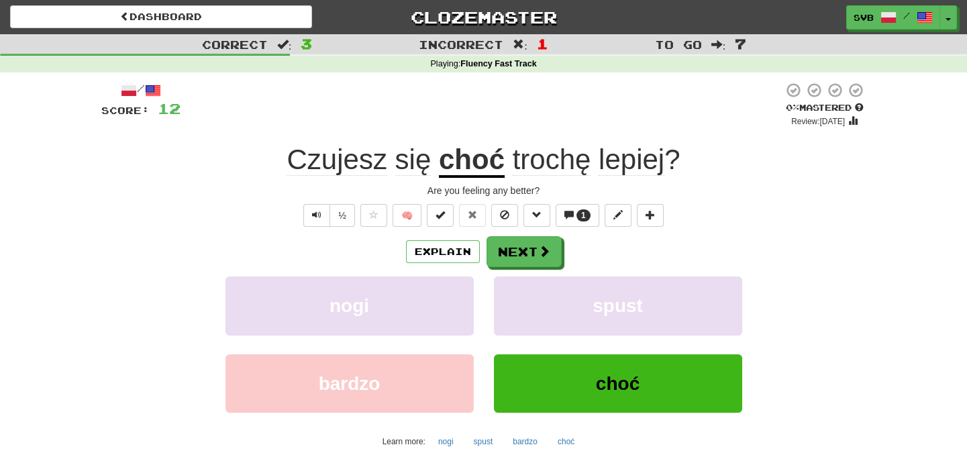
click at [495, 164] on u "choć" at bounding box center [472, 161] width 66 height 34
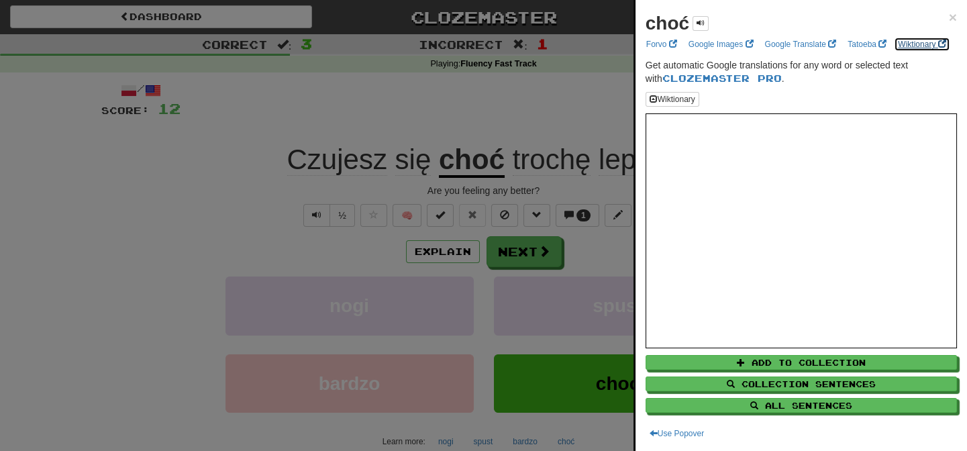
click at [894, 52] on link "Wiktionary" at bounding box center [922, 44] width 56 height 15
click at [244, 170] on div at bounding box center [483, 225] width 967 height 451
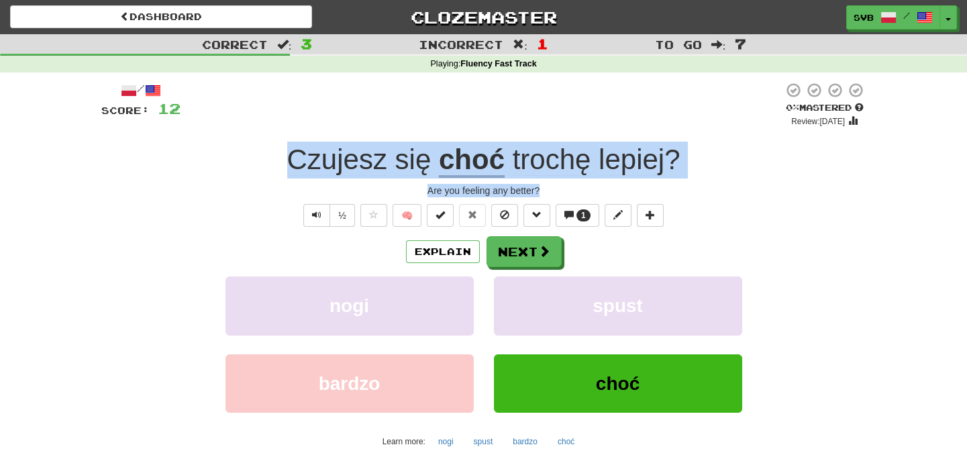
drag, startPoint x: 279, startPoint y: 155, endPoint x: 738, endPoint y: 183, distance: 460.7
click at [736, 187] on div "/ Score: 12 0 % Mastered Review: 2025-10-15 Czujesz się choć trochę lepiej ? Ar…" at bounding box center [483, 292] width 765 height 421
copy div "Czujesz się choć trochę lepiej ? Are you feeling any better?"
click at [543, 253] on span at bounding box center [545, 252] width 12 height 12
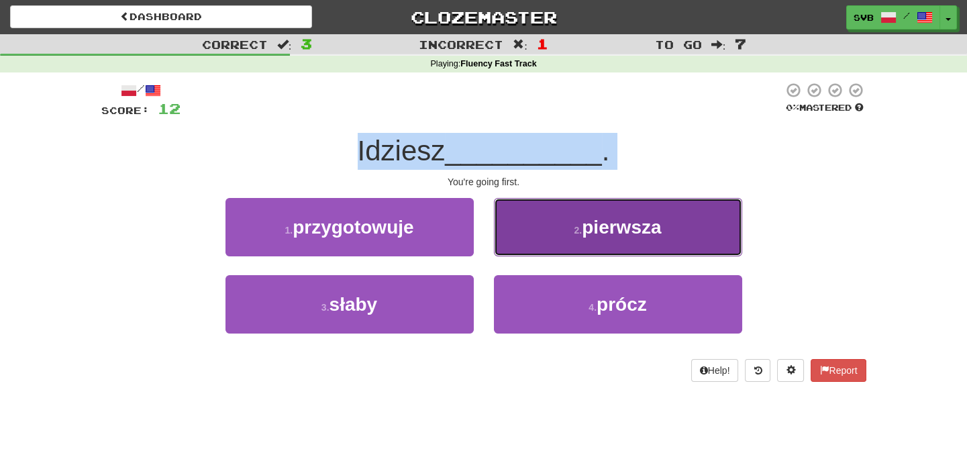
click at [624, 230] on span "pierwsza" at bounding box center [621, 227] width 79 height 21
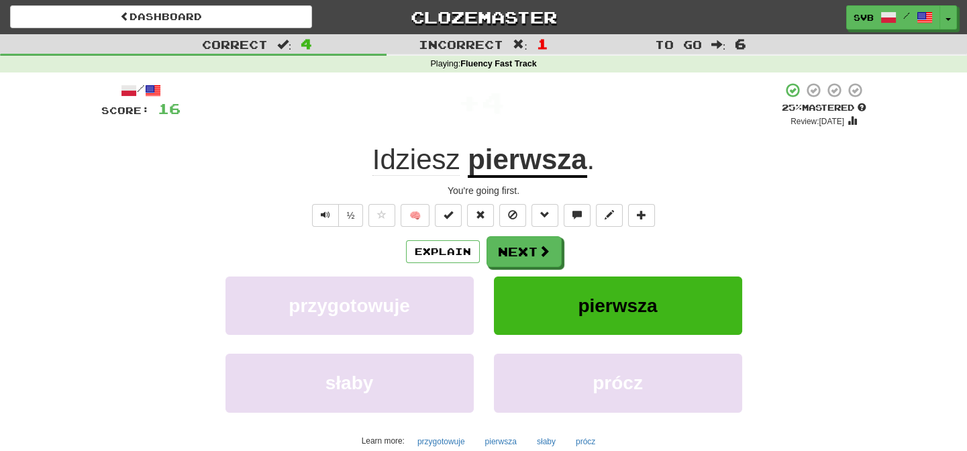
click at [490, 192] on div "You're going first." at bounding box center [483, 190] width 765 height 13
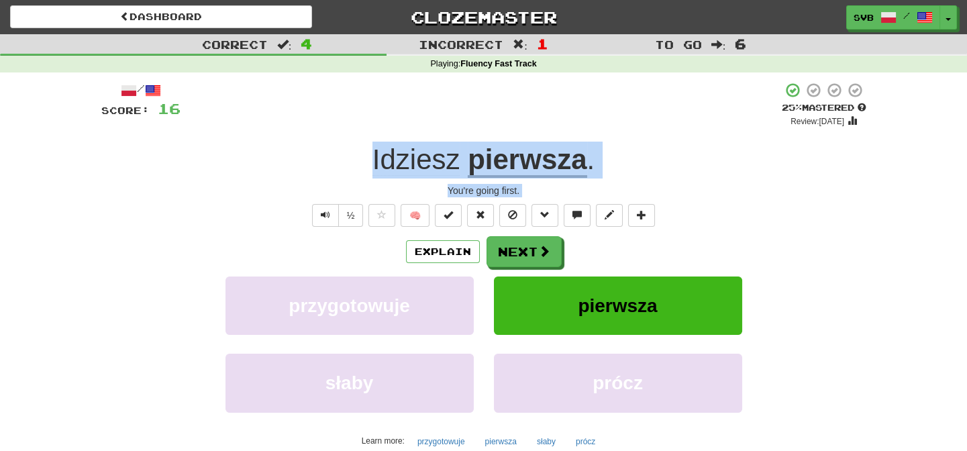
drag, startPoint x: 358, startPoint y: 154, endPoint x: 630, endPoint y: 199, distance: 275.7
click at [630, 199] on div "/ Score: 16 + 4 25 % Mastered Review: 2025-10-16 Idziesz pierwsza . You're goin…" at bounding box center [483, 292] width 765 height 421
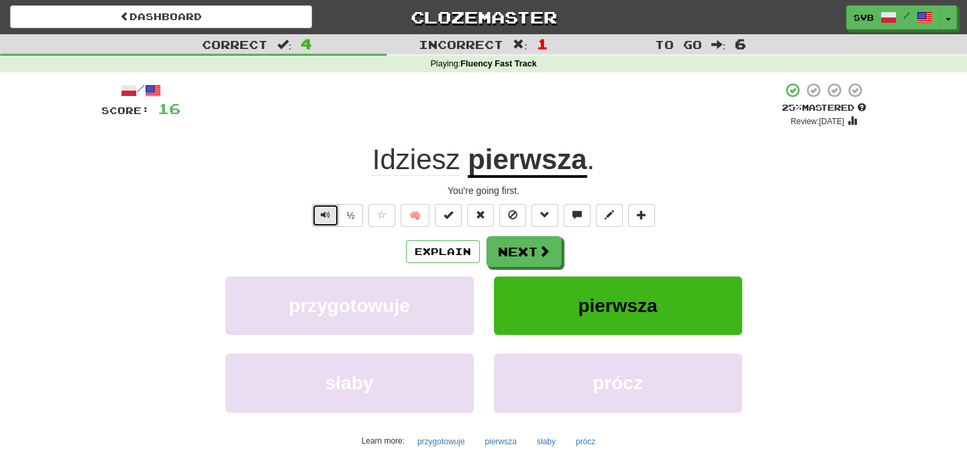
click at [319, 222] on button "Text-to-speech controls" at bounding box center [325, 215] width 27 height 23
click at [325, 211] on span "Text-to-speech controls" at bounding box center [325, 214] width 9 height 9
click at [396, 185] on div "You're going first." at bounding box center [483, 190] width 765 height 13
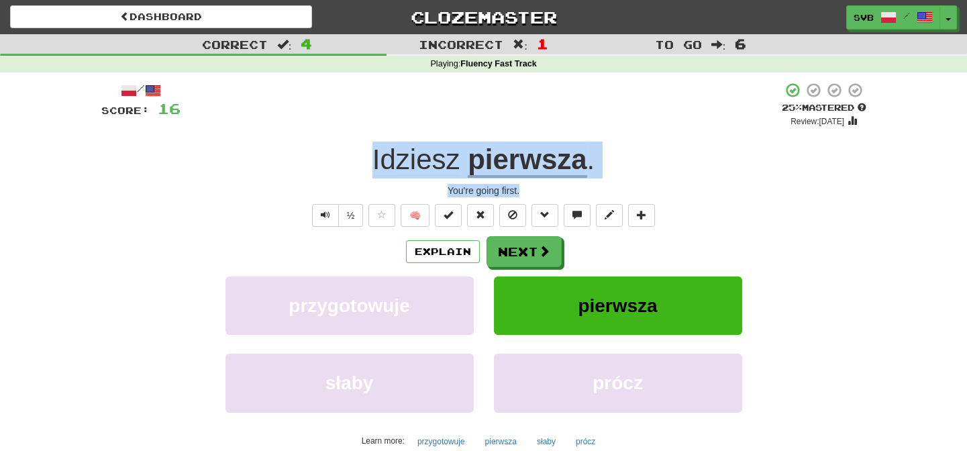
drag, startPoint x: 365, startPoint y: 156, endPoint x: 636, endPoint y: 184, distance: 273.3
click at [636, 184] on div "/ Score: 16 + 4 25 % Mastered Review: 2025-10-16 Idziesz pierwsza . You're goin…" at bounding box center [483, 292] width 765 height 421
click at [636, 184] on div "You're going first." at bounding box center [483, 190] width 765 height 13
drag, startPoint x: 370, startPoint y: 156, endPoint x: 566, endPoint y: 189, distance: 198.6
click at [565, 189] on div "/ Score: 16 + 4 25 % Mastered Review: 2025-10-16 Idziesz pierwsza . You're goin…" at bounding box center [483, 292] width 765 height 421
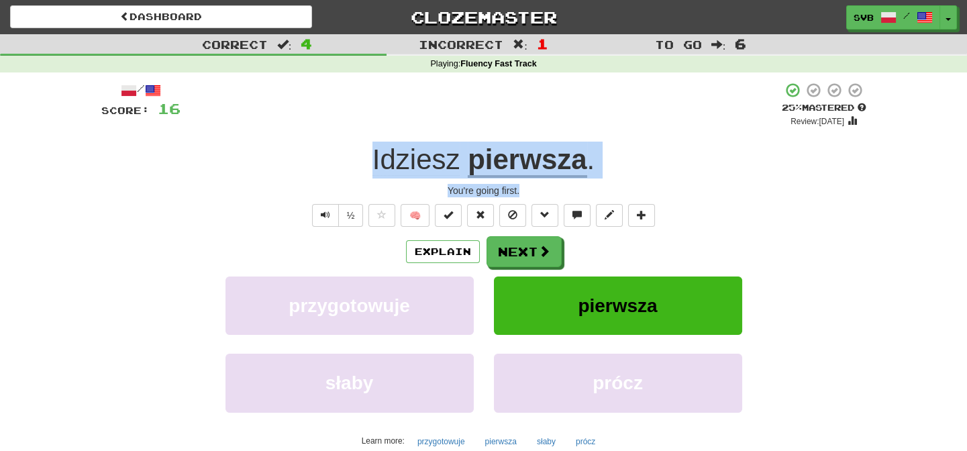
copy div "Idziesz pierwsza . You're going first."
click at [521, 248] on button "Next" at bounding box center [524, 252] width 75 height 31
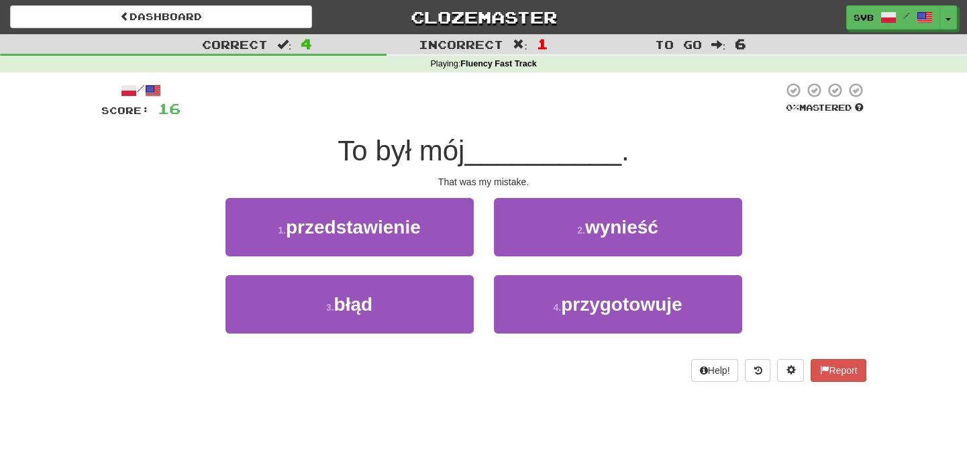
click at [575, 182] on div "That was my mistake." at bounding box center [483, 181] width 765 height 13
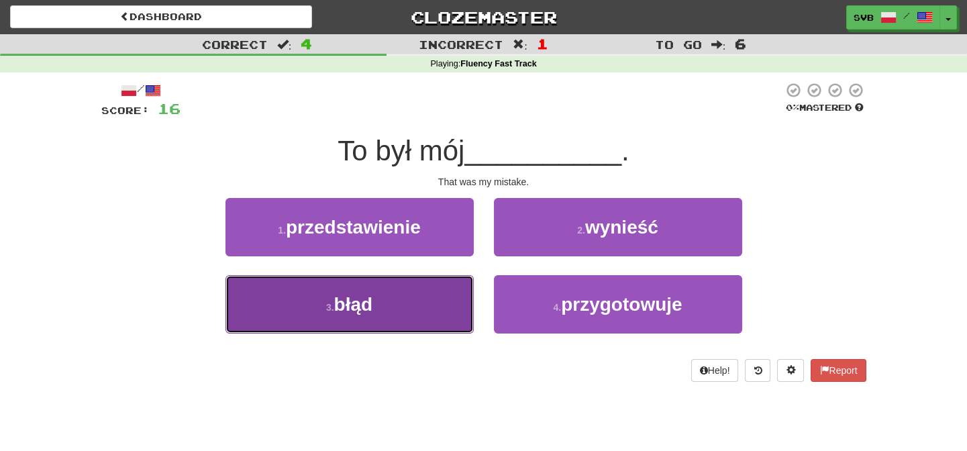
click at [354, 298] on span "błąd" at bounding box center [353, 304] width 39 height 21
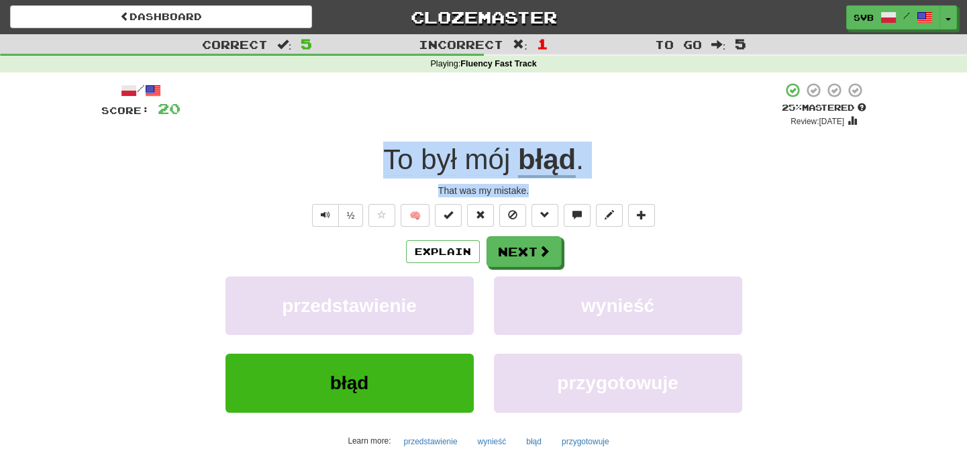
drag, startPoint x: 381, startPoint y: 160, endPoint x: 607, endPoint y: 188, distance: 227.3
click at [607, 188] on div "/ Score: 20 + 4 25 % Mastered Review: 2025-10-16 To był mój błąd . That was my …" at bounding box center [483, 292] width 765 height 421
copy div "To był mój błąd . That was my mistake."
click at [536, 262] on button "Next" at bounding box center [524, 252] width 75 height 31
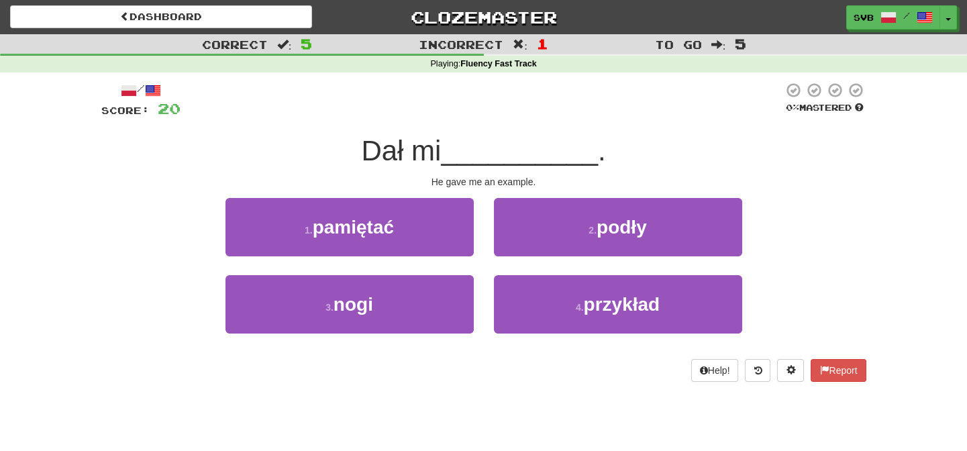
click at [593, 177] on div "He gave me an example." at bounding box center [483, 181] width 765 height 13
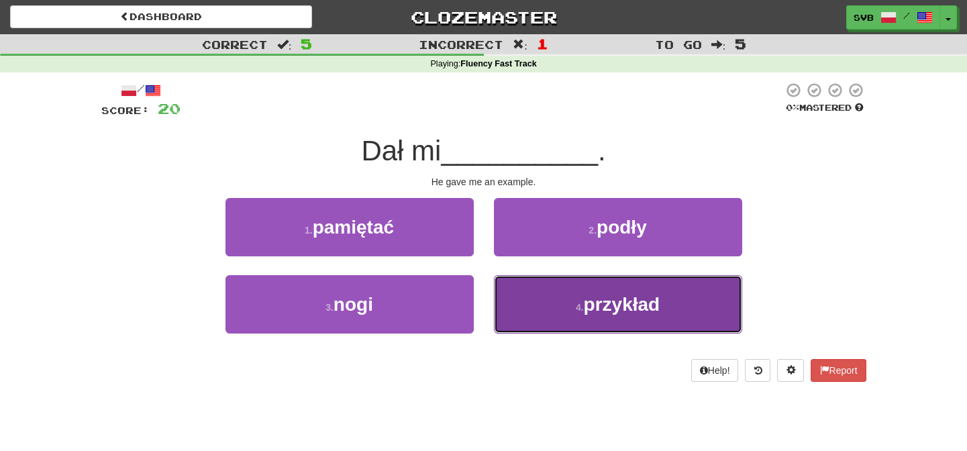
click at [646, 306] on span "przykład" at bounding box center [622, 304] width 77 height 21
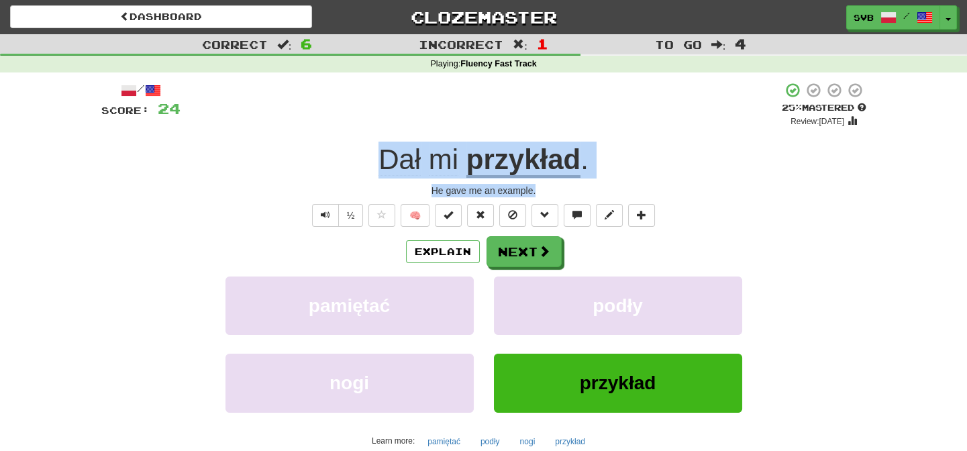
drag, startPoint x: 371, startPoint y: 154, endPoint x: 639, endPoint y: 193, distance: 270.8
click at [639, 193] on div "/ Score: 24 + 4 25 % Mastered Review: 2025-10-16 Dał mi przykład . He gave me a…" at bounding box center [483, 292] width 765 height 421
copy div "Dał mi przykład . He gave me an example."
click at [529, 248] on button "Next" at bounding box center [524, 252] width 75 height 31
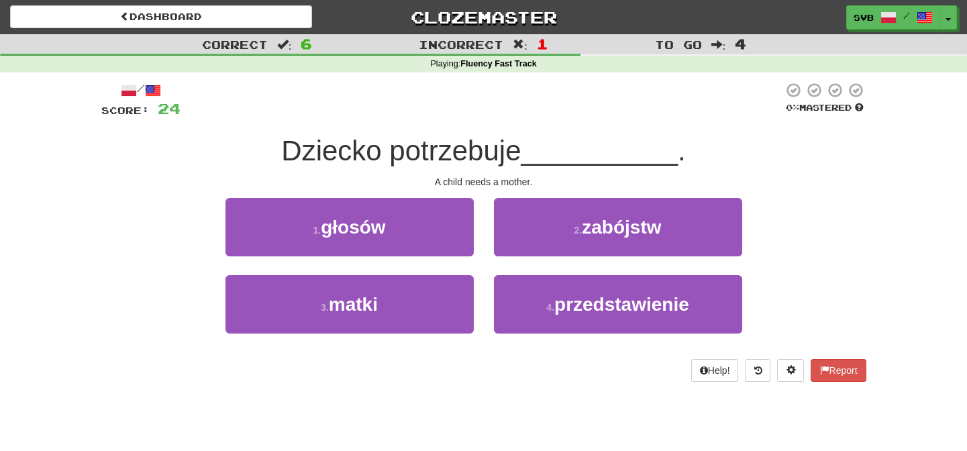
click at [589, 171] on div "/ Score: 24 0 % Mastered Dziecko potrzebuje __________ . A child needs a mother…" at bounding box center [483, 232] width 765 height 300
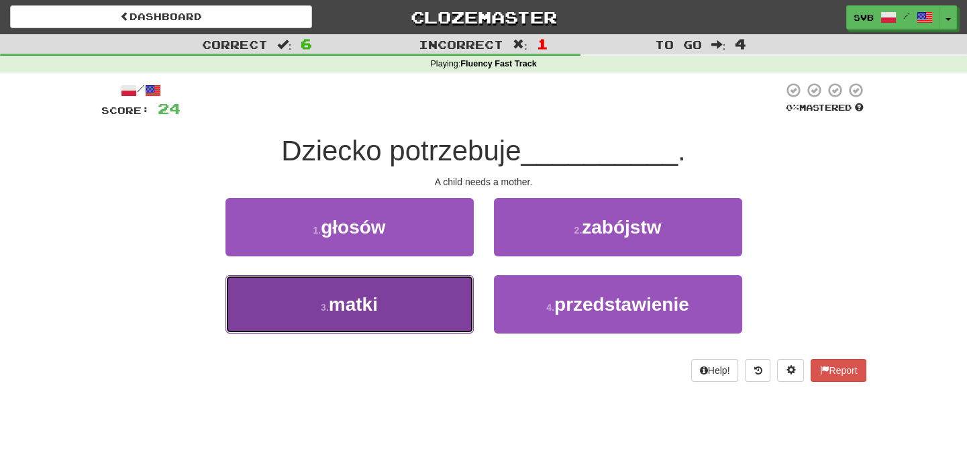
click at [396, 309] on button "3 . matki" at bounding box center [350, 304] width 248 height 58
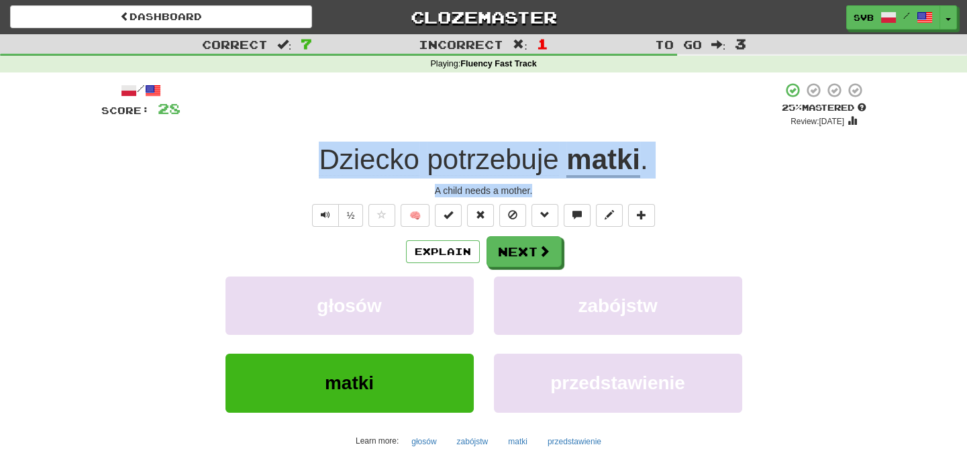
drag, startPoint x: 308, startPoint y: 160, endPoint x: 706, endPoint y: 192, distance: 399.4
click at [706, 192] on div "/ Score: 28 + 4 25 % Mastered Review: 2025-10-16 Dziecko potrzebuje matki . A c…" at bounding box center [483, 292] width 765 height 421
copy div "Dziecko potrzebuje matki . A child needs a mother."
click at [545, 250] on span at bounding box center [545, 252] width 12 height 12
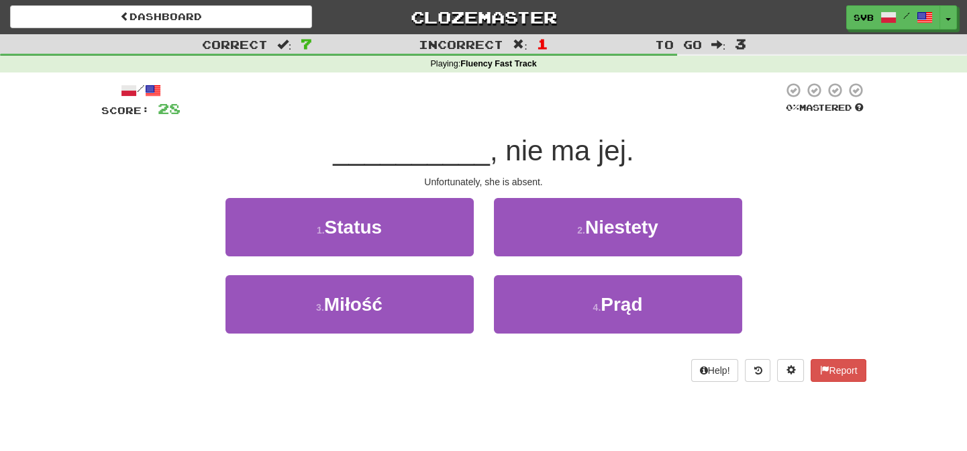
click at [575, 177] on div "Unfortunately, she is absent." at bounding box center [483, 181] width 765 height 13
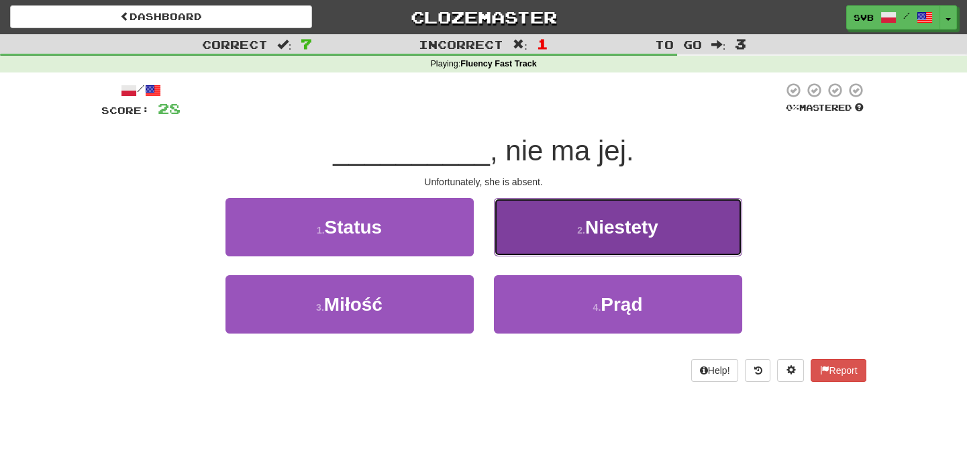
click at [639, 230] on span "Niestety" at bounding box center [621, 227] width 73 height 21
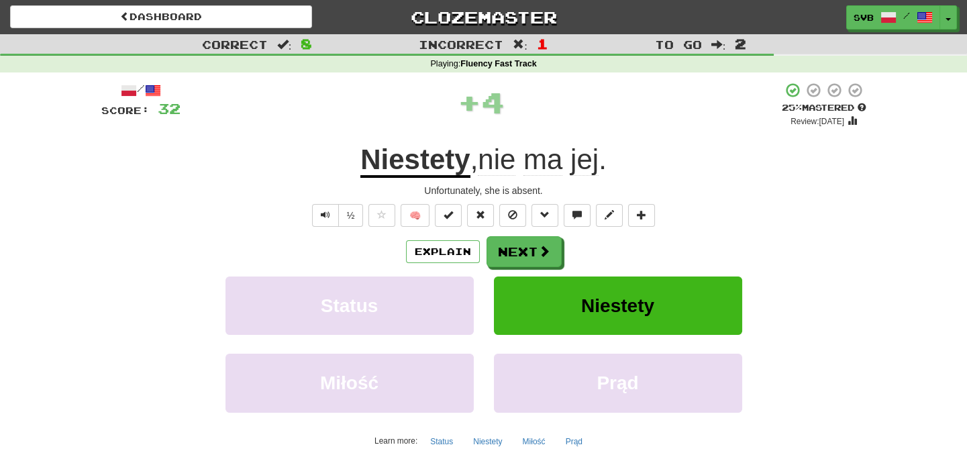
click at [413, 165] on u "Niestety" at bounding box center [414, 161] width 109 height 34
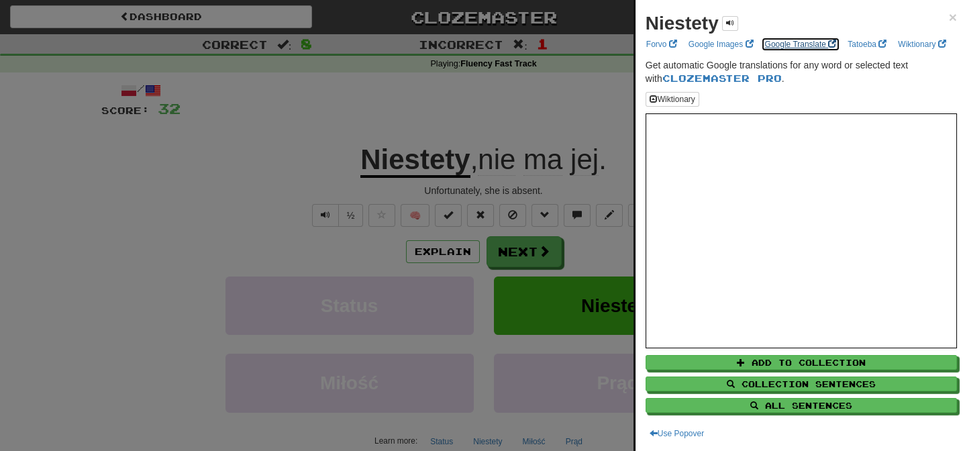
click at [795, 45] on link "Google Translate" at bounding box center [801, 44] width 80 height 15
click at [516, 103] on div at bounding box center [483, 225] width 967 height 451
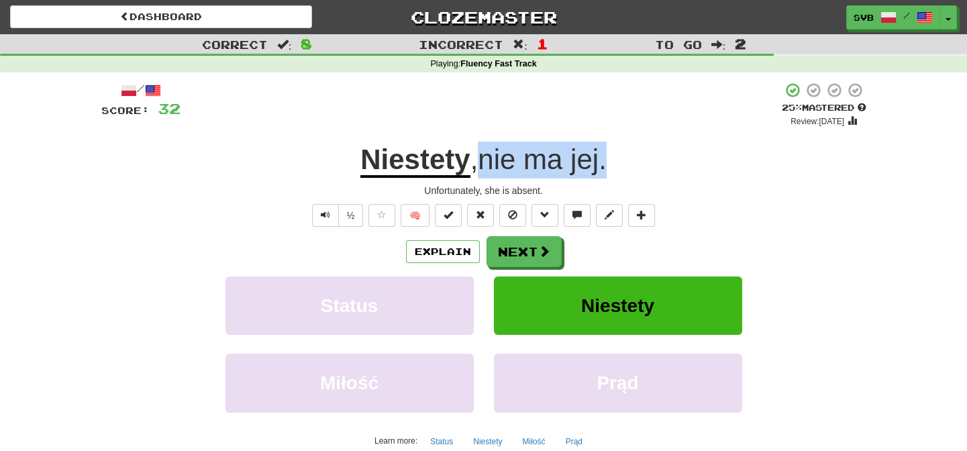
drag, startPoint x: 483, startPoint y: 160, endPoint x: 625, endPoint y: 167, distance: 141.8
click at [625, 167] on div "Niestety , nie ma jej ." at bounding box center [483, 160] width 765 height 37
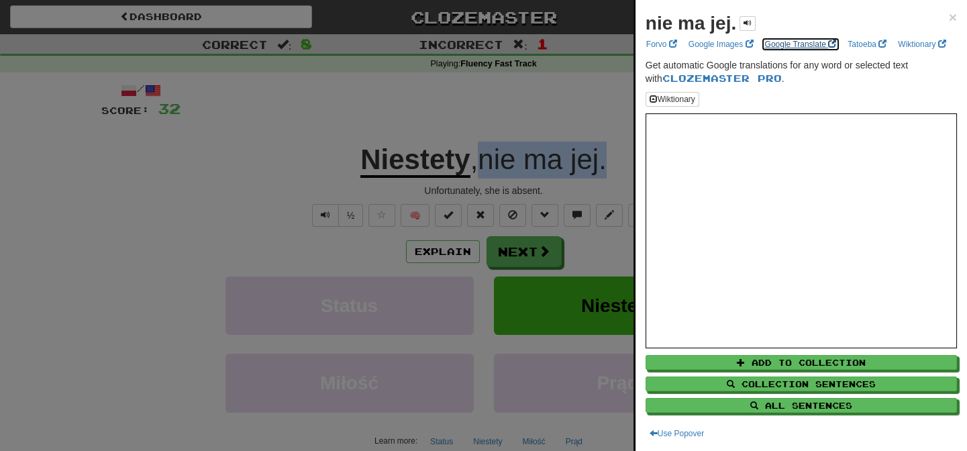
click at [802, 44] on link "Google Translate" at bounding box center [801, 44] width 80 height 15
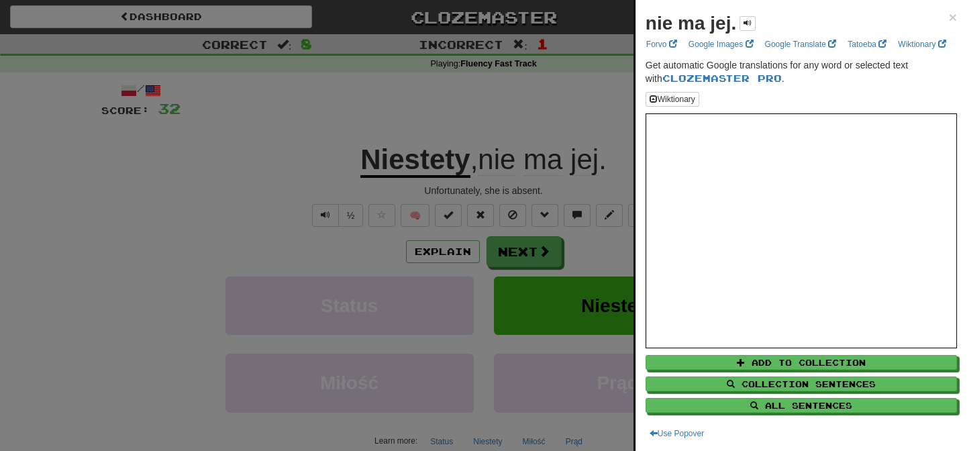
click at [311, 167] on div at bounding box center [483, 225] width 967 height 451
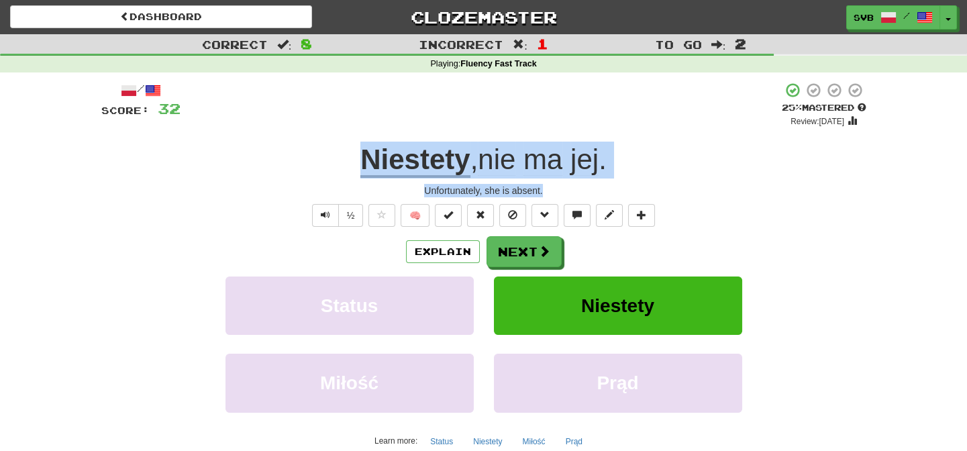
drag, startPoint x: 353, startPoint y: 160, endPoint x: 670, endPoint y: 189, distance: 318.2
click at [670, 189] on div "/ Score: 32 + 4 25 % Mastered Review: 2025-10-16 Niestety , nie ma jej . Unfort…" at bounding box center [483, 292] width 765 height 421
copy div "Niestety , nie ma jej . Unfortunately, she is absent."
click at [528, 252] on button "Next" at bounding box center [524, 252] width 75 height 31
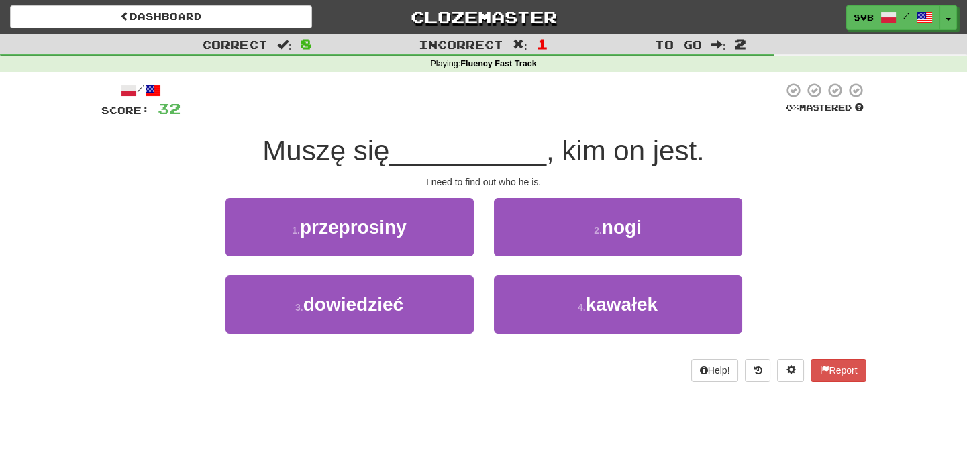
click at [580, 188] on div "I need to find out who he is." at bounding box center [483, 181] width 765 height 13
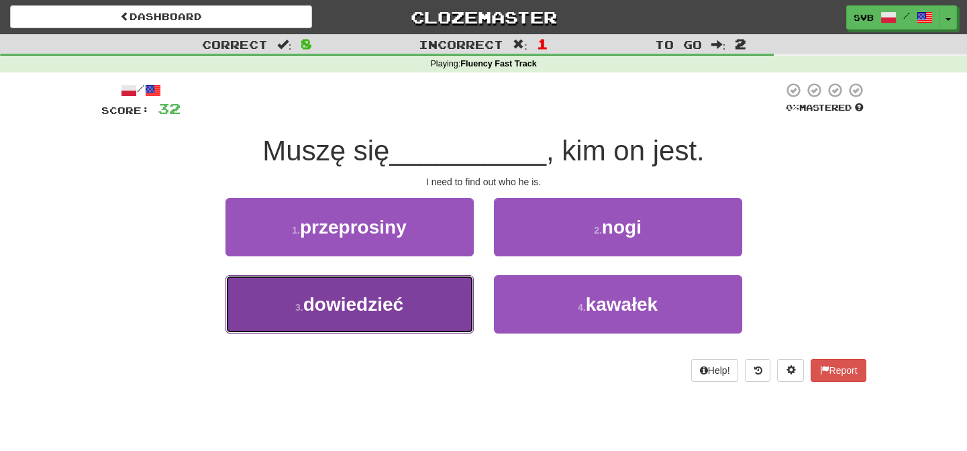
click at [353, 305] on span "dowiedzieć" at bounding box center [353, 304] width 100 height 21
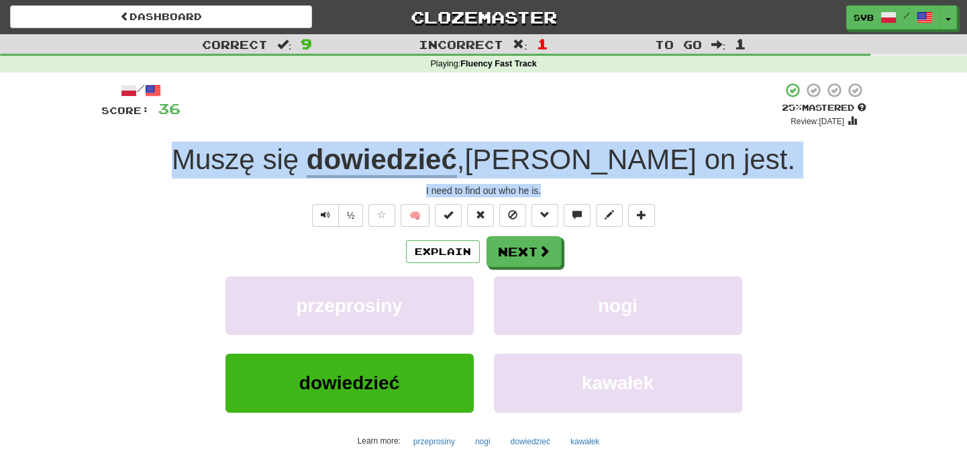
drag, startPoint x: 257, startPoint y: 154, endPoint x: 737, endPoint y: 195, distance: 481.8
click at [737, 195] on div "/ Score: 36 + 4 25 % Mastered Review: 2025-10-16 Muszę się dowiedzieć , kim on …" at bounding box center [483, 292] width 765 height 421
copy div "Muszę się dowiedzieć , kim on jest . I need to find out who he is."
click at [588, 164] on span "kim" at bounding box center [581, 160] width 232 height 32
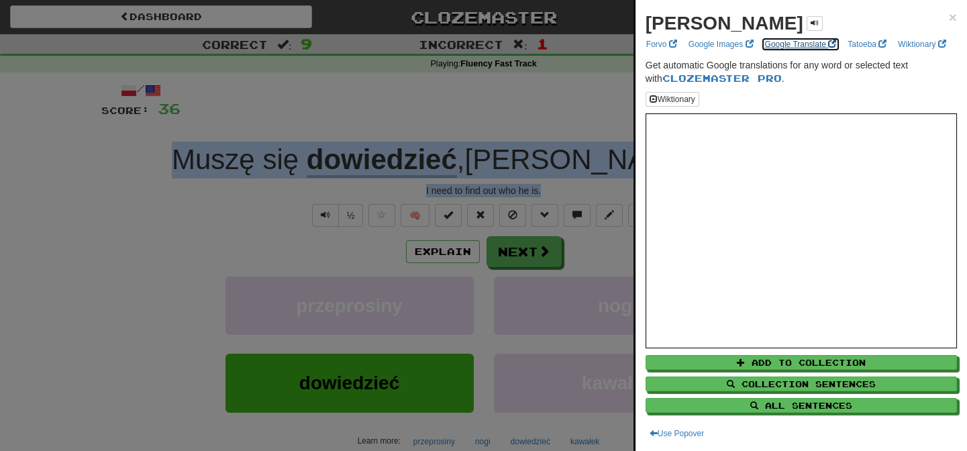
click at [798, 43] on link "Google Translate" at bounding box center [801, 44] width 80 height 15
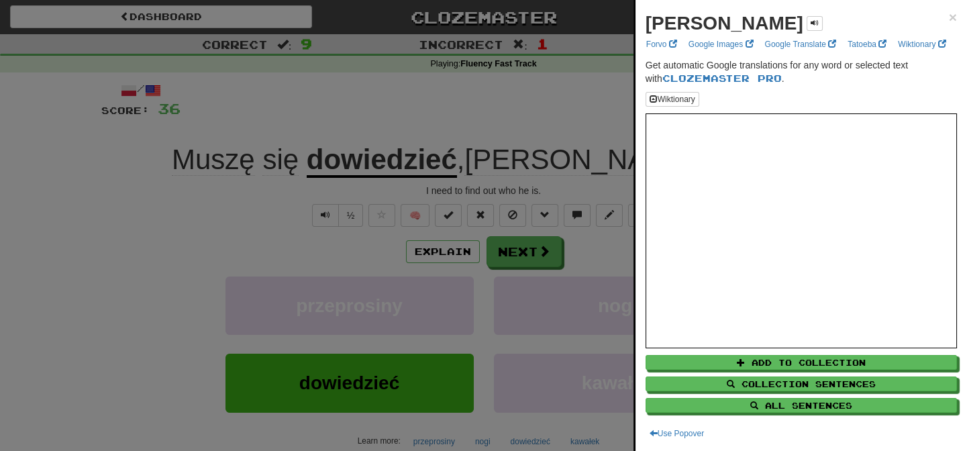
click at [481, 122] on div at bounding box center [483, 225] width 967 height 451
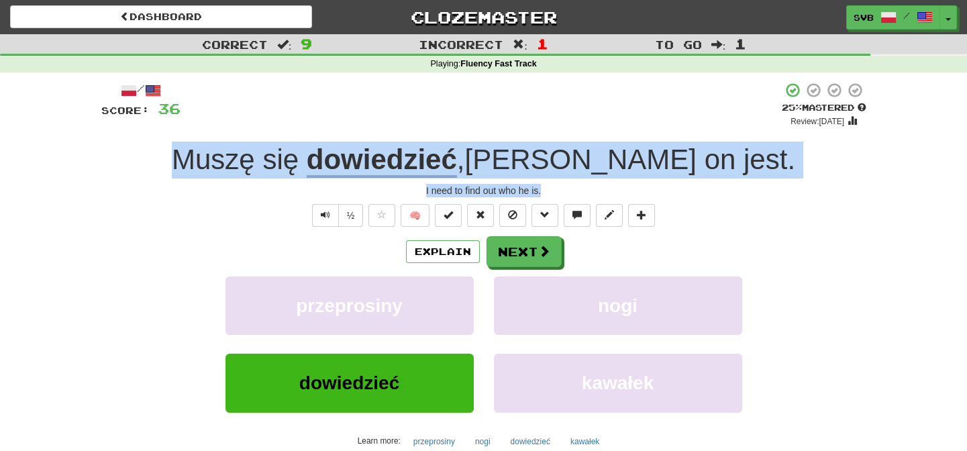
drag, startPoint x: 247, startPoint y: 164, endPoint x: 589, endPoint y: 190, distance: 343.4
click at [586, 192] on div "/ Score: 36 + 4 25 % Mastered Review: 2025-10-16 Muszę się dowiedzieć , kim on …" at bounding box center [483, 292] width 765 height 421
click at [530, 252] on button "Next" at bounding box center [524, 252] width 75 height 31
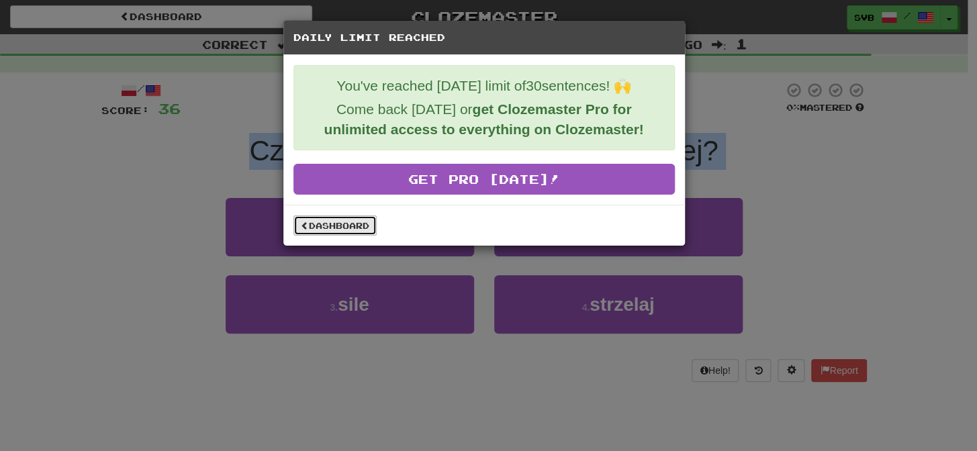
click at [332, 227] on link "Dashboard" at bounding box center [334, 225] width 83 height 20
